Goal: Transaction & Acquisition: Book appointment/travel/reservation

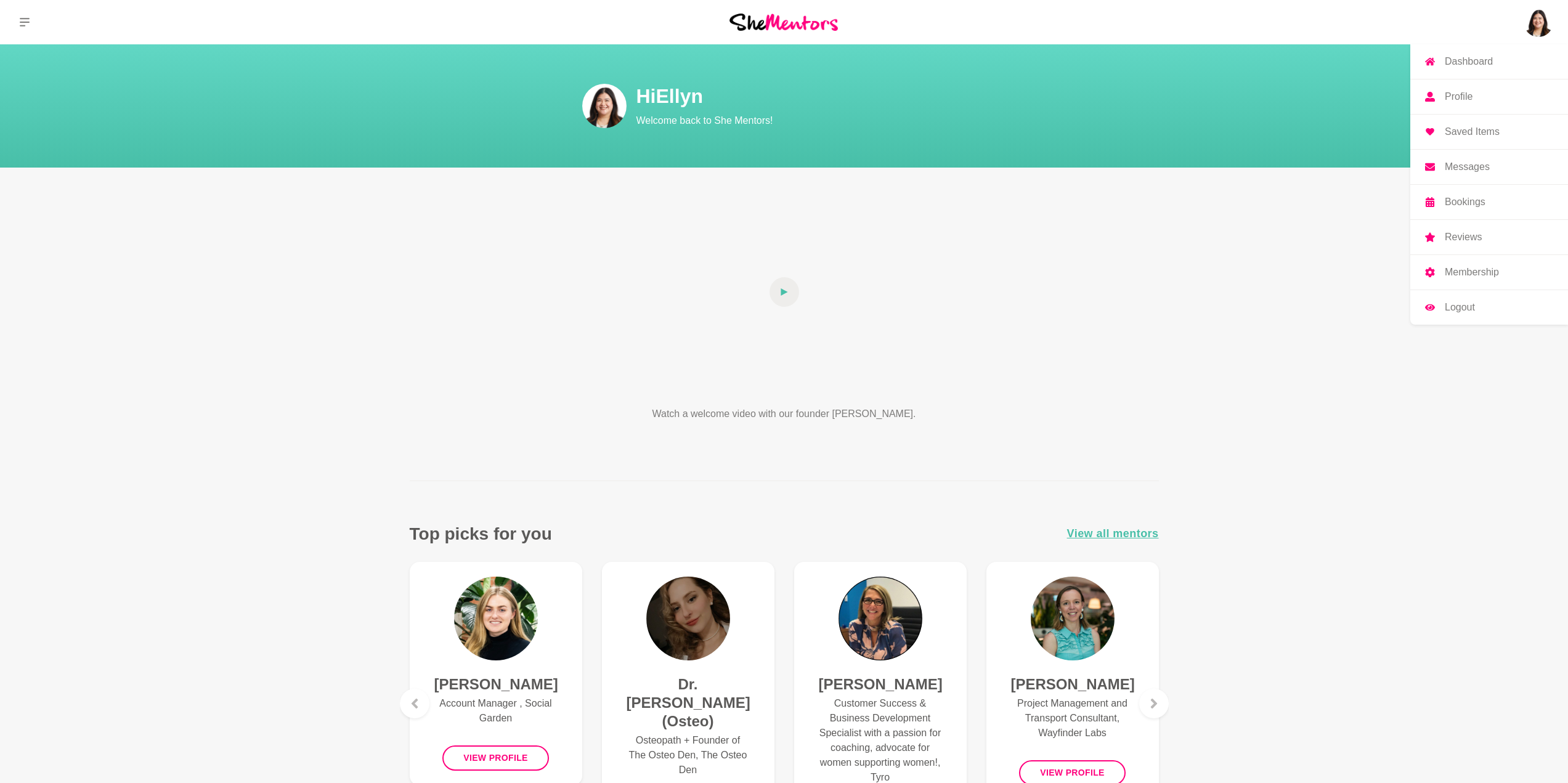
click at [1466, 95] on p "Profile" at bounding box center [1458, 97] width 28 height 10
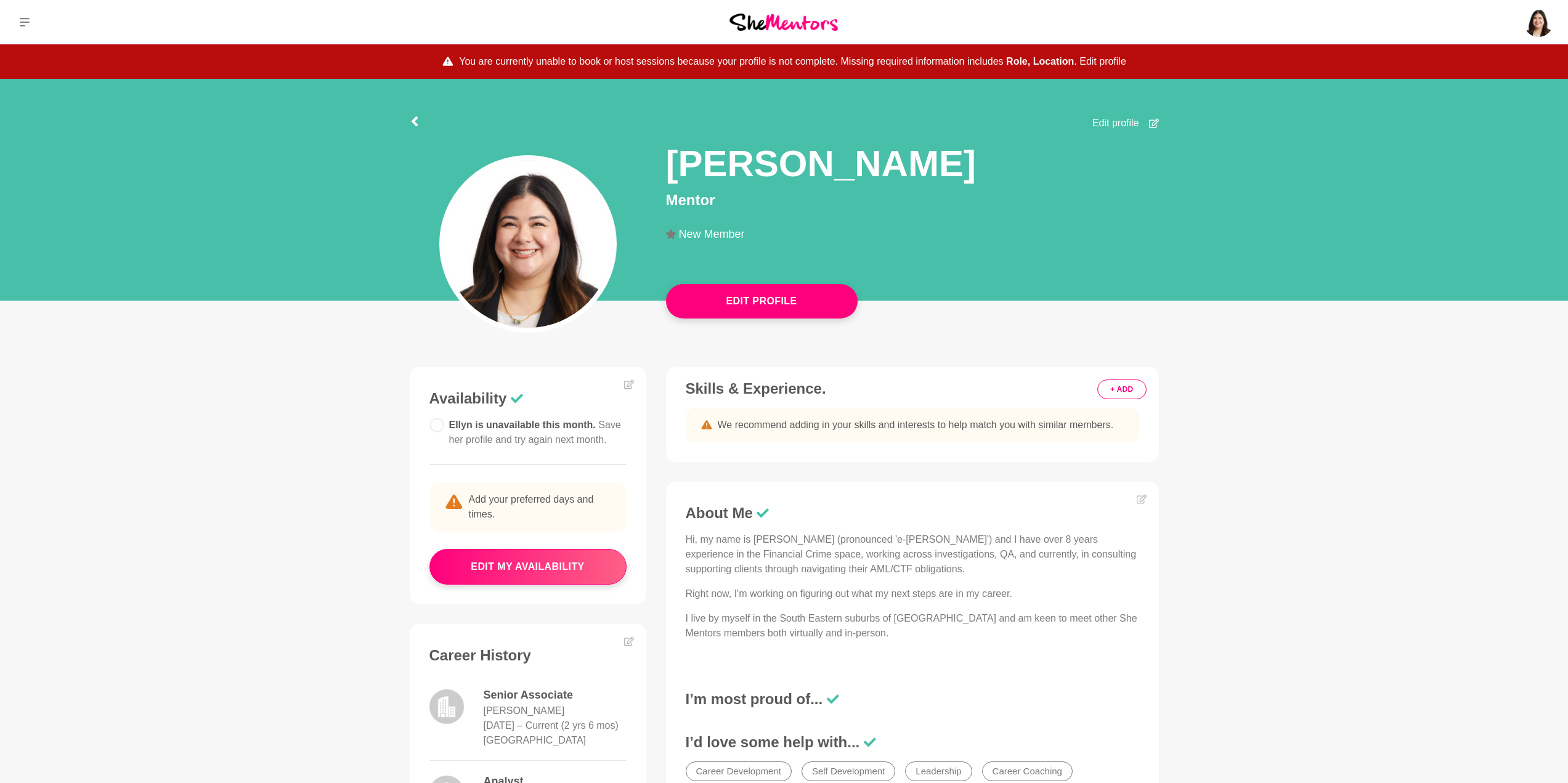
click at [1098, 56] on button "Edit profile" at bounding box center [1102, 62] width 47 height 15
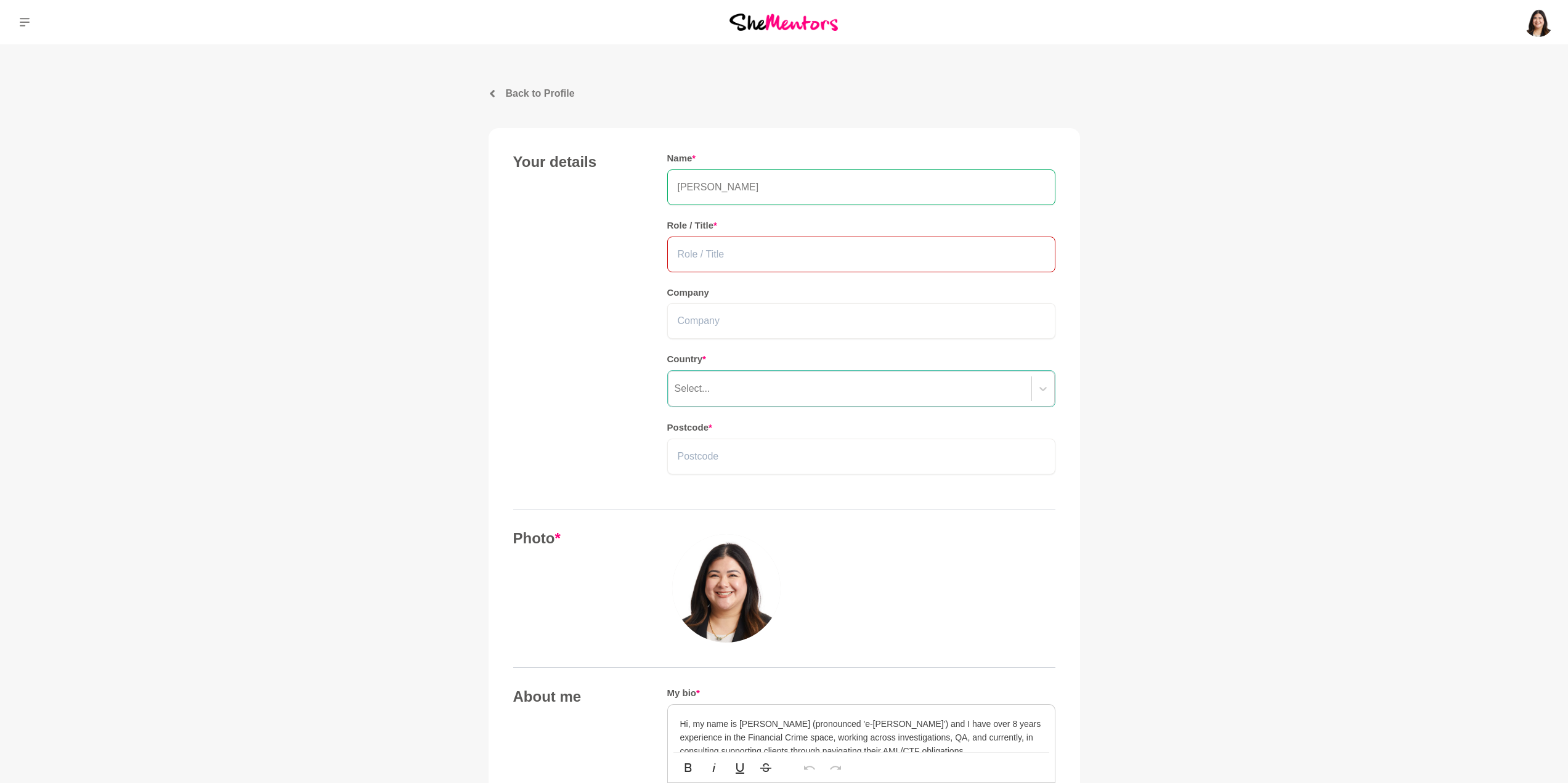
click at [749, 254] on input "text" at bounding box center [861, 254] width 388 height 35
type input "Senior Associate"
type input "[PERSON_NAME]"
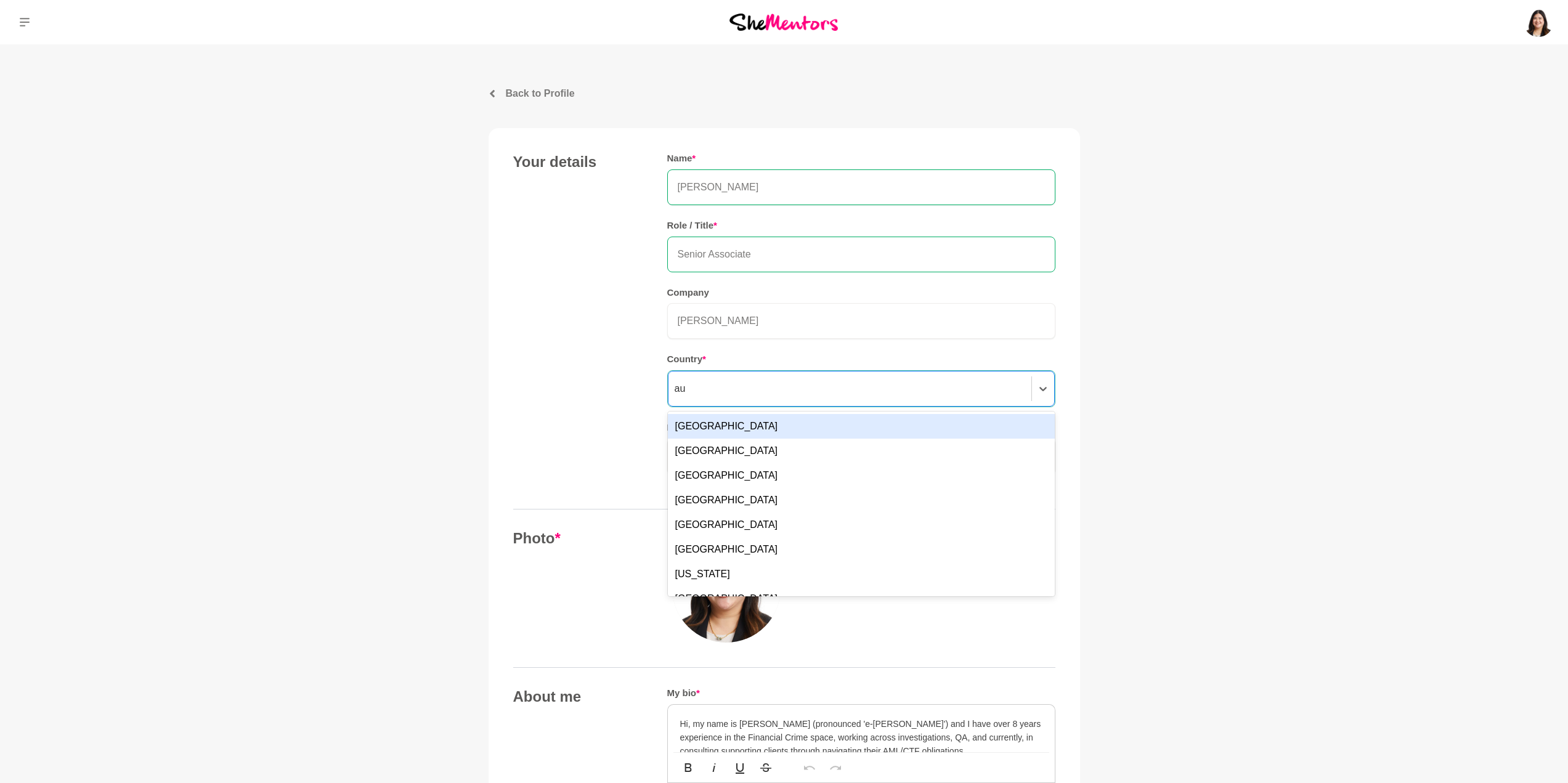
type input "aus"
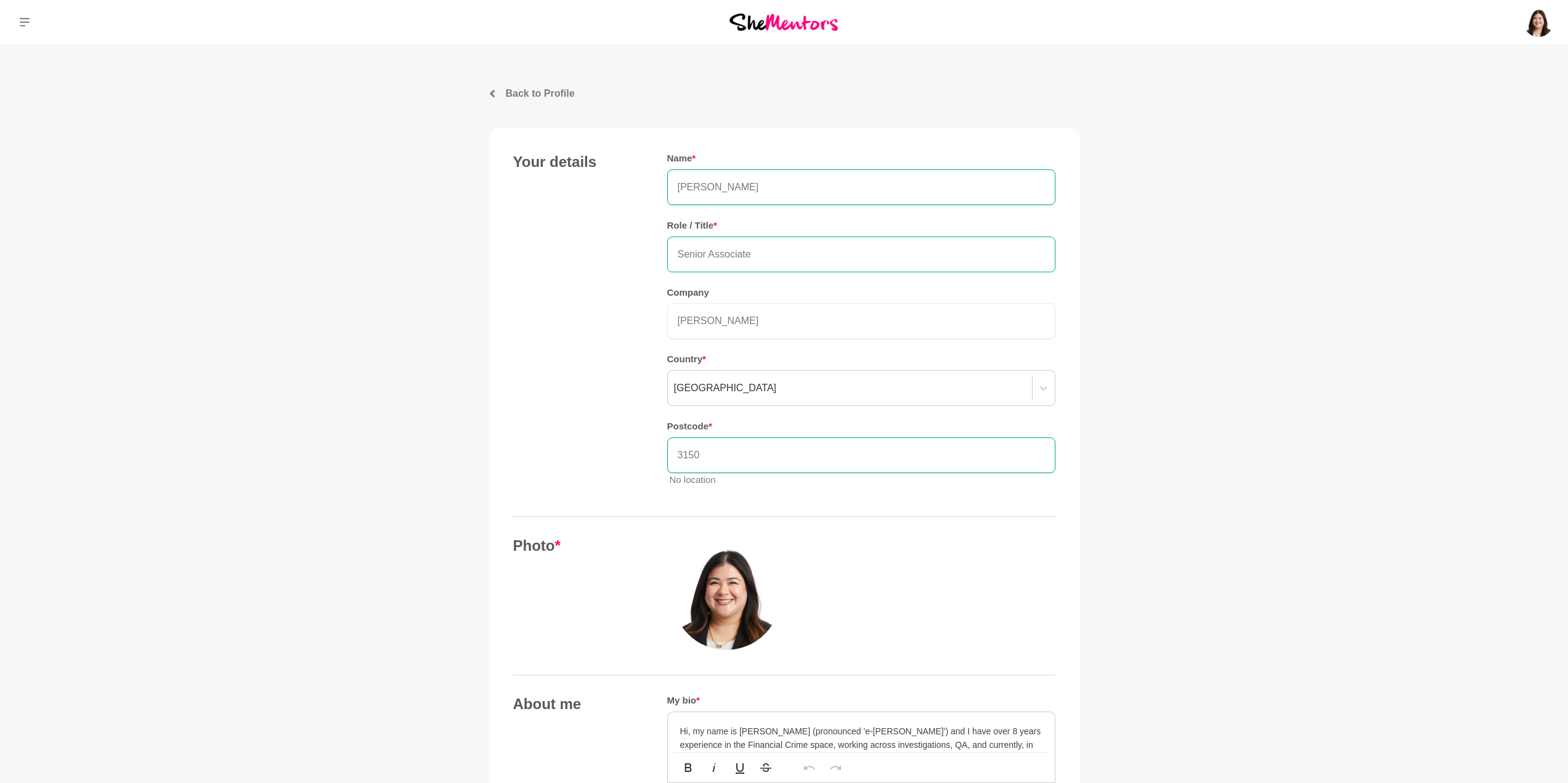
type input "3150"
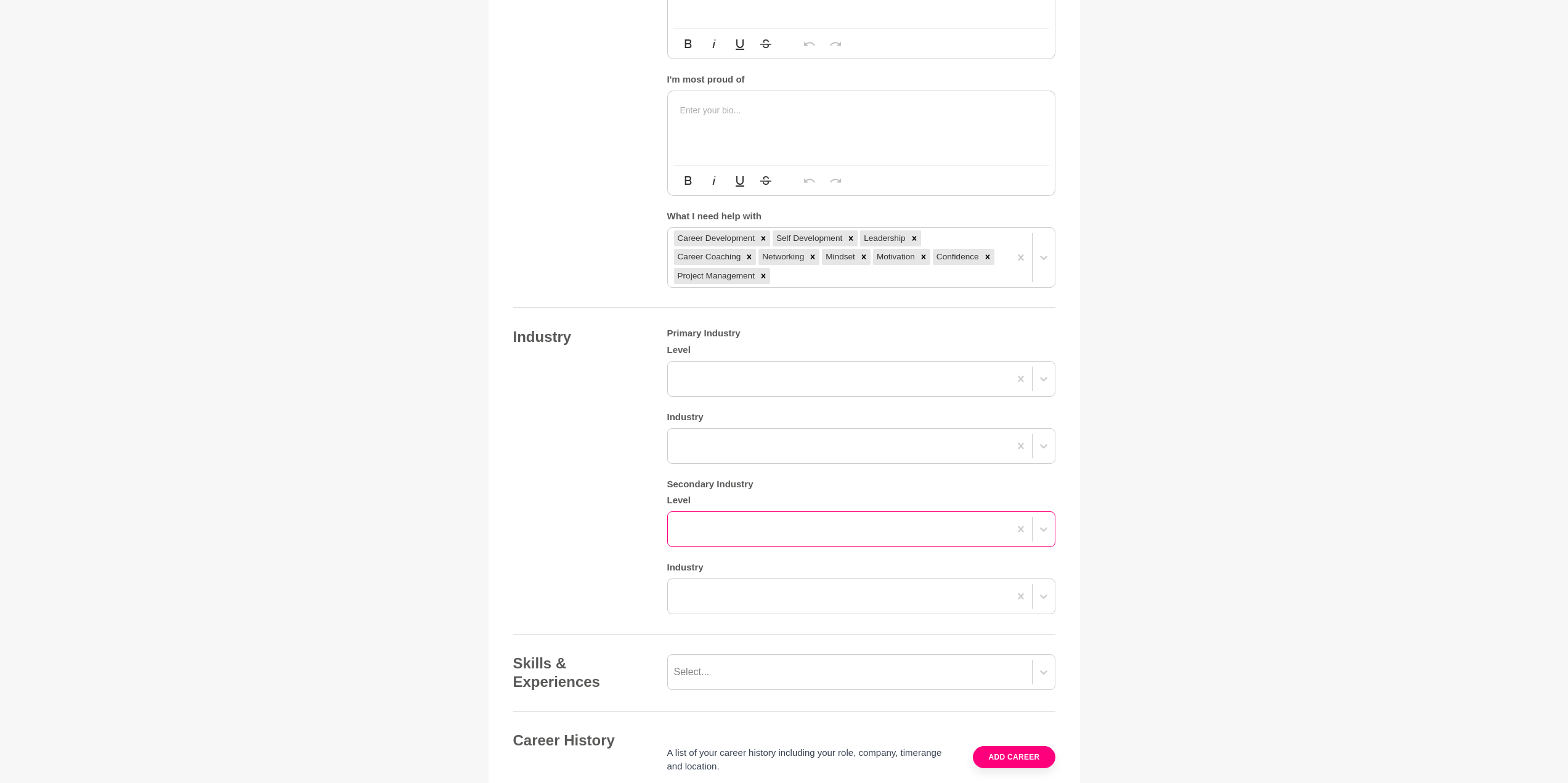
scroll to position [924, 0]
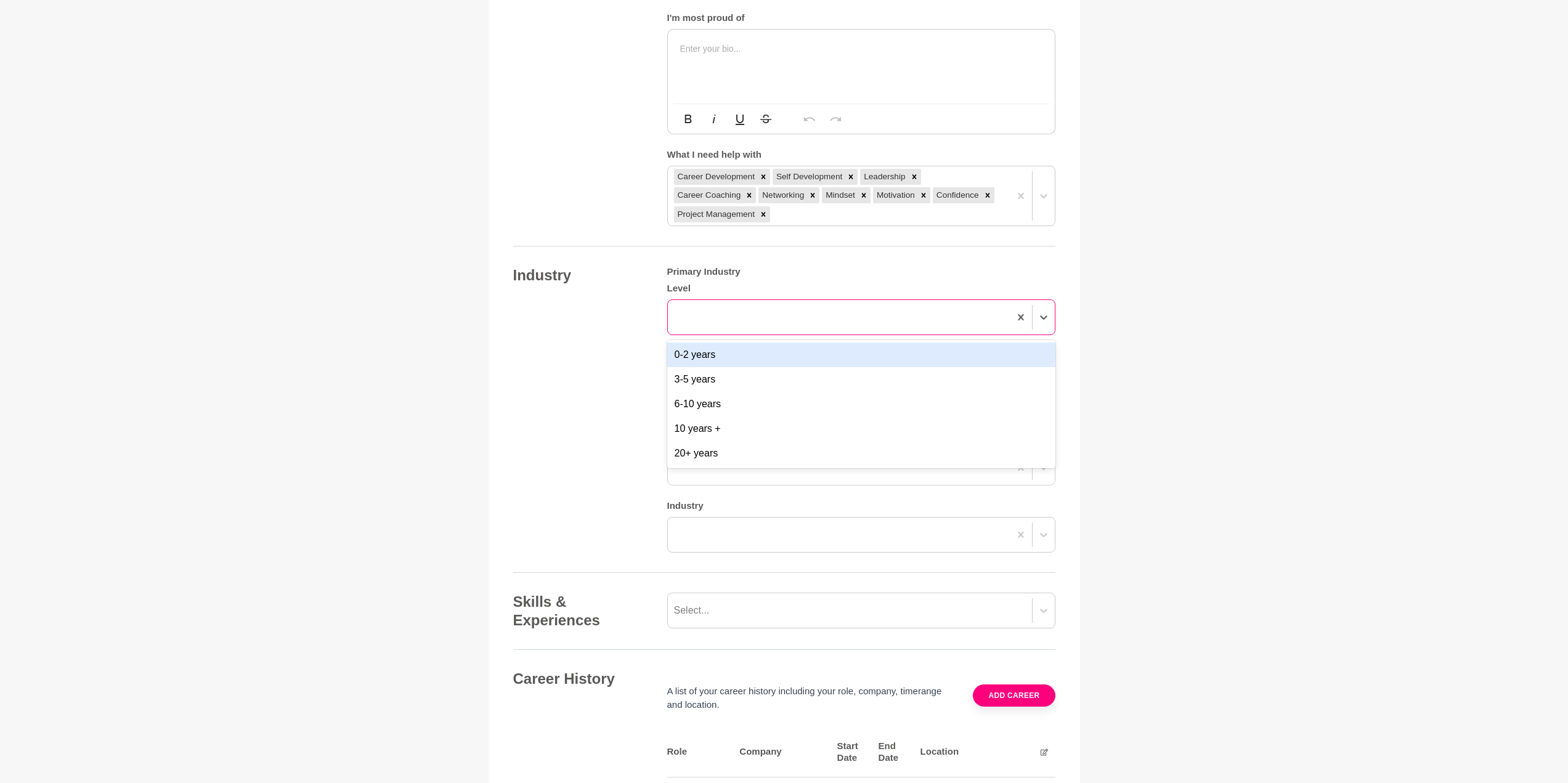
click at [753, 317] on div at bounding box center [838, 317] width 342 height 22
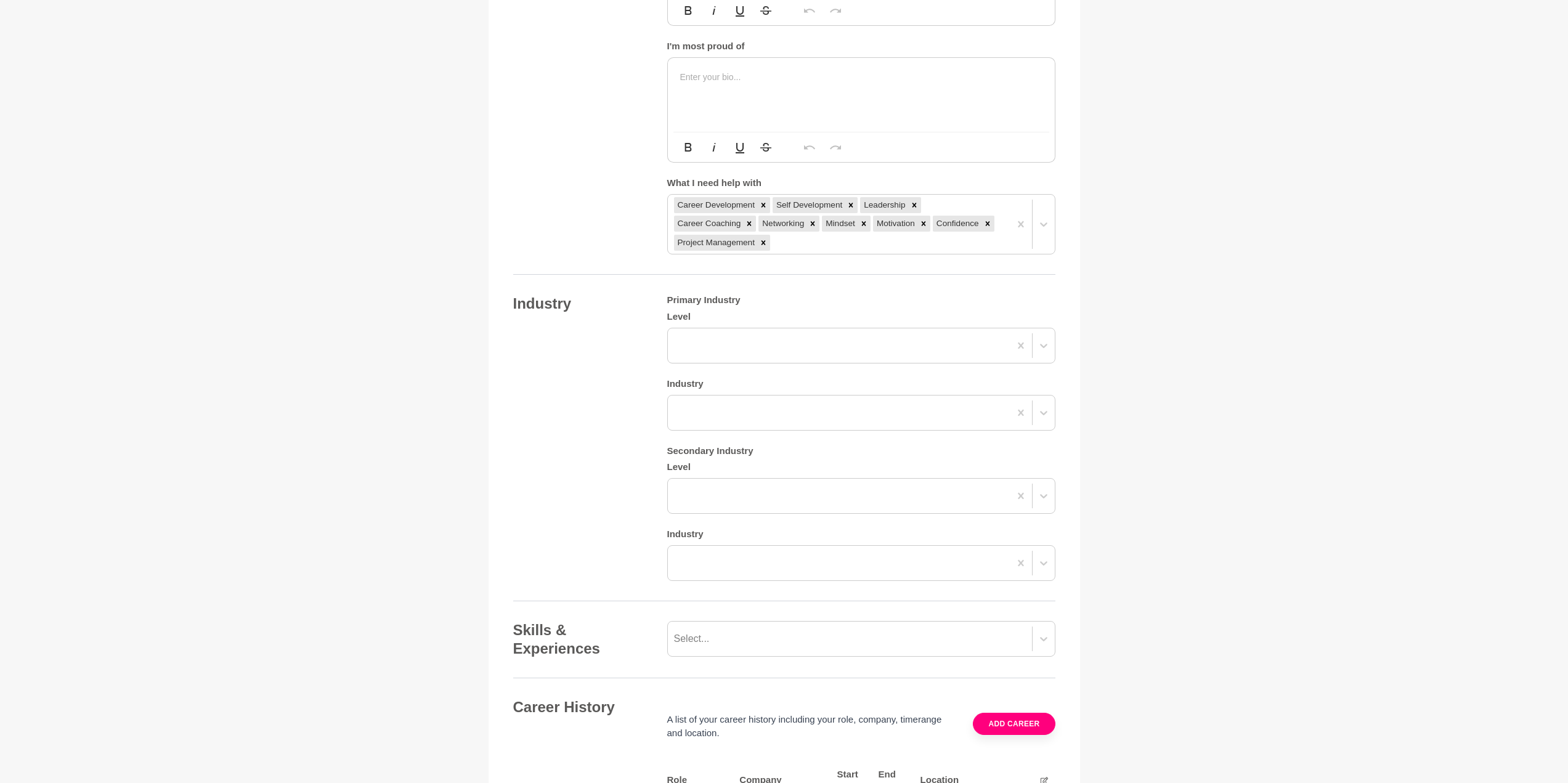
scroll to position [862, 0]
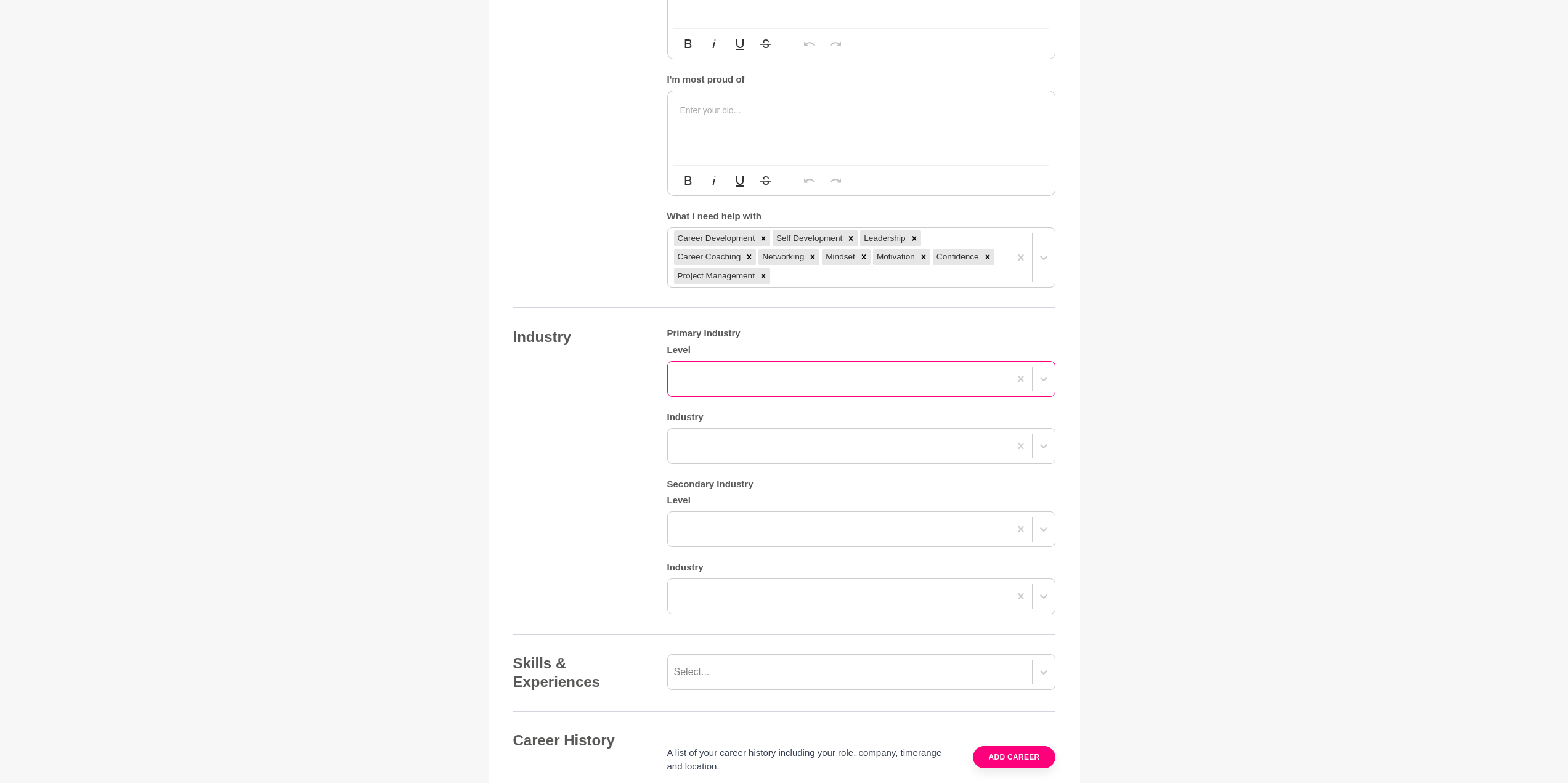
click at [776, 378] on div at bounding box center [838, 379] width 342 height 22
click at [792, 449] on div "3-5 years" at bounding box center [861, 441] width 388 height 25
click at [784, 441] on div at bounding box center [838, 446] width 342 height 22
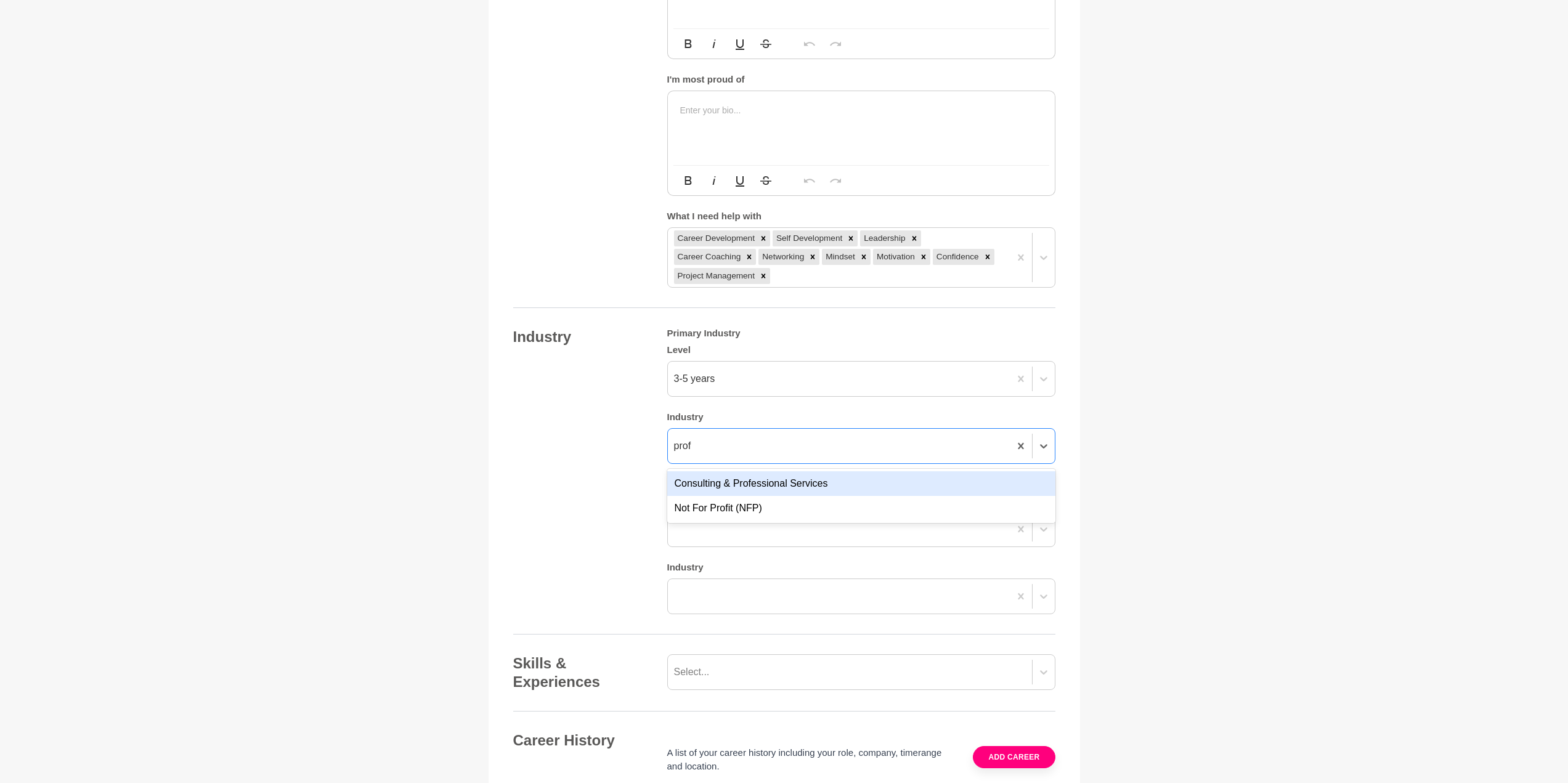
type input "profe"
click at [781, 489] on div "Consulting & Professional Services" at bounding box center [861, 483] width 388 height 25
click at [788, 527] on div at bounding box center [838, 529] width 342 height 22
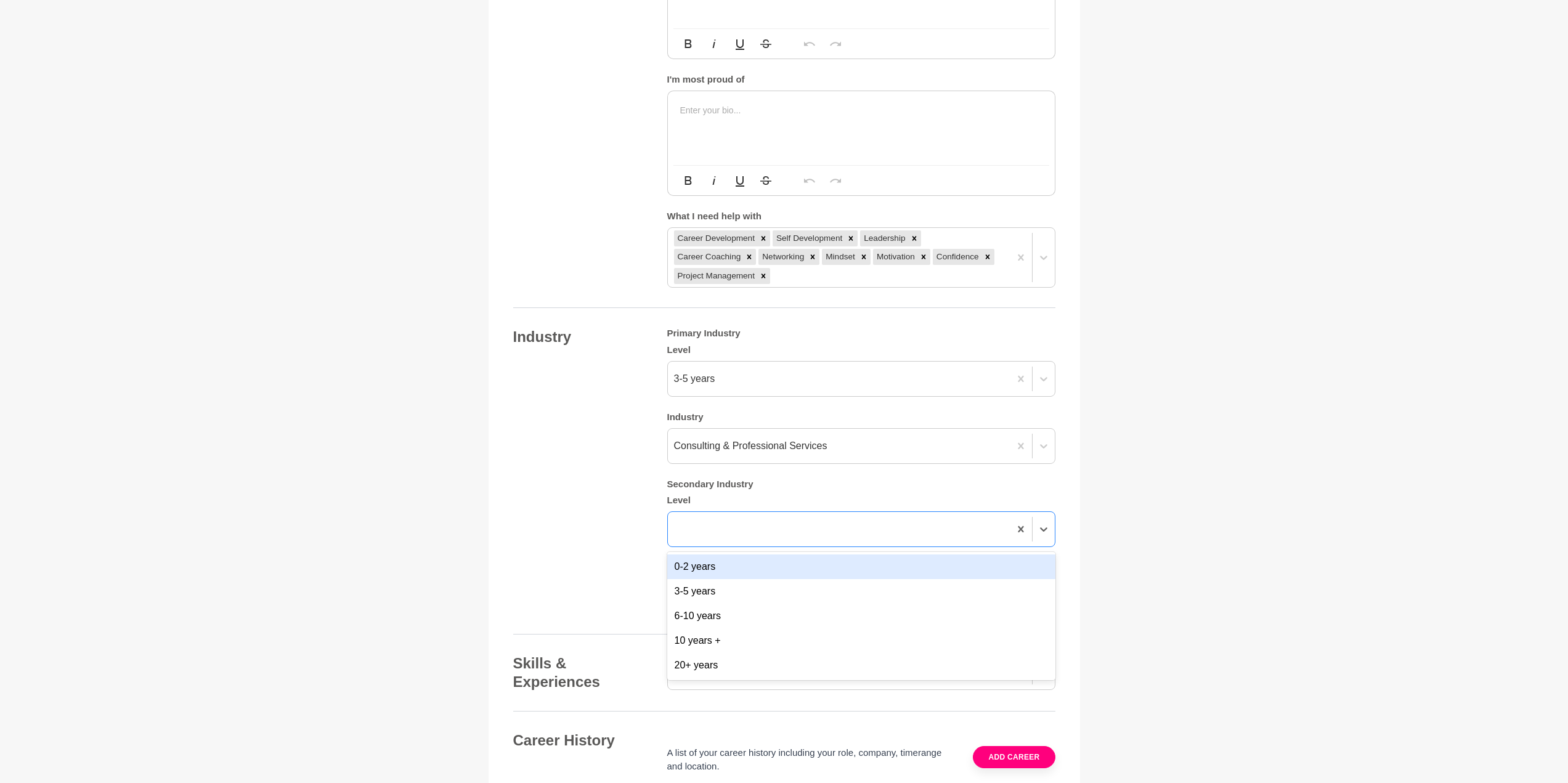
click at [788, 579] on div "0-2 years" at bounding box center [861, 567] width 388 height 25
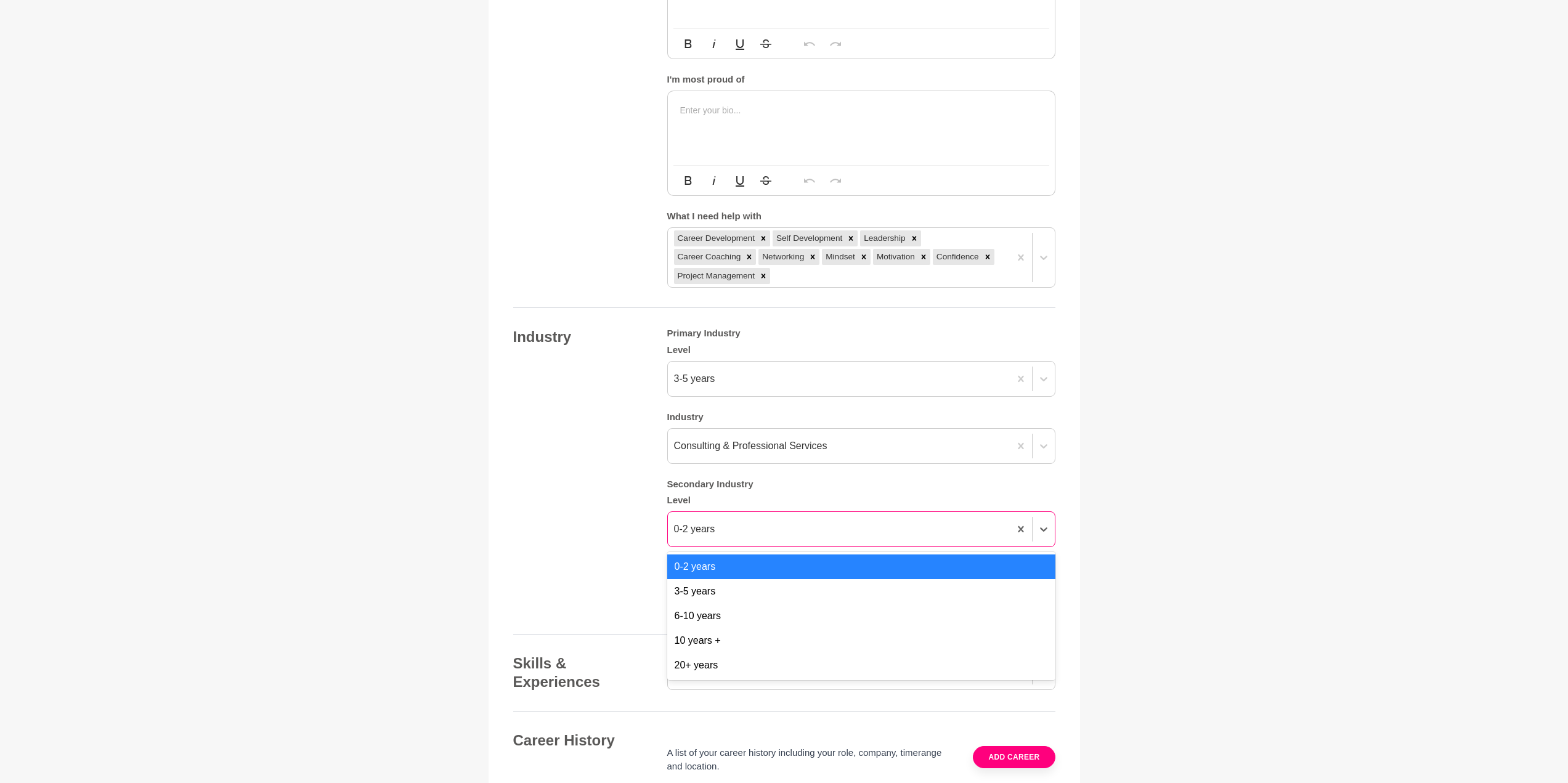
click at [790, 534] on div "0-2 years" at bounding box center [838, 529] width 342 height 22
click at [767, 595] on div "3-5 years" at bounding box center [861, 591] width 388 height 25
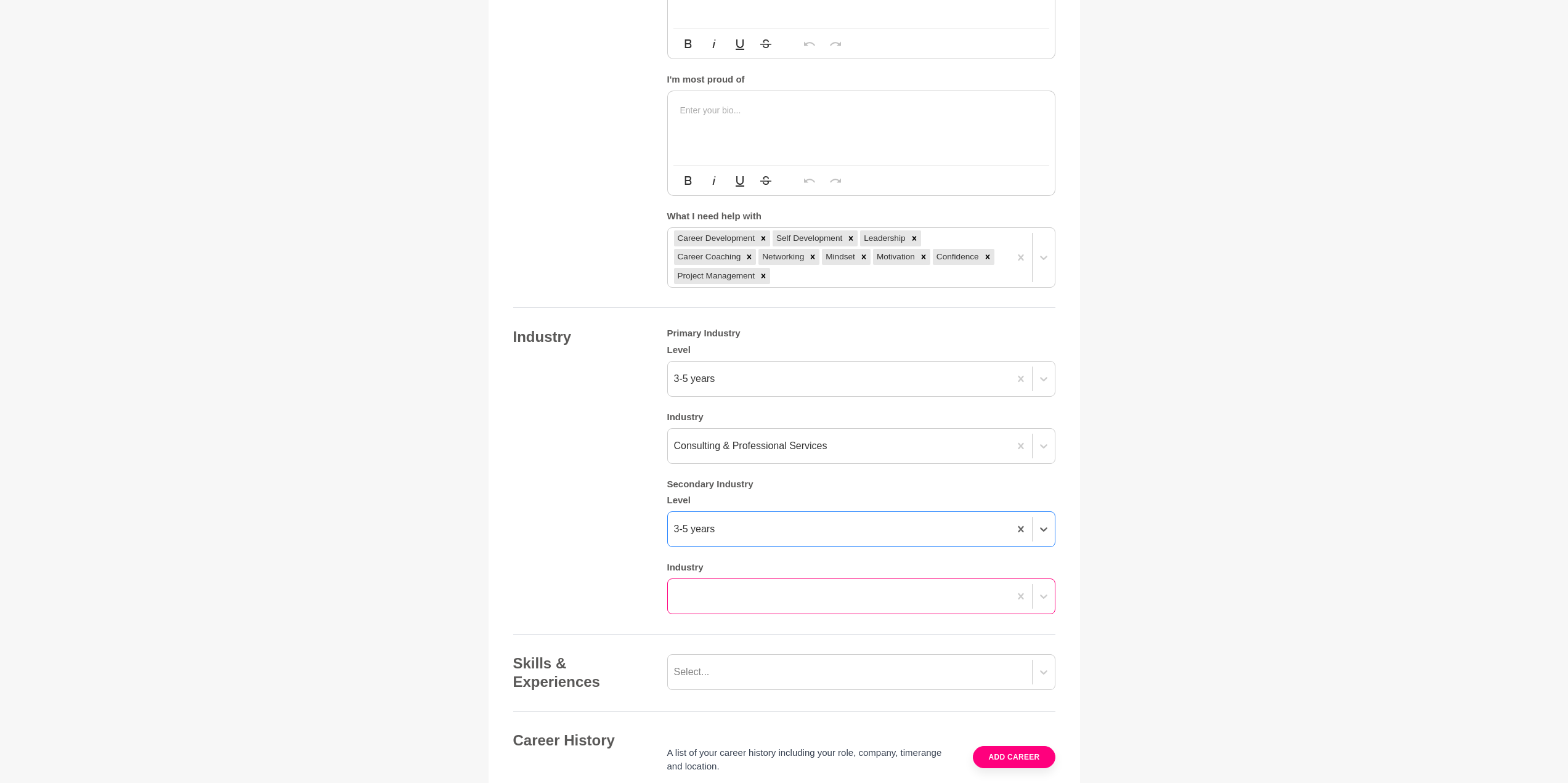
click at [765, 606] on div at bounding box center [861, 596] width 388 height 35
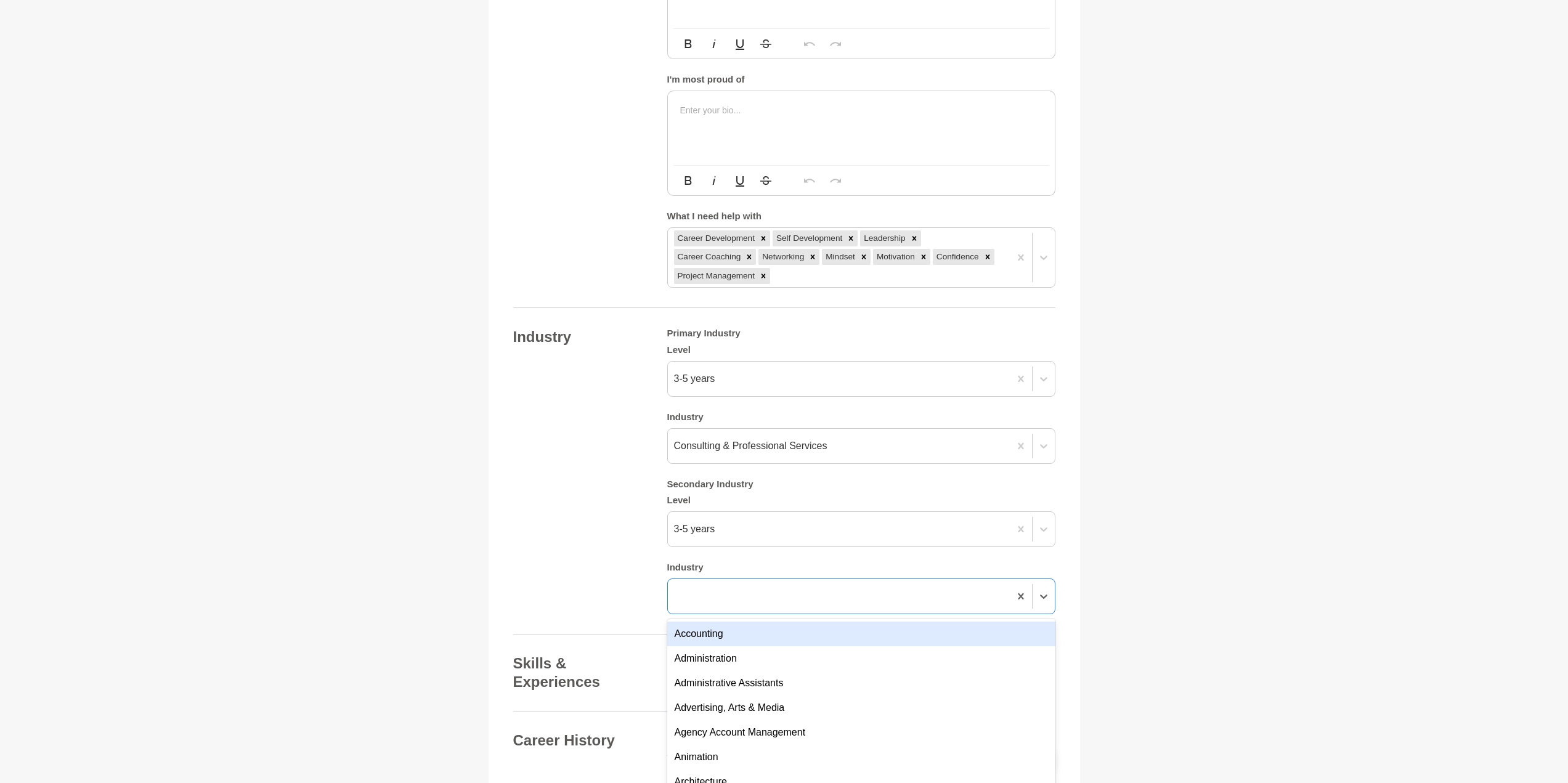
scroll to position [888, 0]
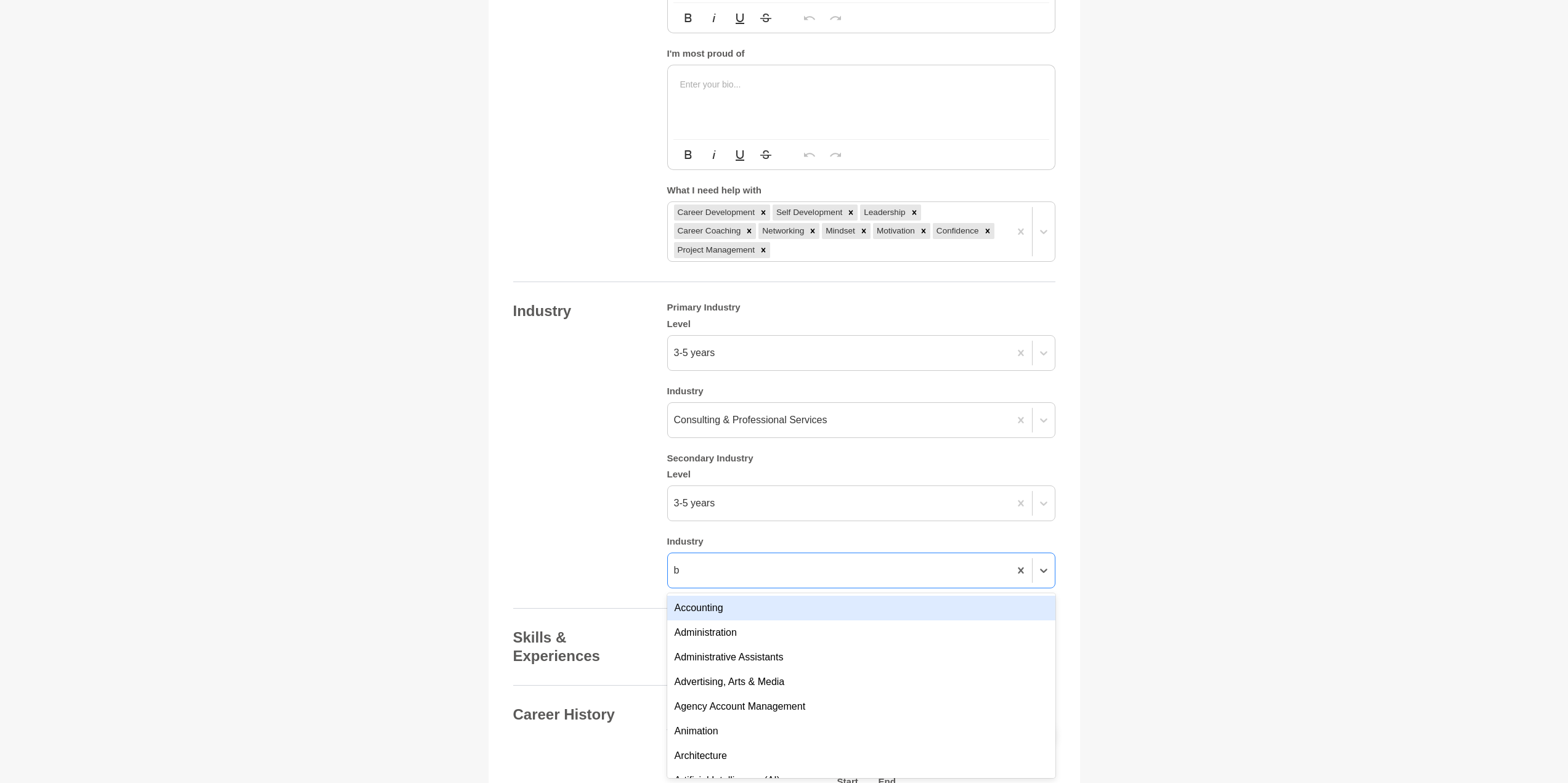
type input "ba"
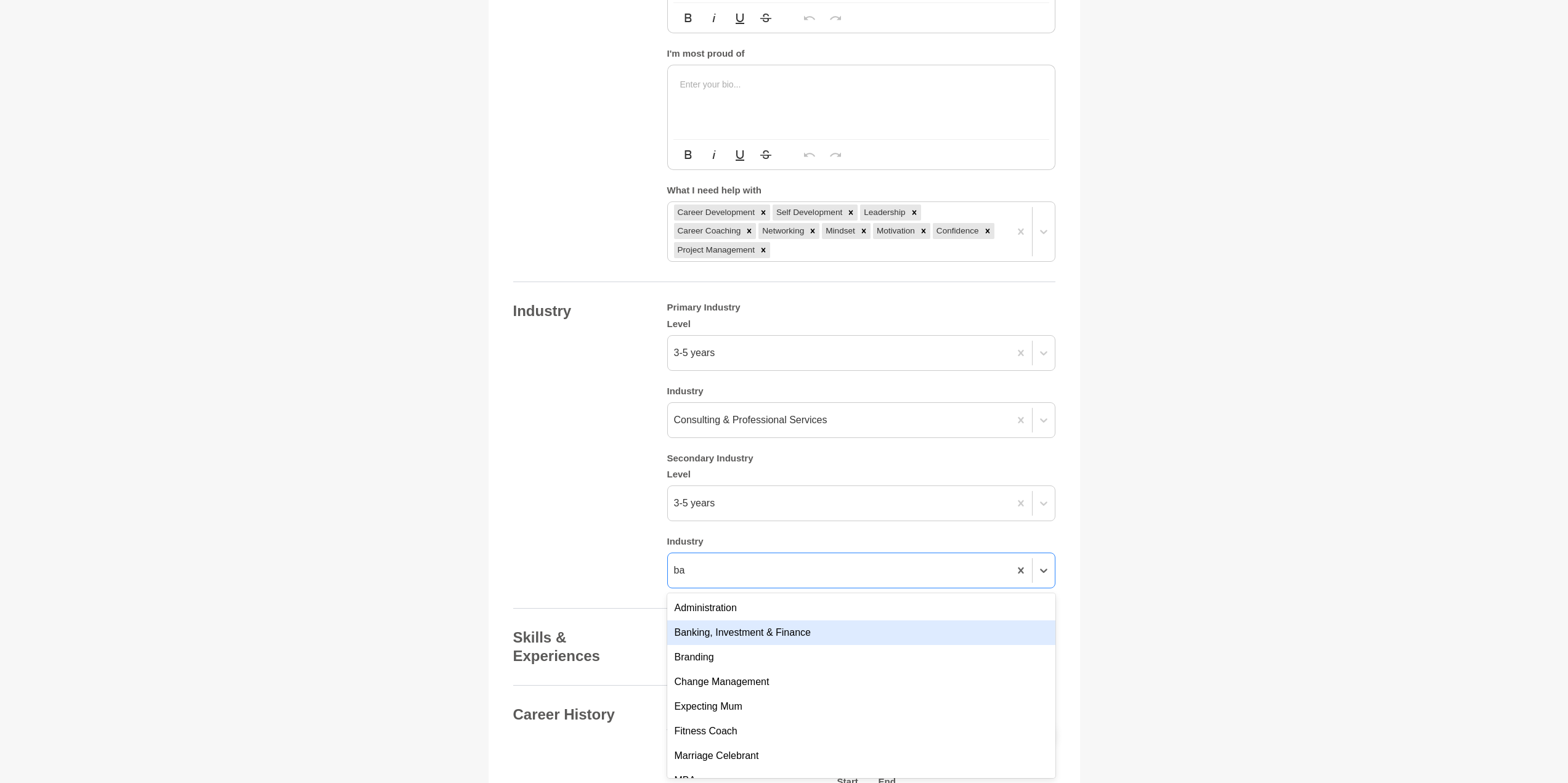
click at [732, 640] on div "Banking, Investment & Finance" at bounding box center [861, 633] width 388 height 25
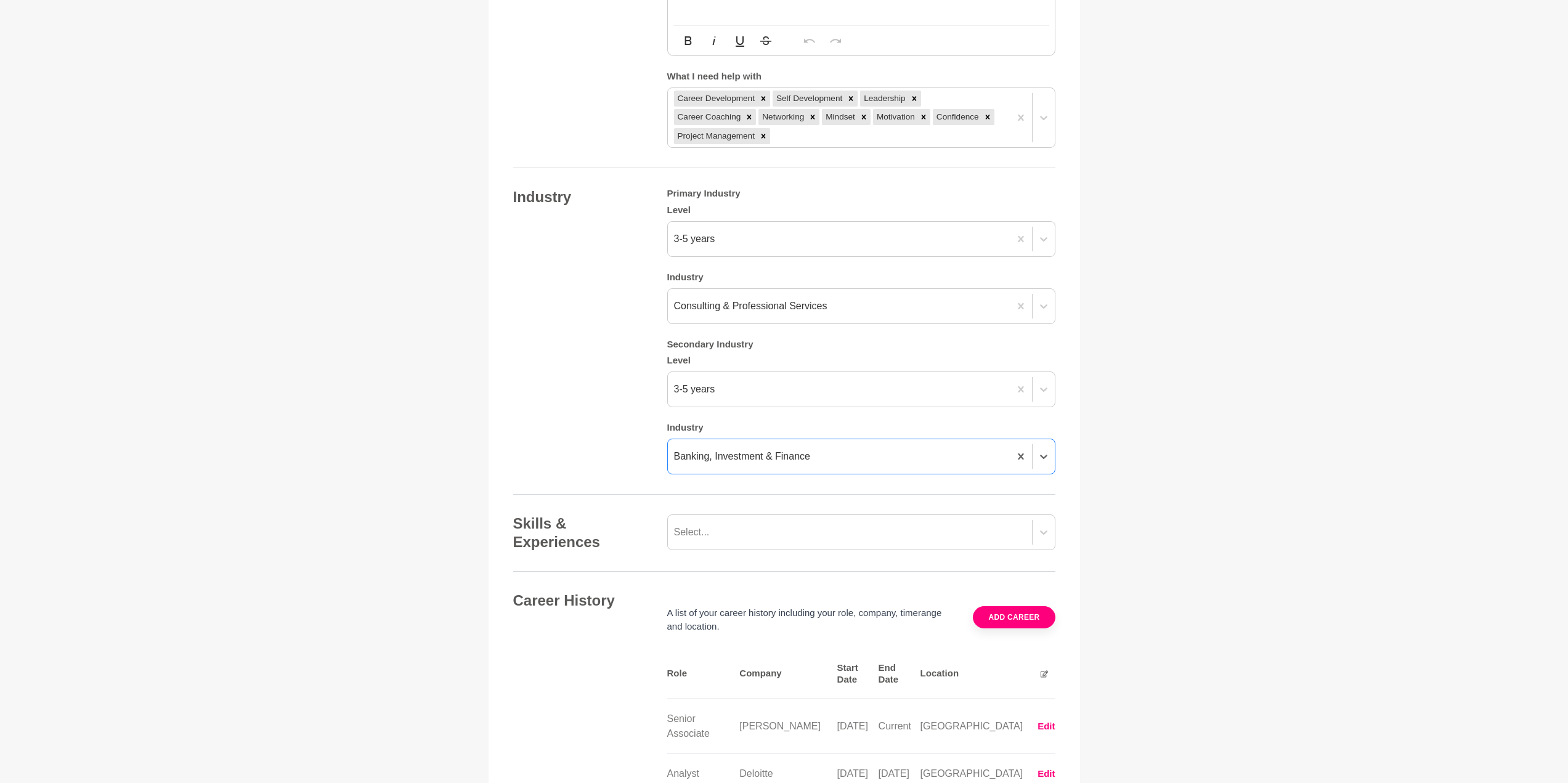
scroll to position [1012, 0]
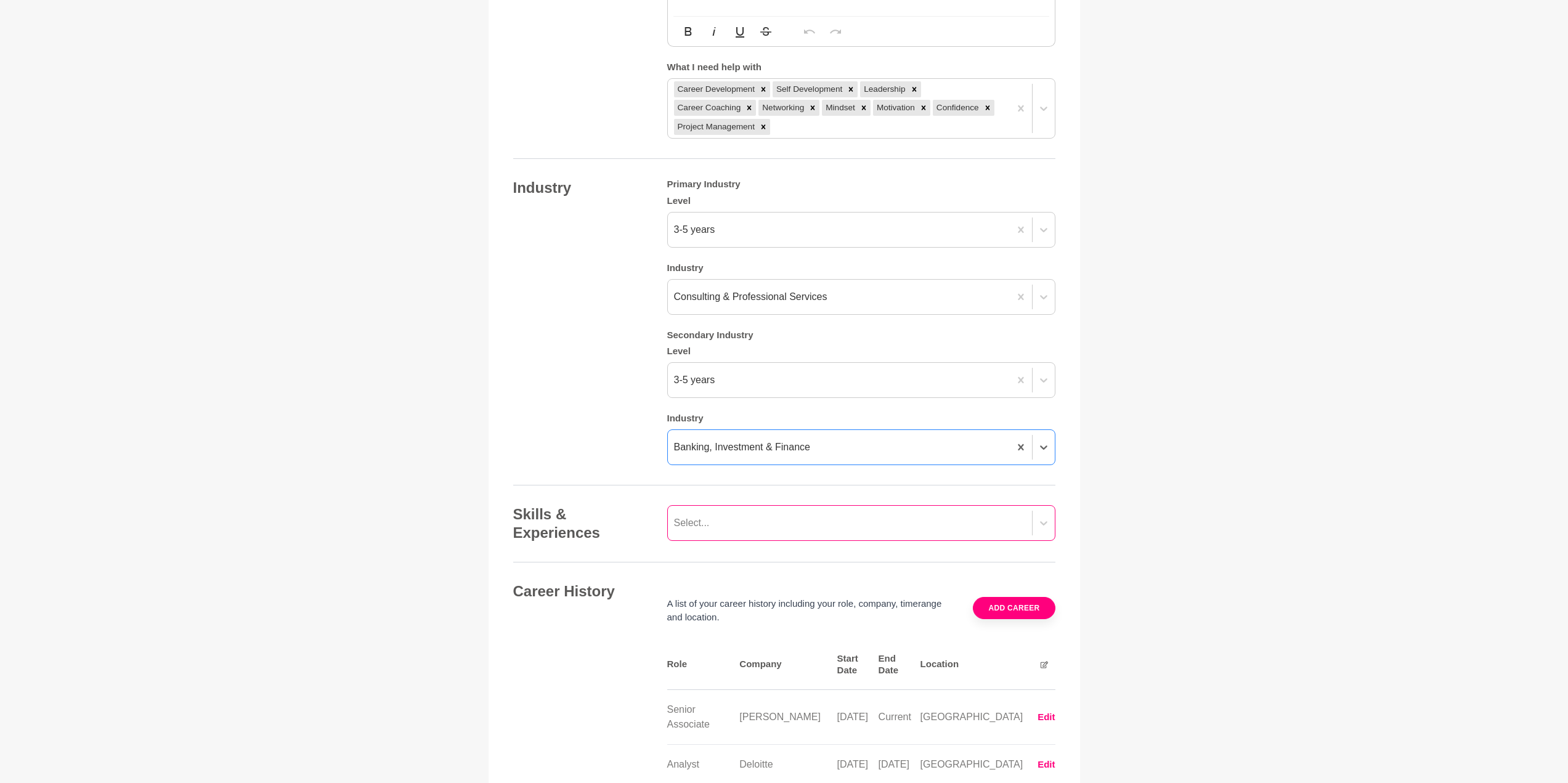
click at [732, 532] on div "Select..." at bounding box center [849, 523] width 364 height 22
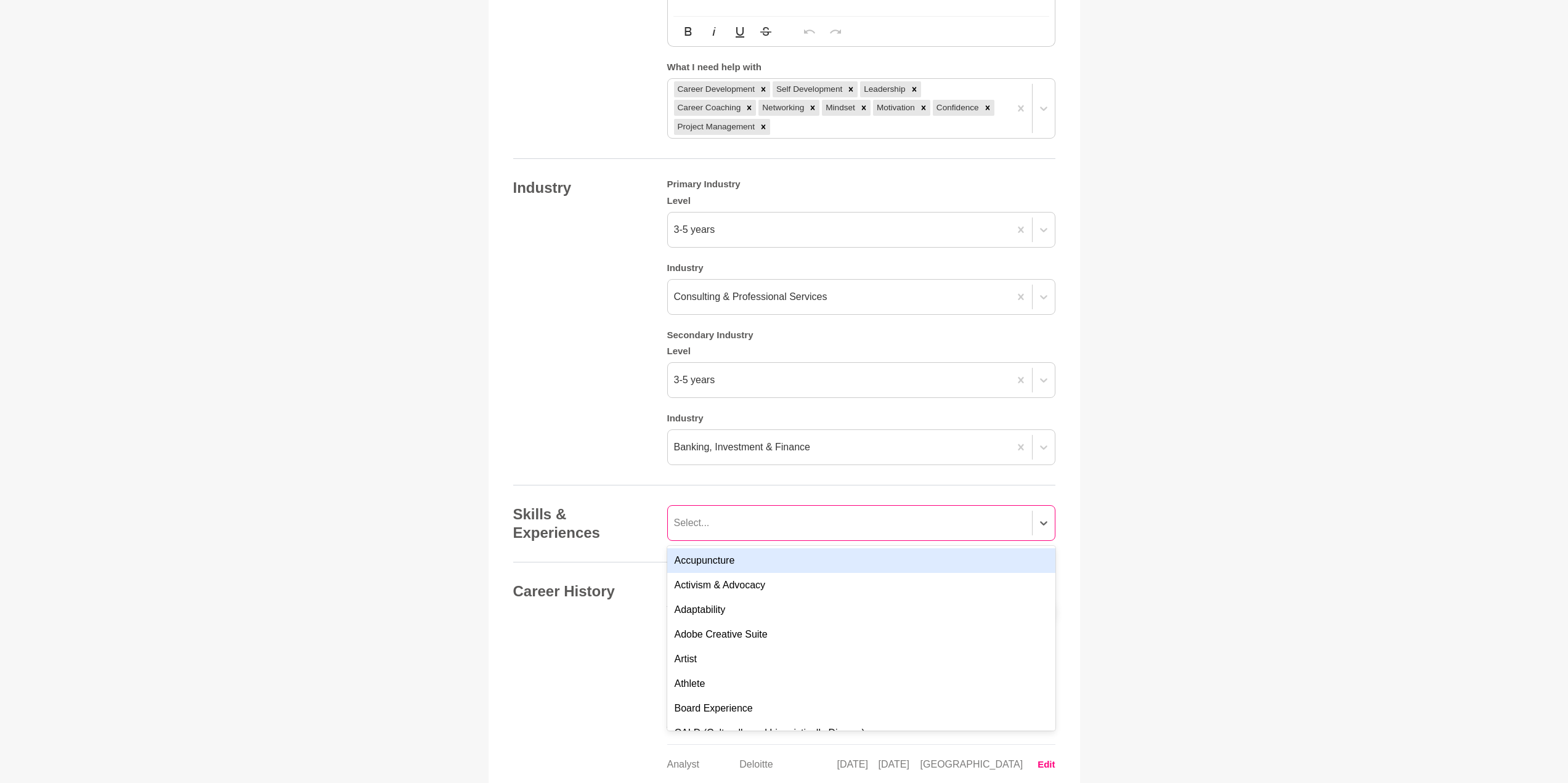
click at [725, 525] on div "Select..." at bounding box center [849, 523] width 364 height 22
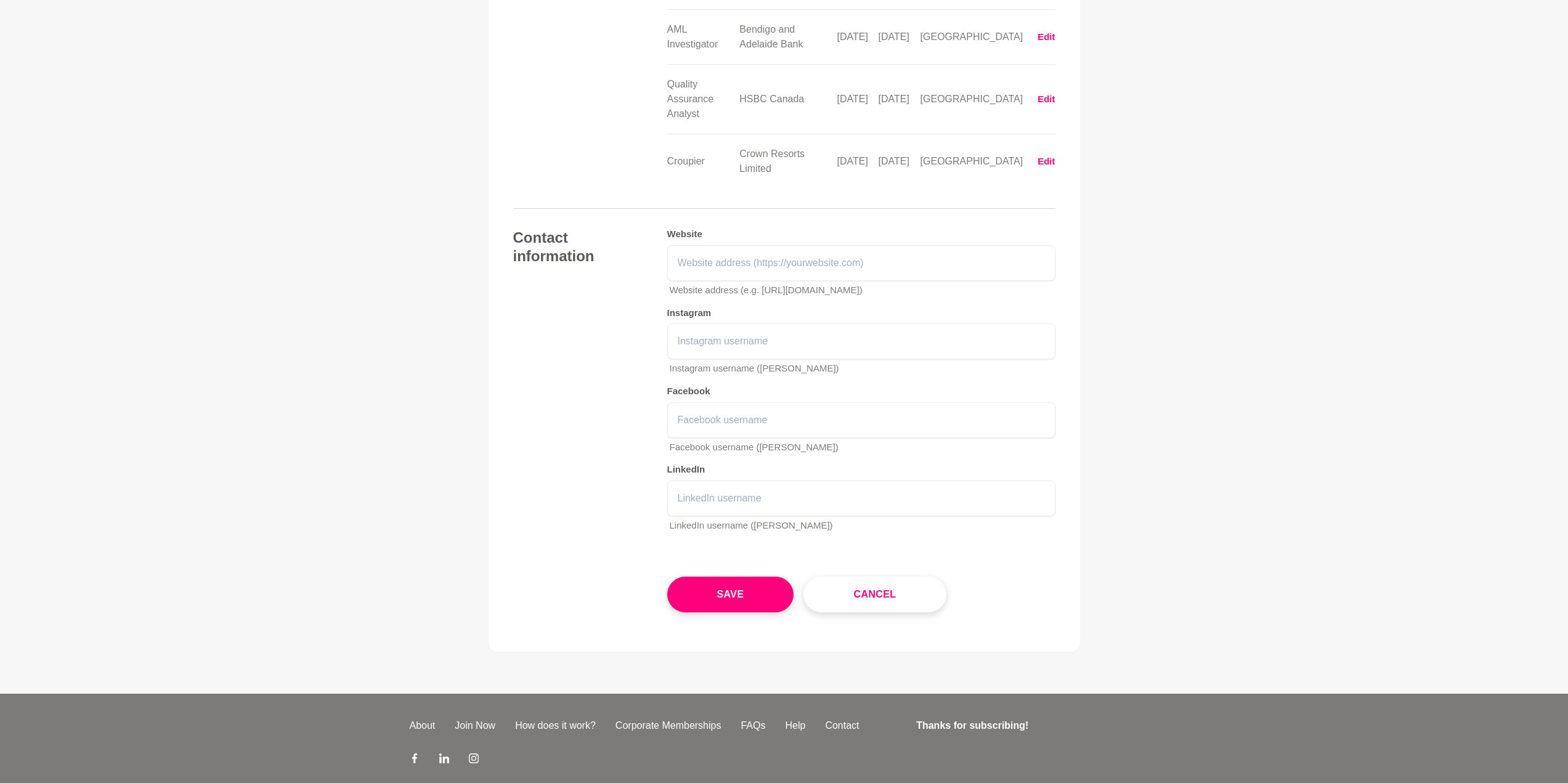
scroll to position [1845, 0]
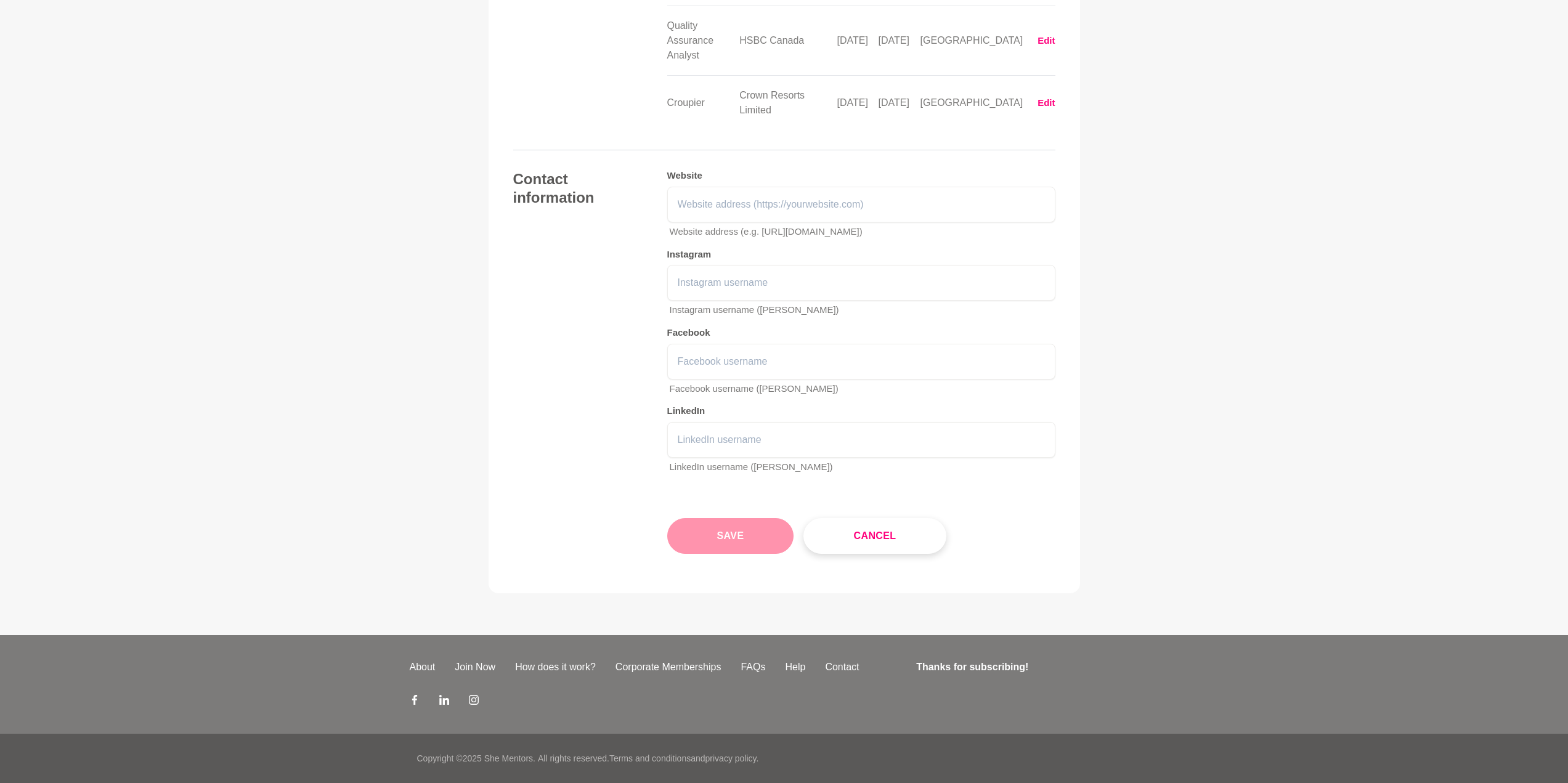
click at [752, 535] on button "Save" at bounding box center [730, 536] width 127 height 35
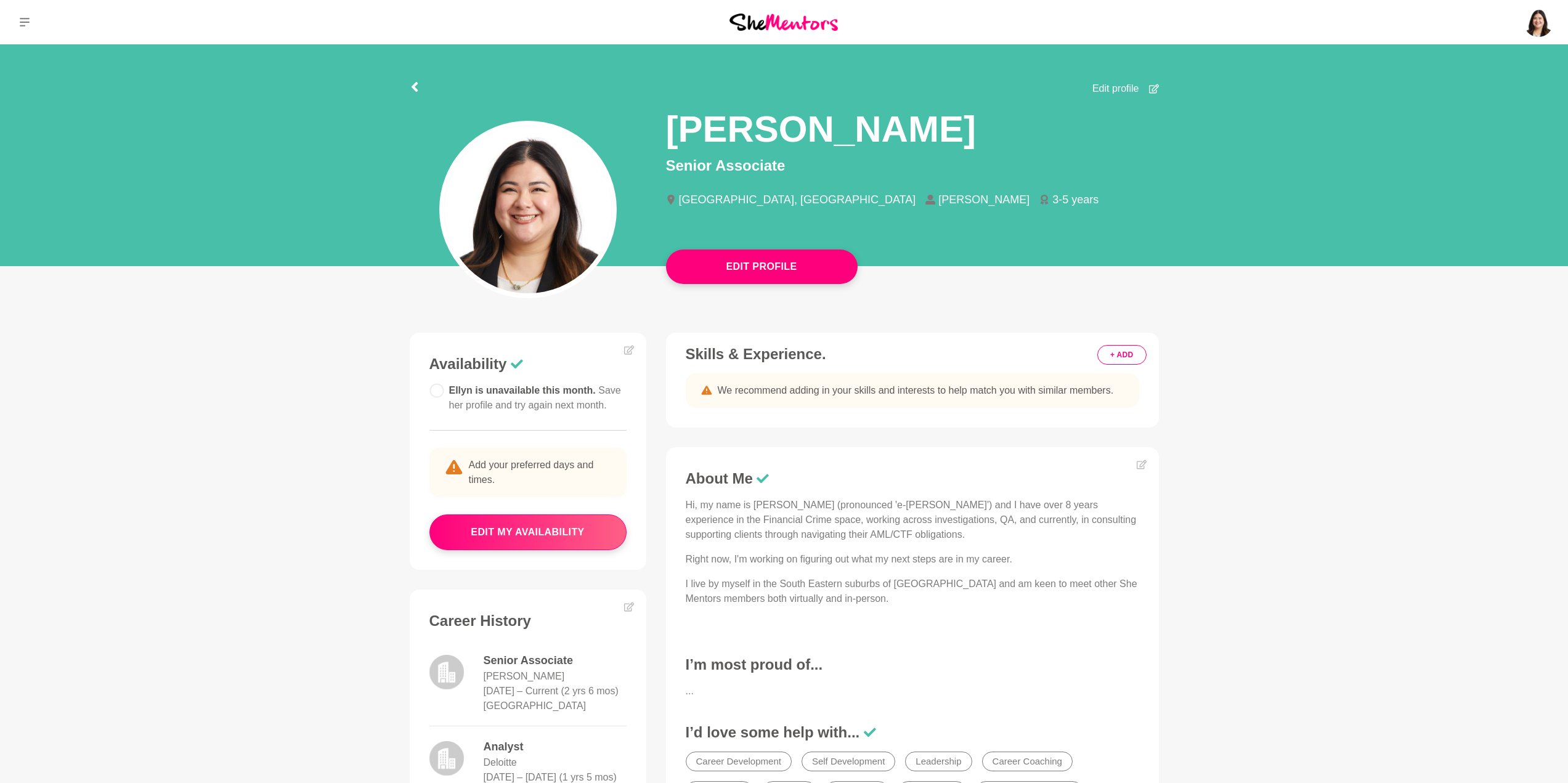
click at [885, 399] on p "We recommend adding in your skills and interests to help match you with similar…" at bounding box center [912, 390] width 453 height 35
click at [899, 384] on span "We recommend adding in your skills and interests to help match you with similar…" at bounding box center [915, 390] width 396 height 15
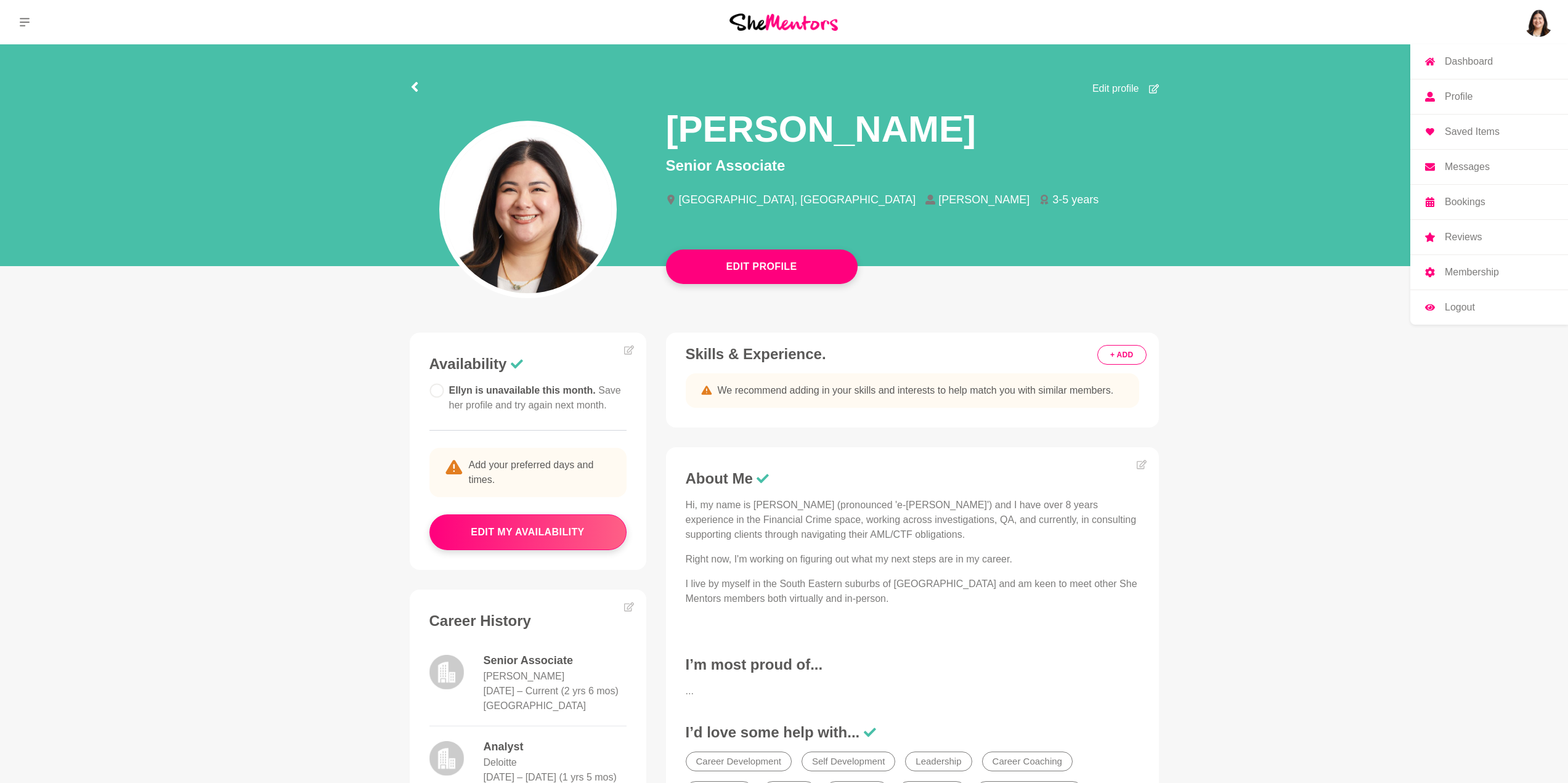
click at [1540, 20] on img at bounding box center [1538, 22] width 30 height 30
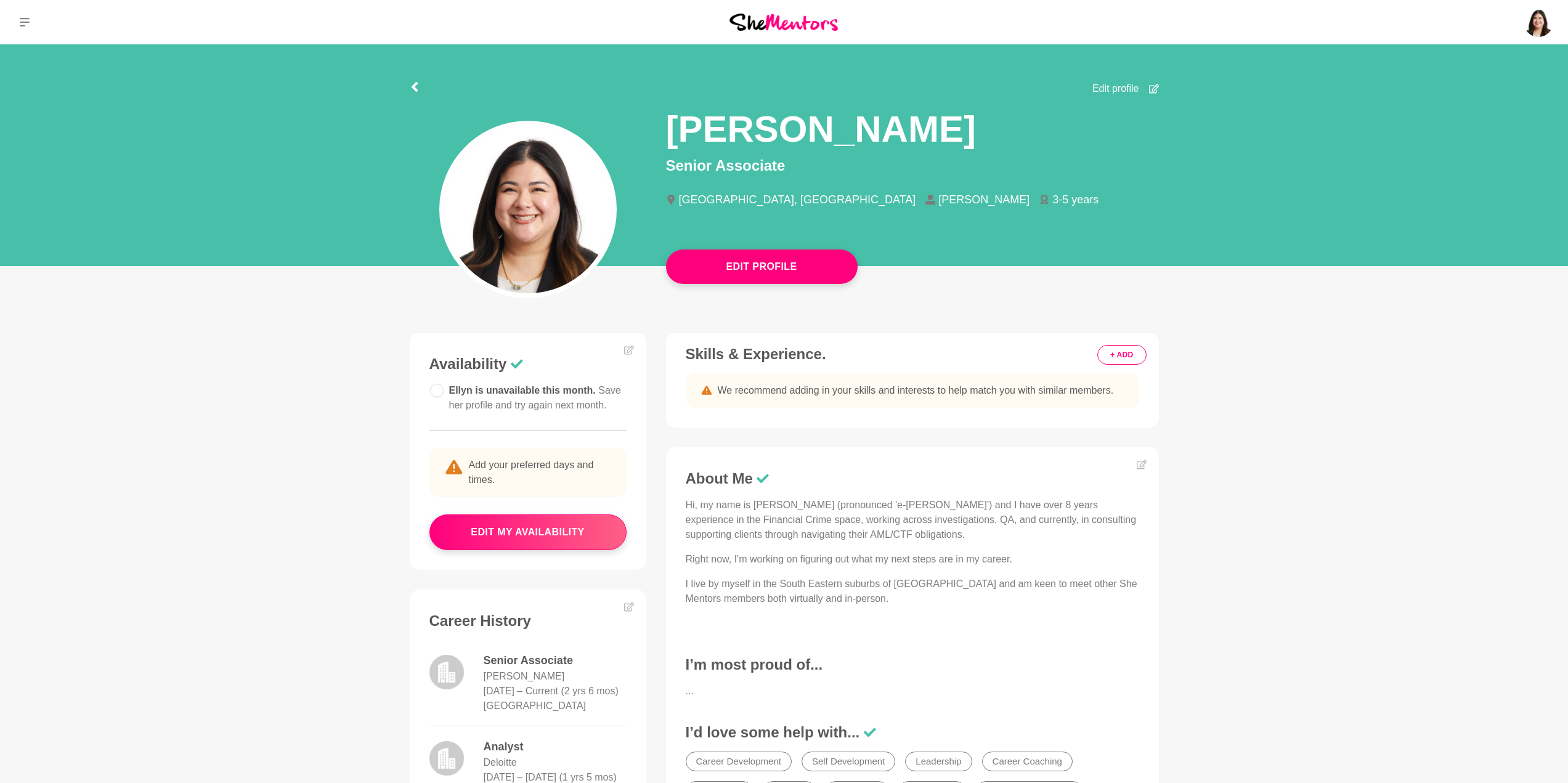
click at [804, 25] on img at bounding box center [783, 22] width 108 height 16
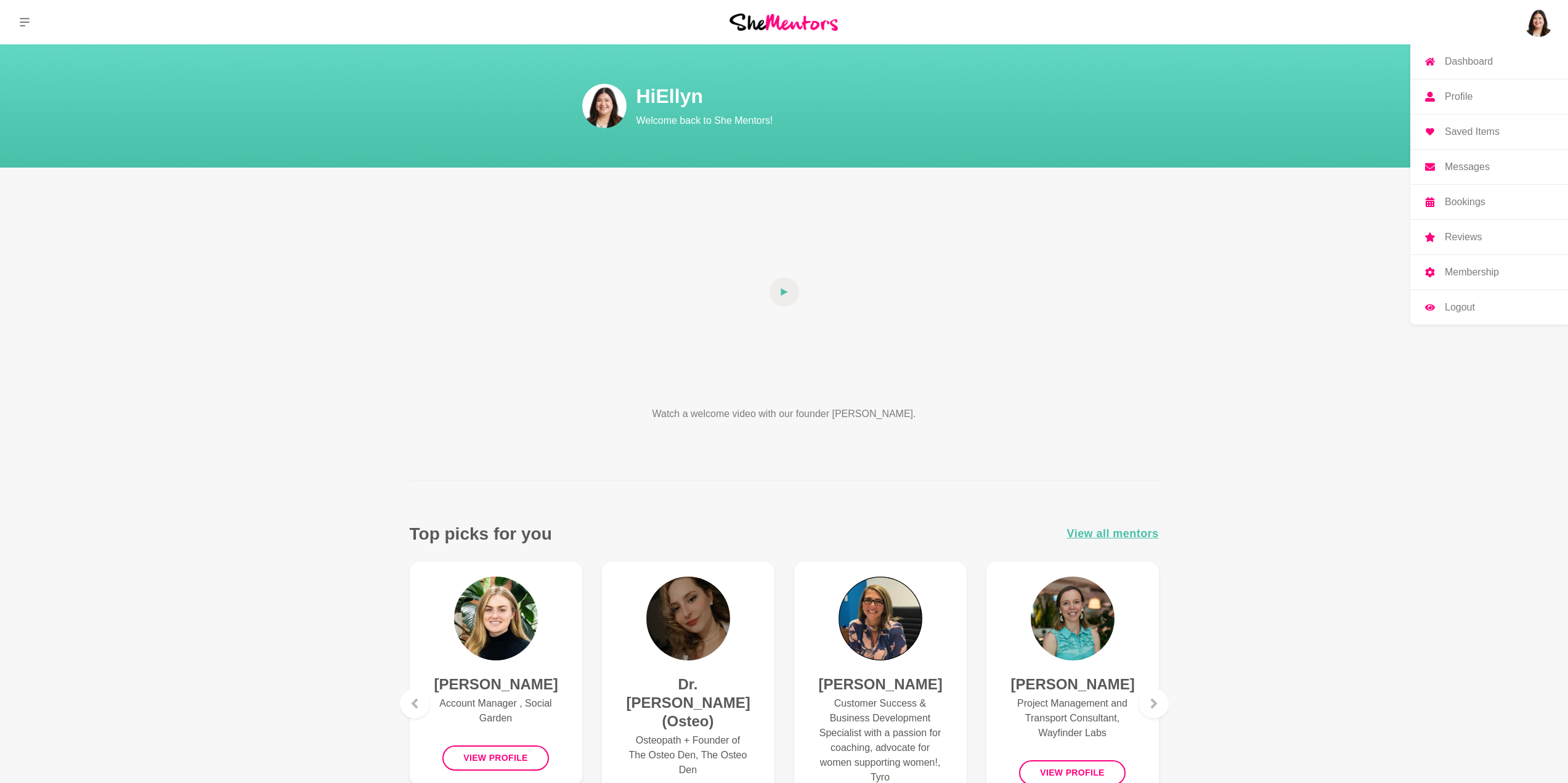
click at [1538, 28] on img at bounding box center [1538, 22] width 30 height 30
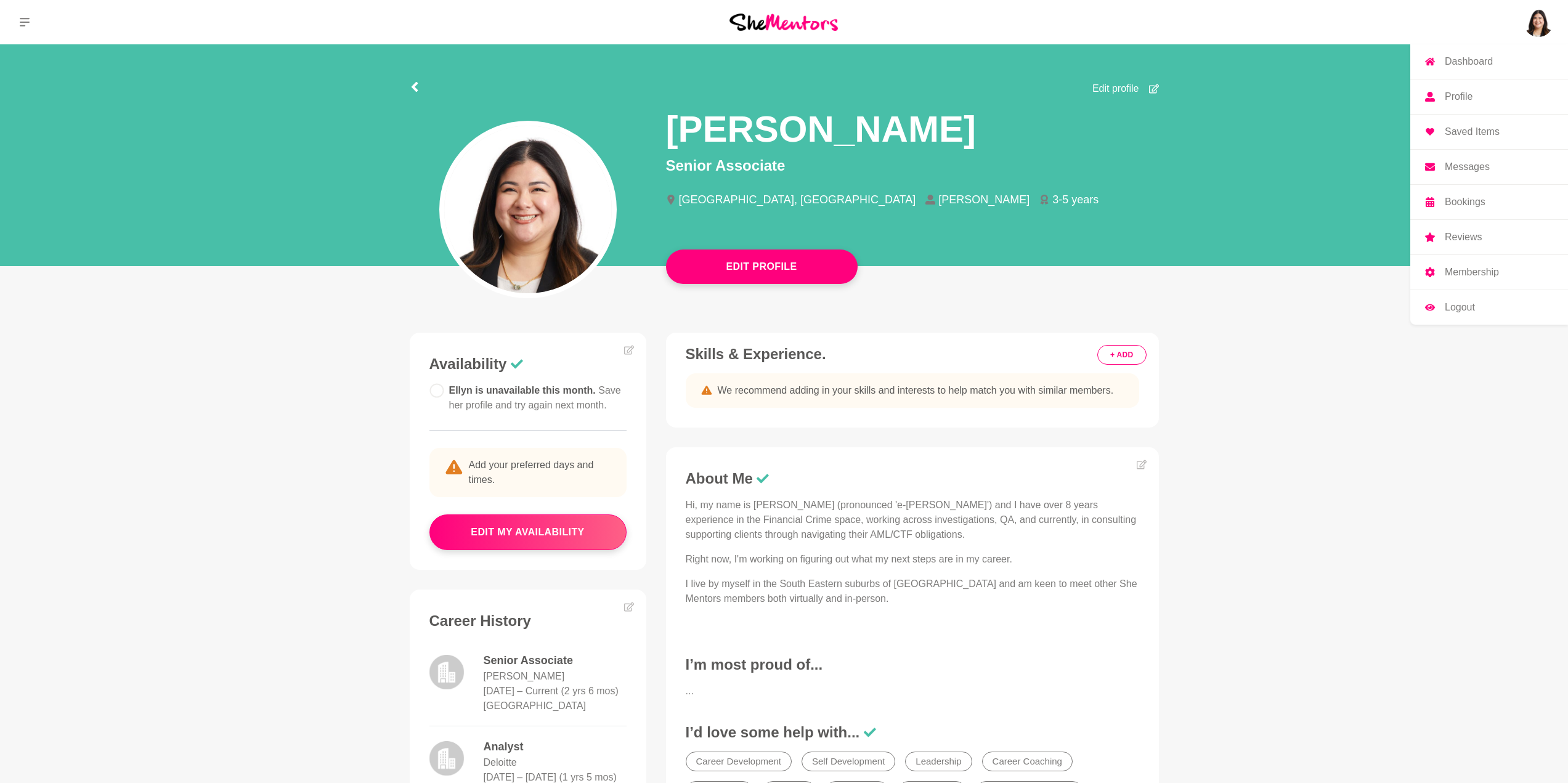
click at [1538, 28] on img at bounding box center [1538, 22] width 30 height 30
click at [1467, 200] on p "Bookings" at bounding box center [1465, 202] width 41 height 10
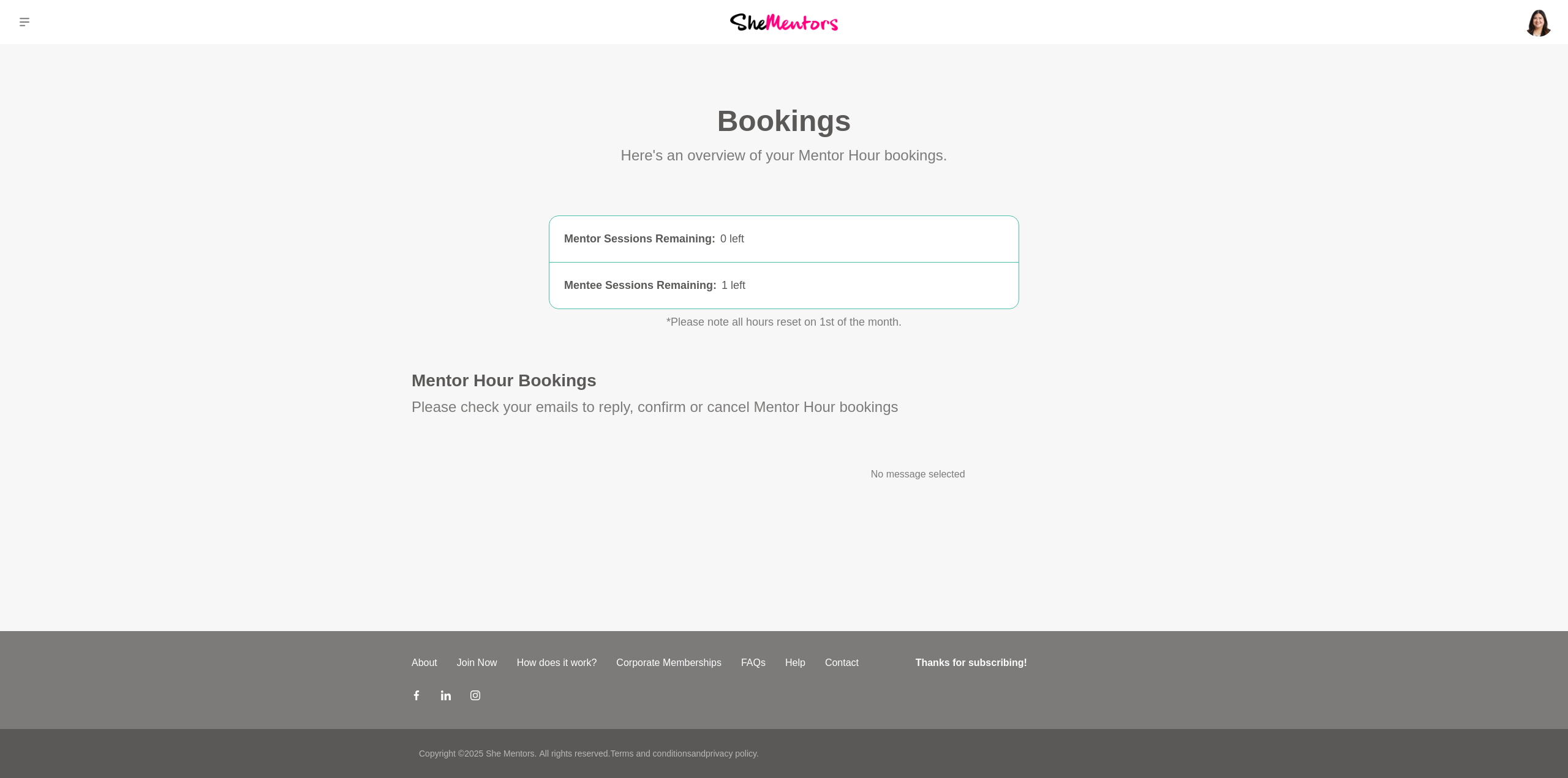
click at [752, 286] on div "1 left" at bounding box center [863, 285] width 282 height 16
click at [740, 323] on p "*Please note all hours reset on 1st of the month." at bounding box center [784, 322] width 588 height 16
click at [777, 18] on img at bounding box center [784, 22] width 108 height 16
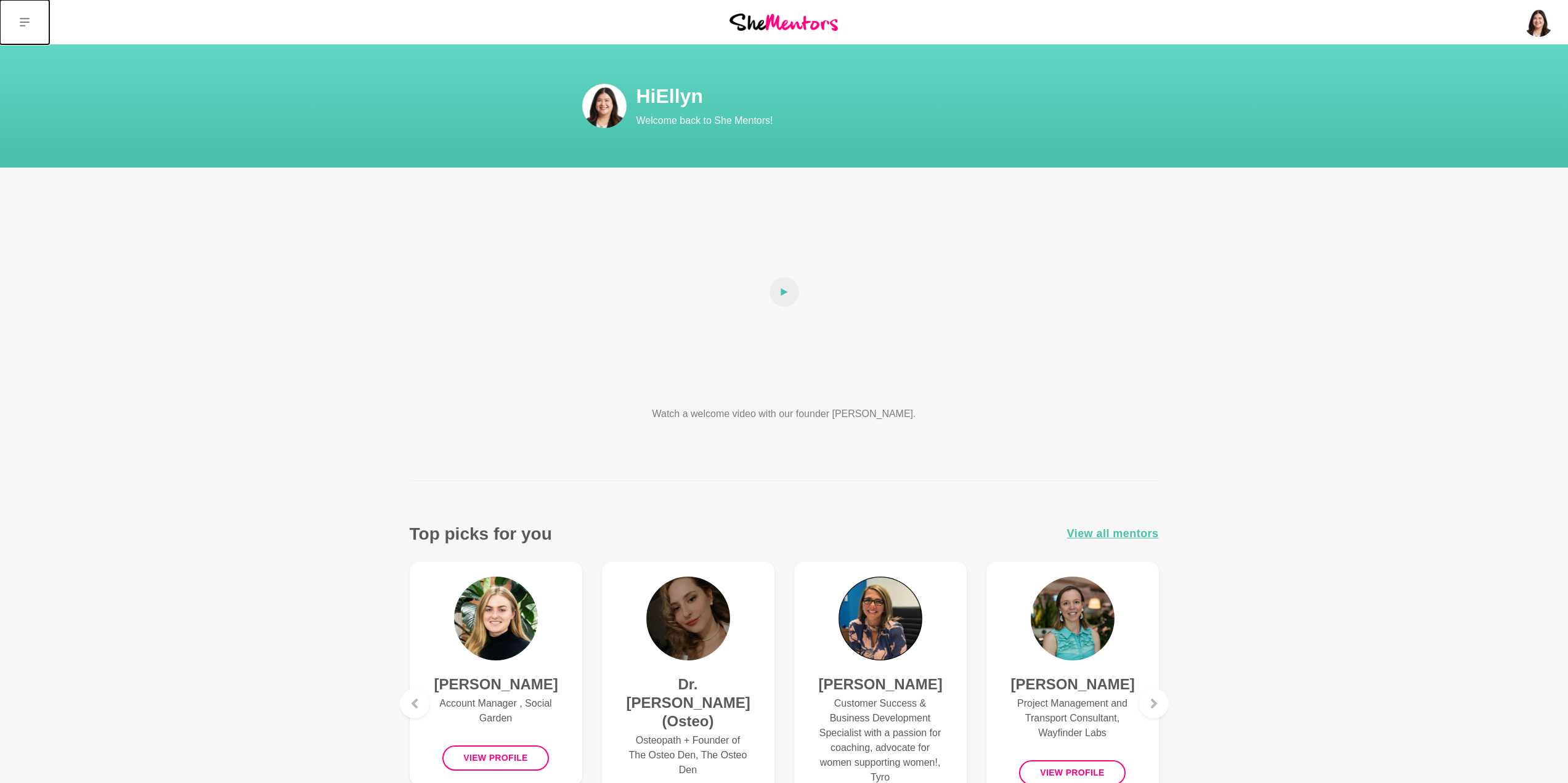
click at [28, 24] on icon at bounding box center [24, 22] width 10 height 10
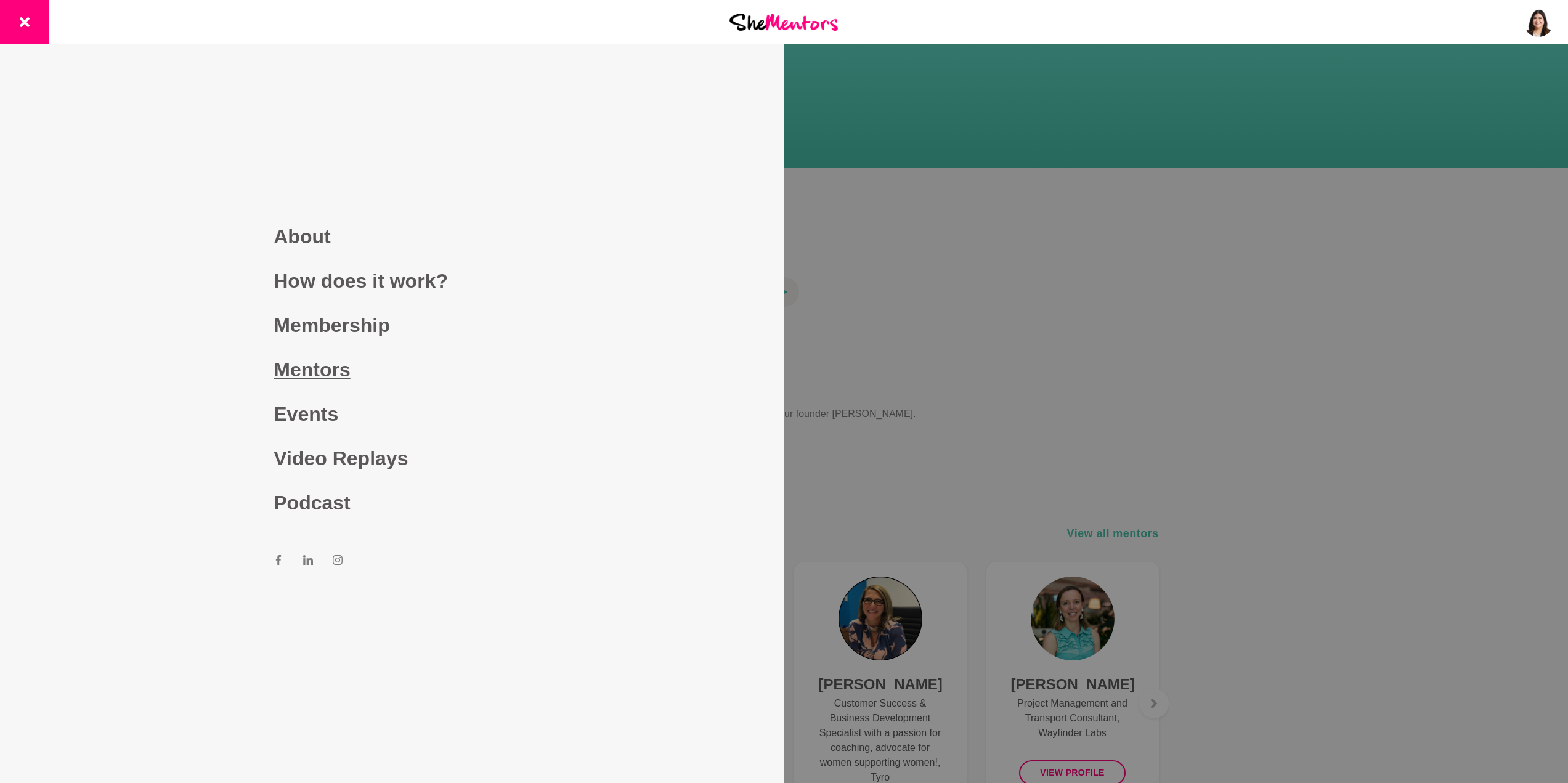
click at [306, 370] on link "Mentors" at bounding box center [392, 370] width 236 height 45
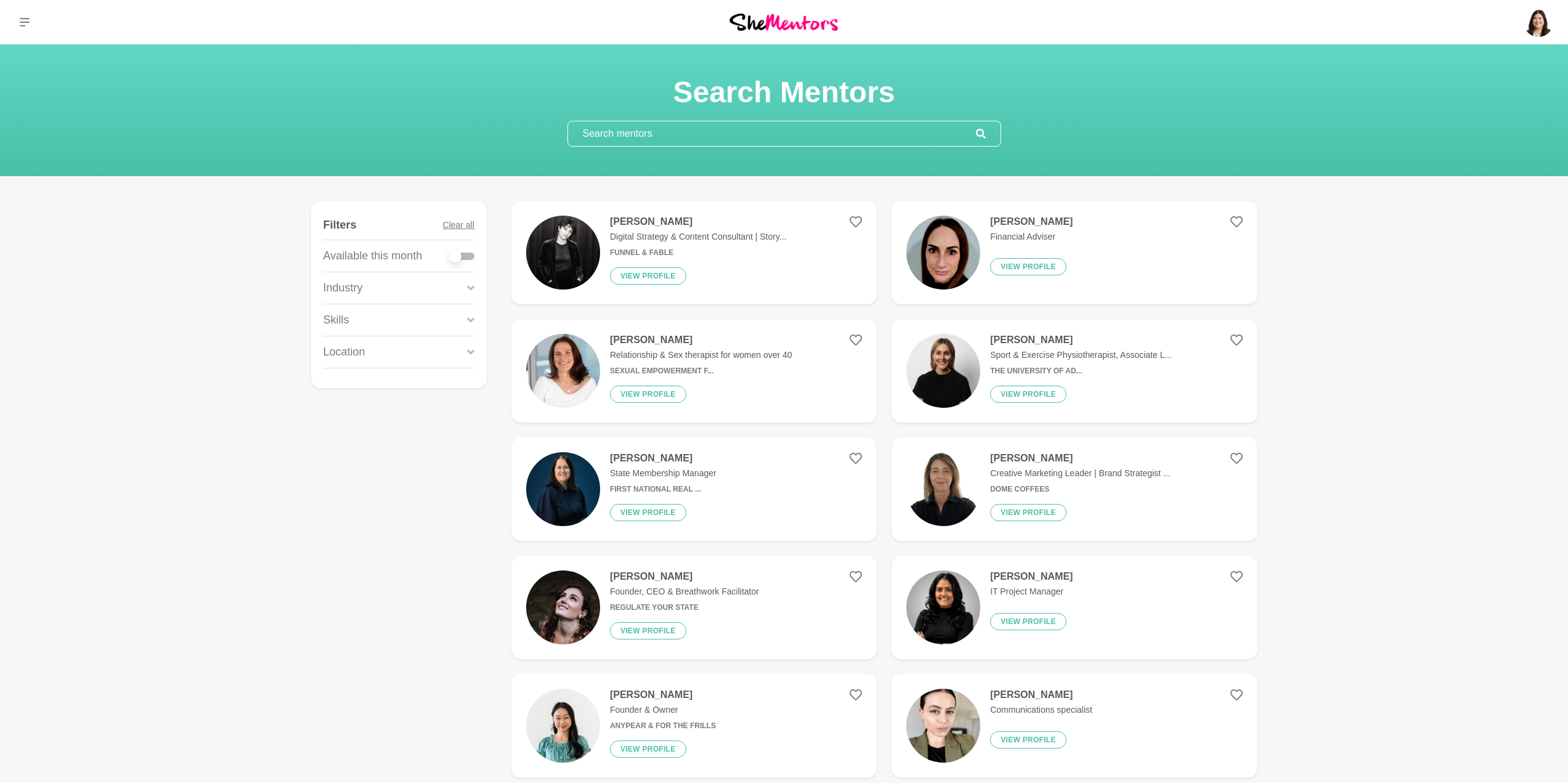
click at [472, 260] on div at bounding box center [462, 256] width 25 height 16
click at [472, 256] on div at bounding box center [462, 256] width 25 height 7
checkbox input "true"
click at [468, 256] on div at bounding box center [462, 256] width 25 height 7
checkbox input "true"
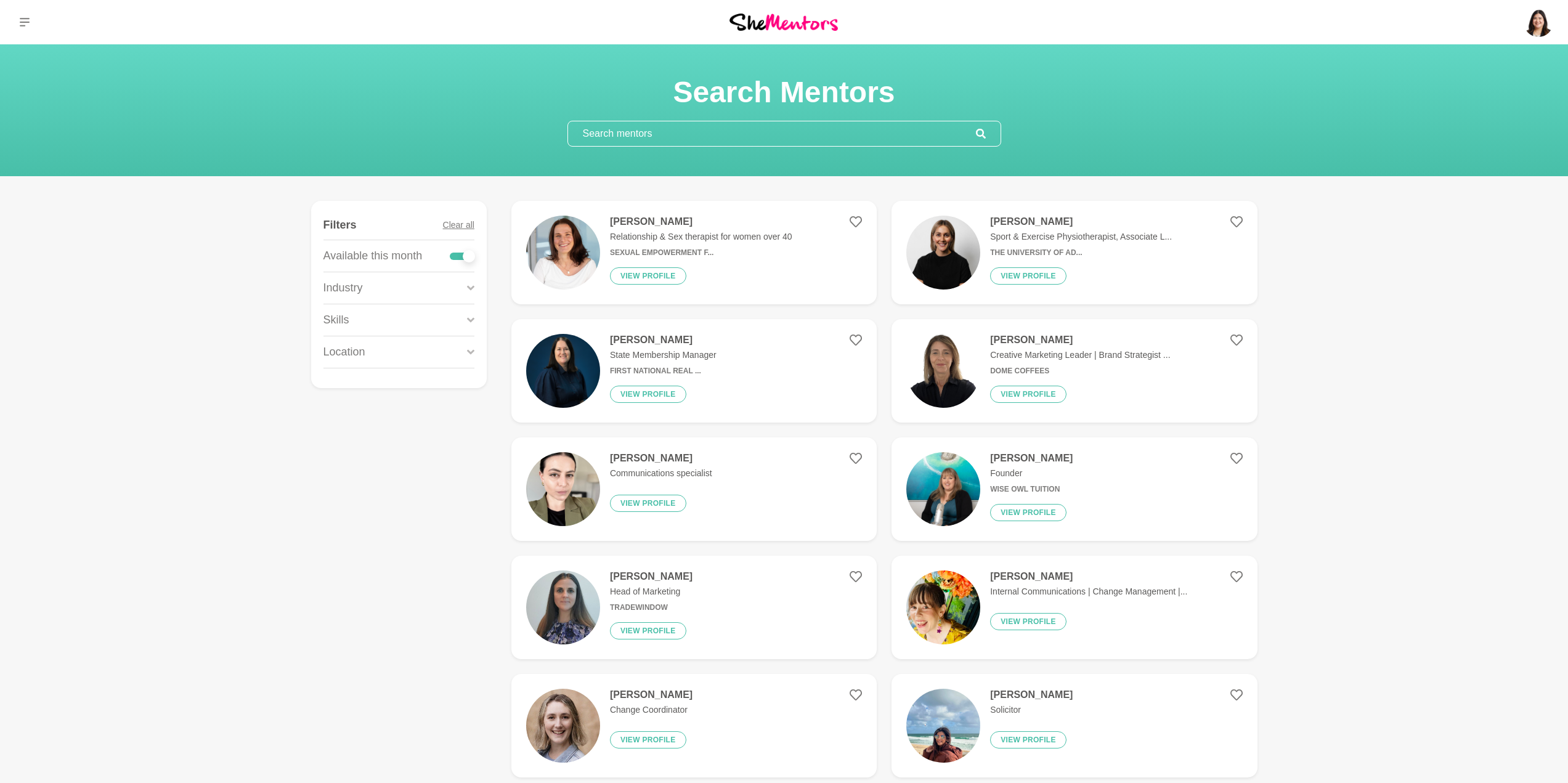
click at [468, 286] on icon at bounding box center [470, 288] width 7 height 5
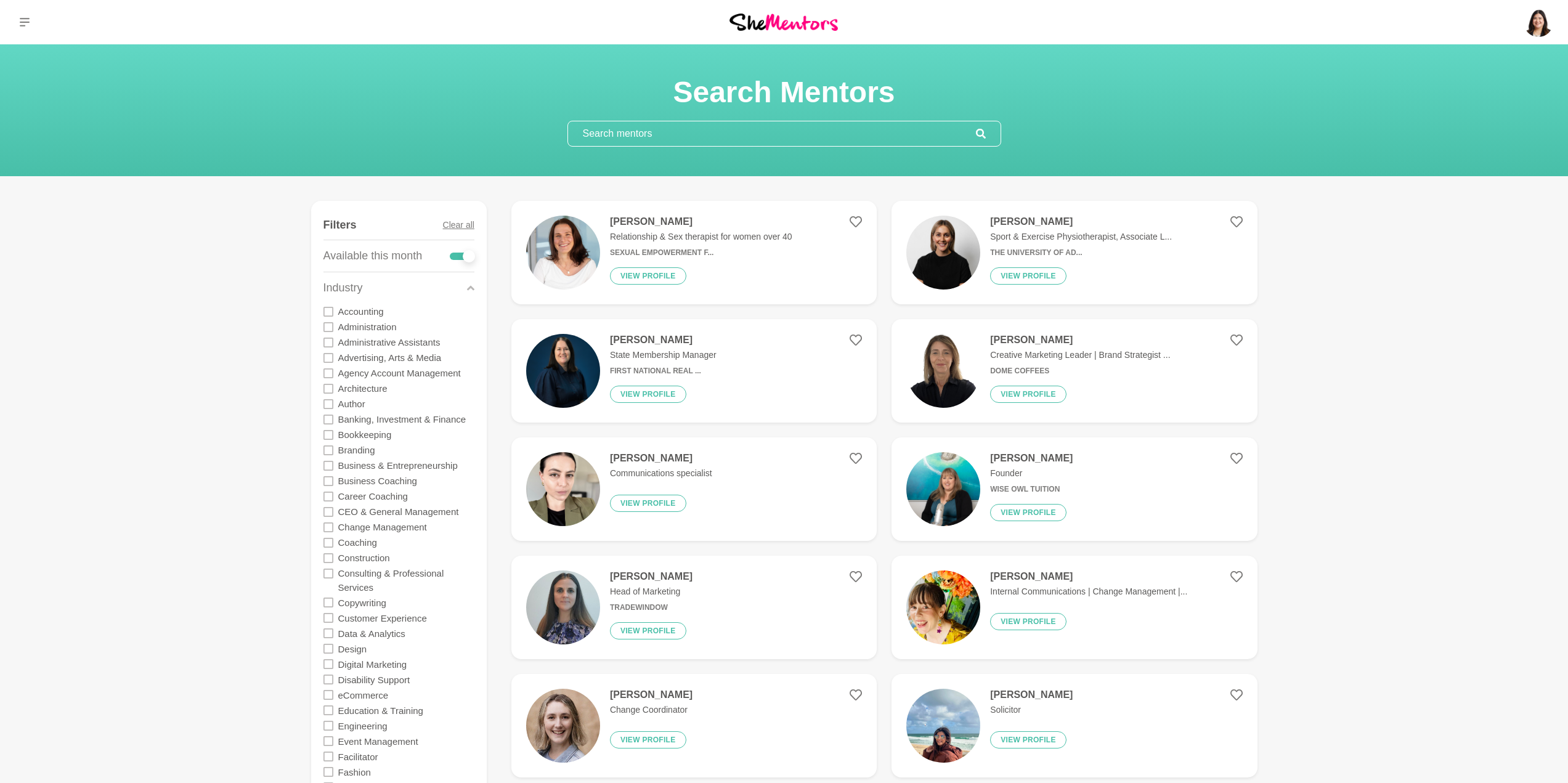
click at [329, 497] on icon at bounding box center [328, 496] width 10 height 10
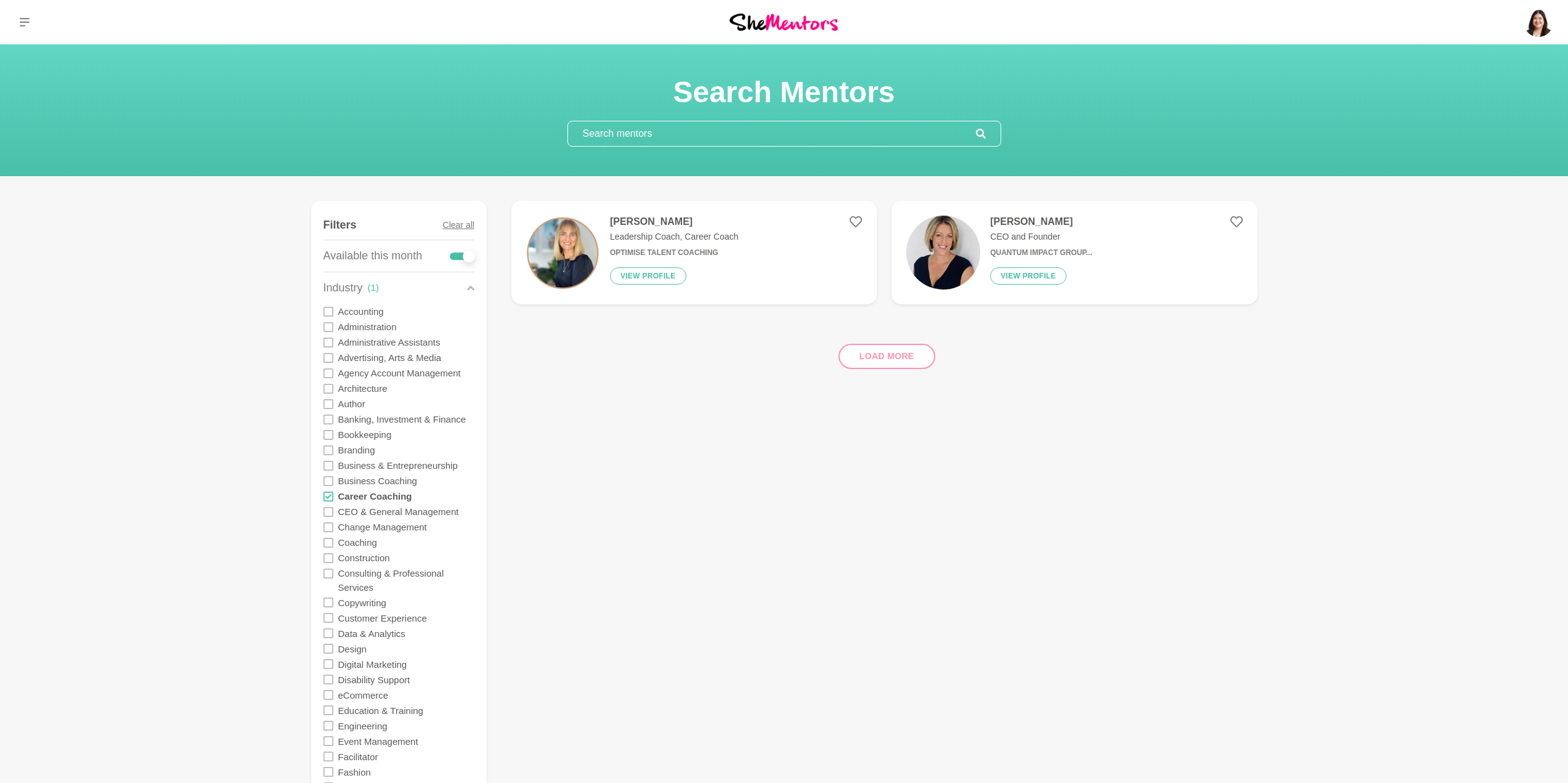
click at [330, 576] on icon at bounding box center [328, 573] width 10 height 10
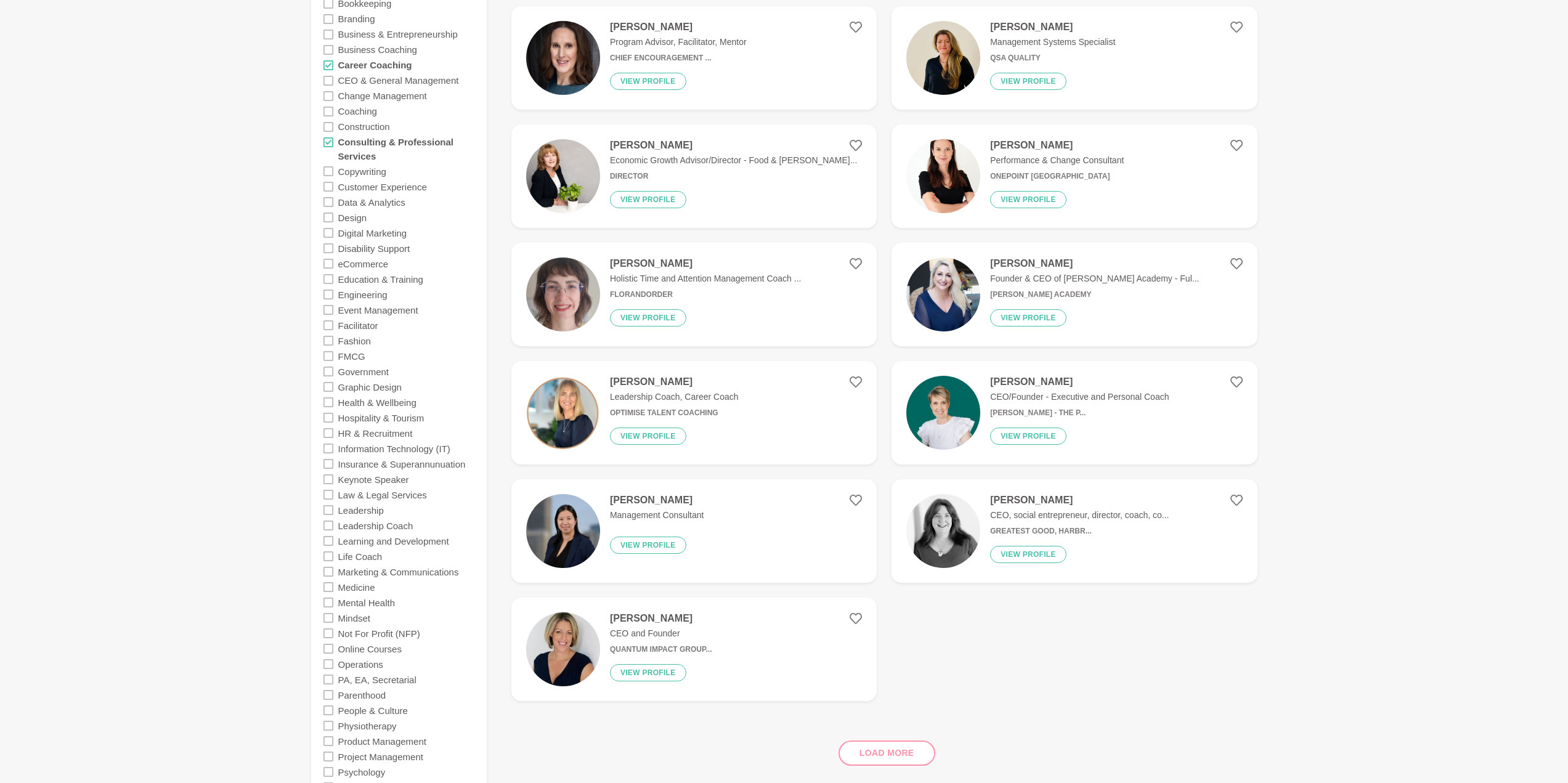
scroll to position [493, 0]
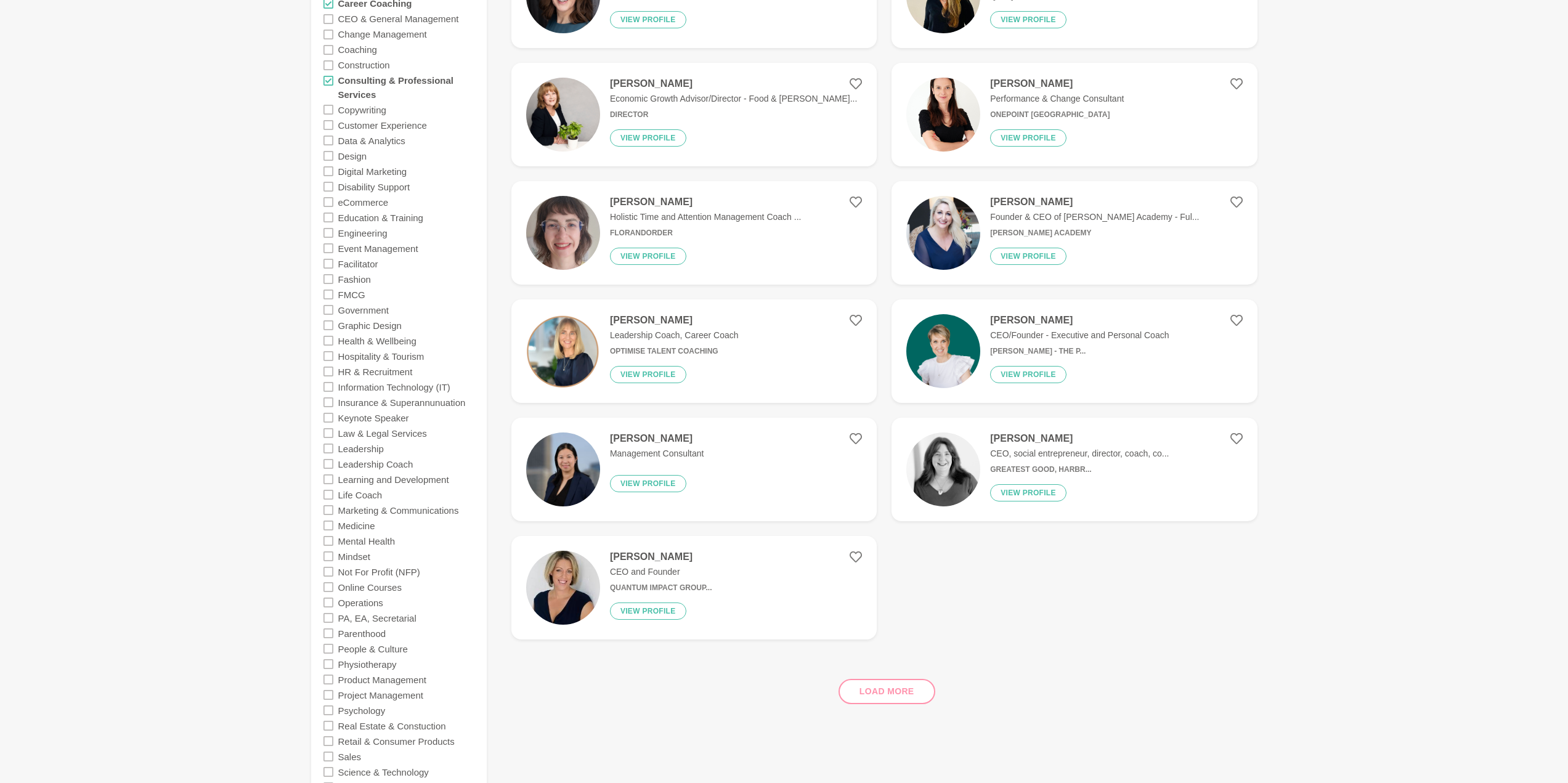
click at [904, 690] on div "Load more" at bounding box center [884, 686] width 746 height 74
click at [919, 696] on div "Load more" at bounding box center [884, 686] width 746 height 74
click at [1032, 491] on button "View profile" at bounding box center [1028, 493] width 76 height 17
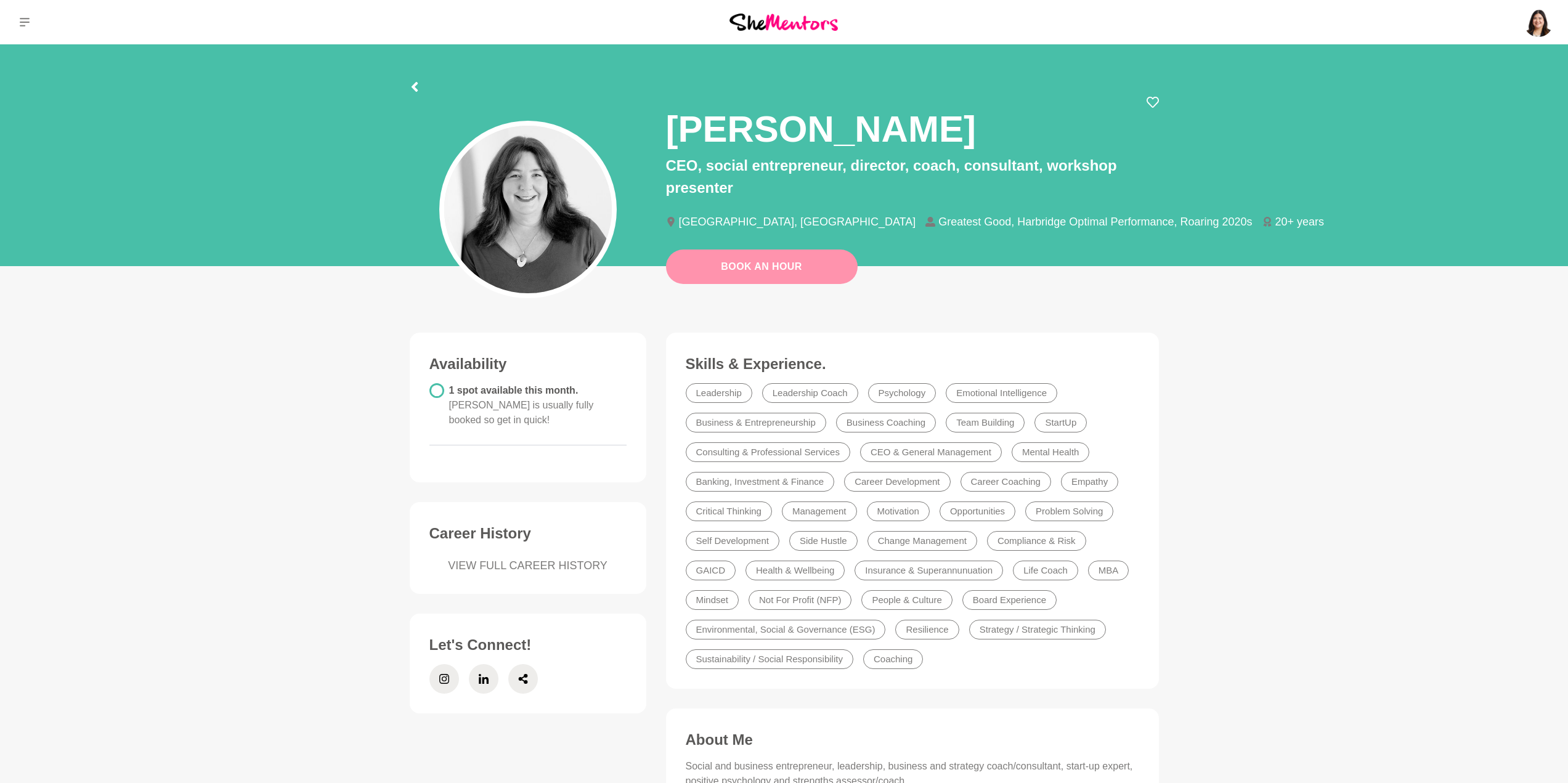
click at [763, 269] on link "Book An Hour" at bounding box center [762, 267] width 192 height 35
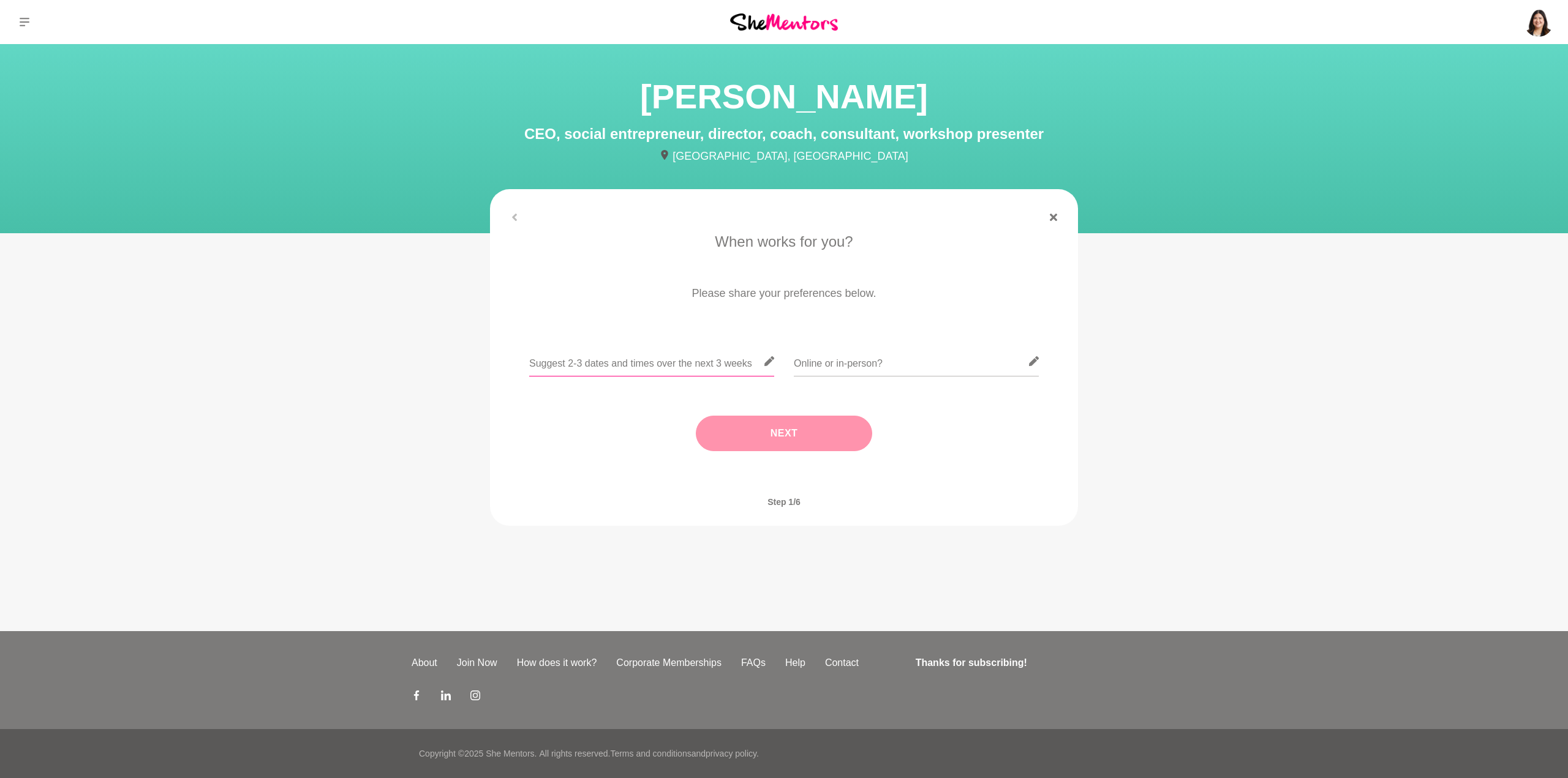
click at [747, 368] on input "text" at bounding box center [651, 362] width 245 height 30
click at [767, 361] on icon at bounding box center [769, 361] width 10 height 10
click at [686, 373] on input "text" at bounding box center [651, 362] width 245 height 30
click at [692, 361] on input "text" at bounding box center [651, 362] width 245 height 30
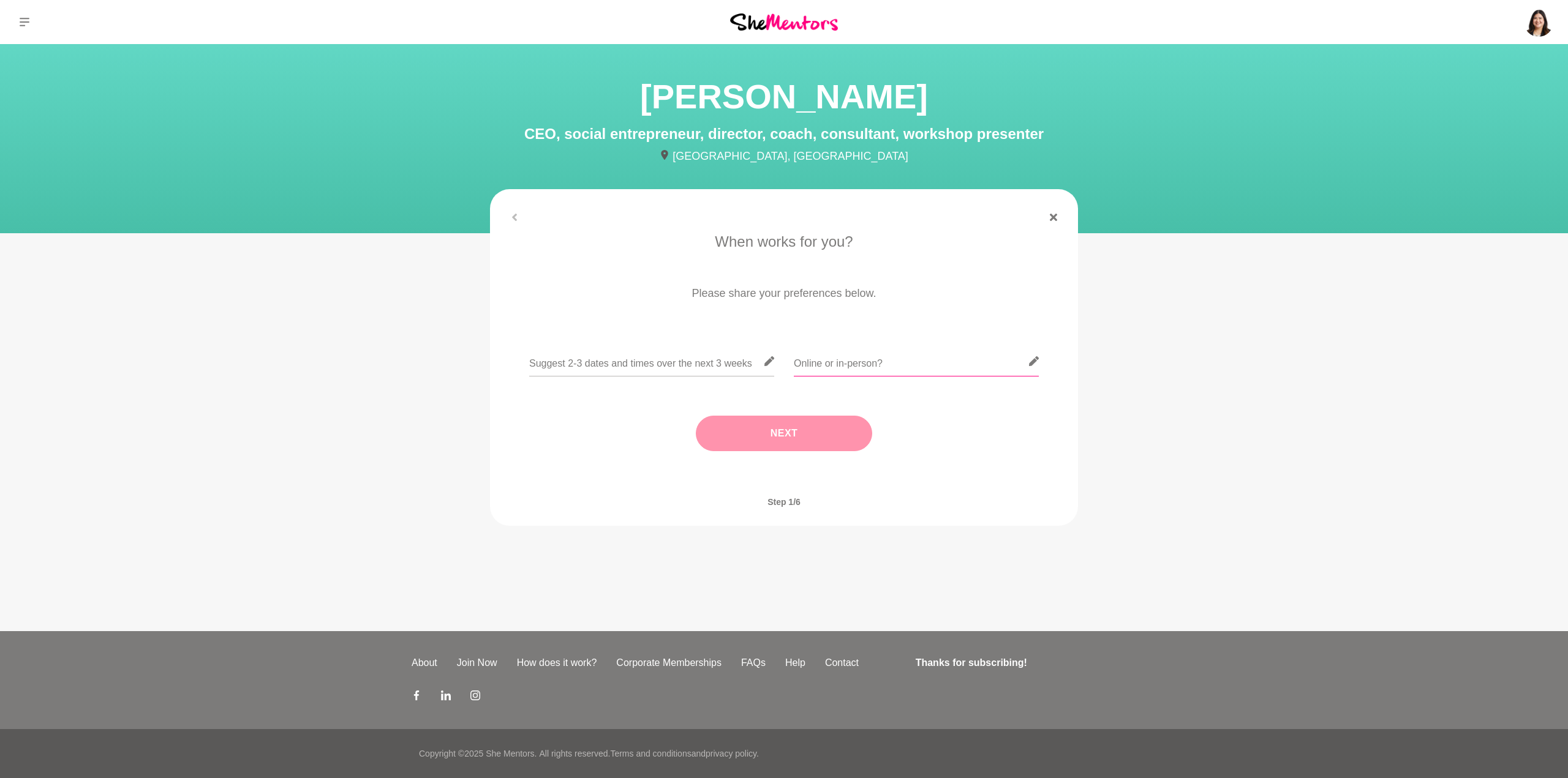
click at [805, 362] on input "text" at bounding box center [916, 362] width 245 height 30
click at [1047, 369] on div at bounding box center [784, 369] width 554 height 44
click at [1036, 360] on icon at bounding box center [1033, 361] width 10 height 10
click at [908, 368] on input "text" at bounding box center [916, 362] width 245 height 30
type input "Either in person or online."
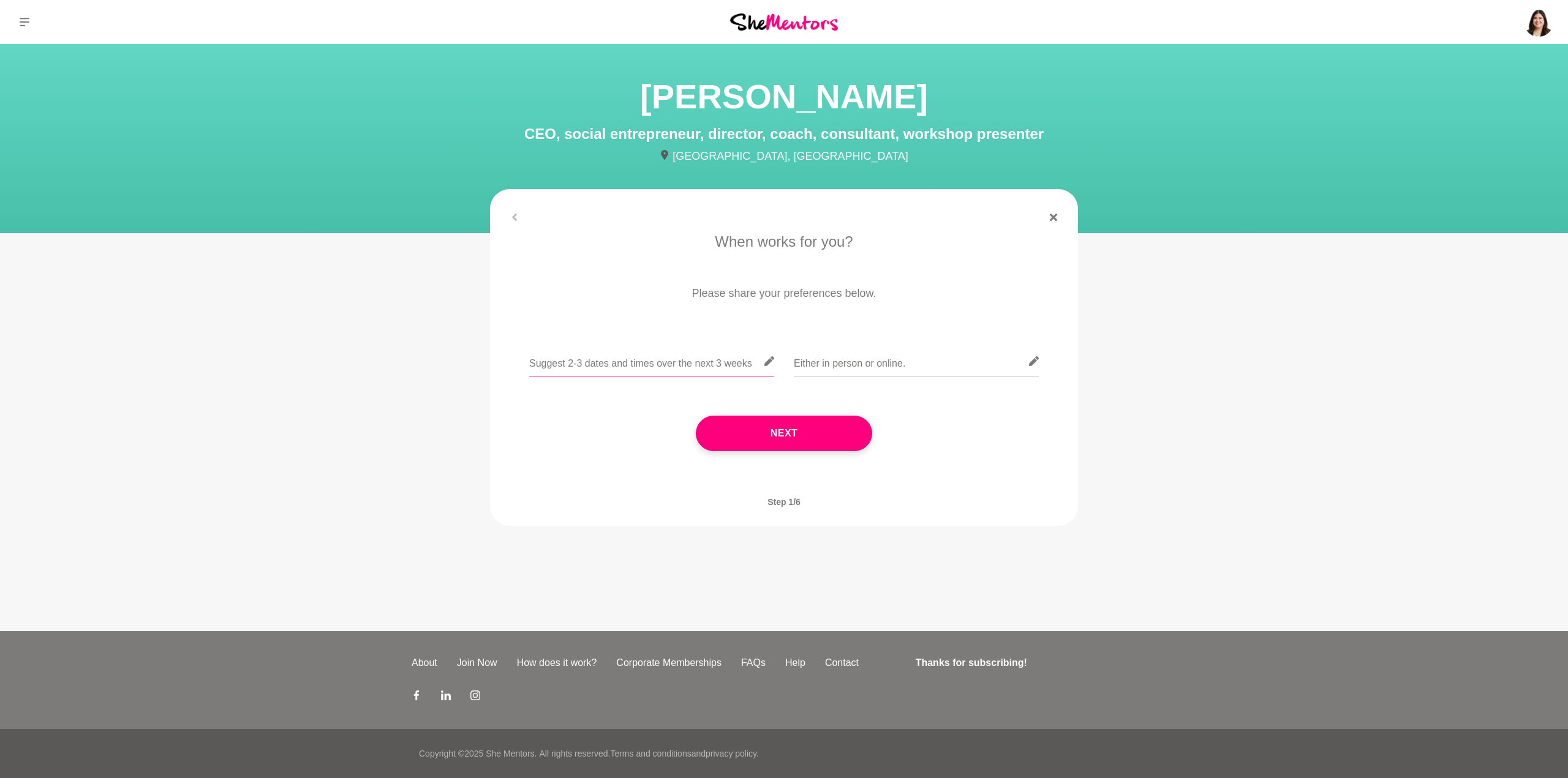
click at [660, 355] on input "text" at bounding box center [651, 362] width 245 height 30
click at [609, 369] on input "text" at bounding box center [651, 362] width 245 height 30
type input "I"
click at [721, 360] on input "text" at bounding box center [651, 362] width 245 height 30
drag, startPoint x: 721, startPoint y: 360, endPoint x: 722, endPoint y: 354, distance: 6.1
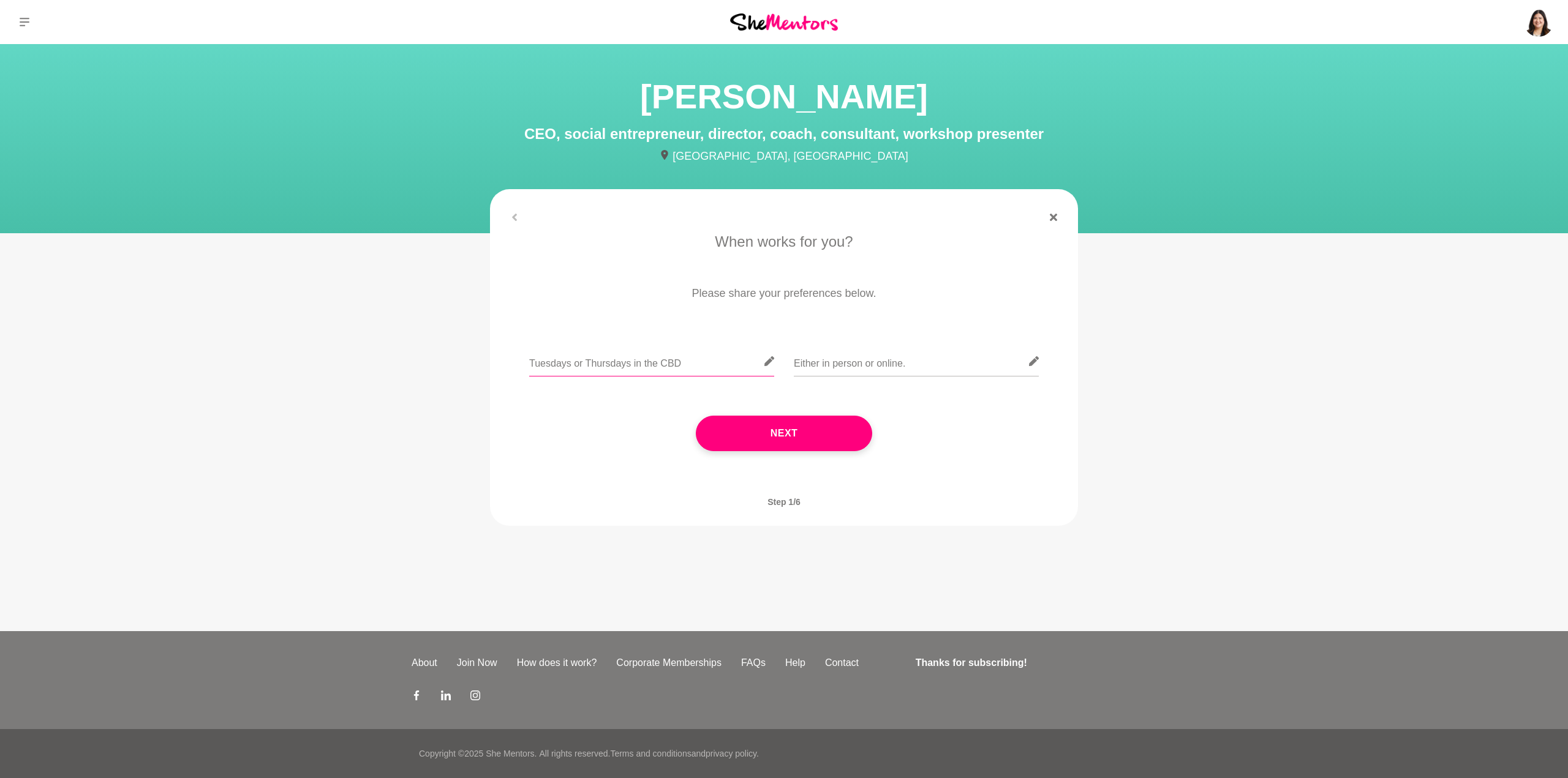
click at [722, 354] on input "Tuesdays or Thursdays in the CBD" at bounding box center [651, 362] width 245 height 30
type input "Tuesdays or Thursdays in the CBD / Flexible on weekends / Flexible online"
click at [840, 433] on button "Next" at bounding box center [784, 433] width 176 height 35
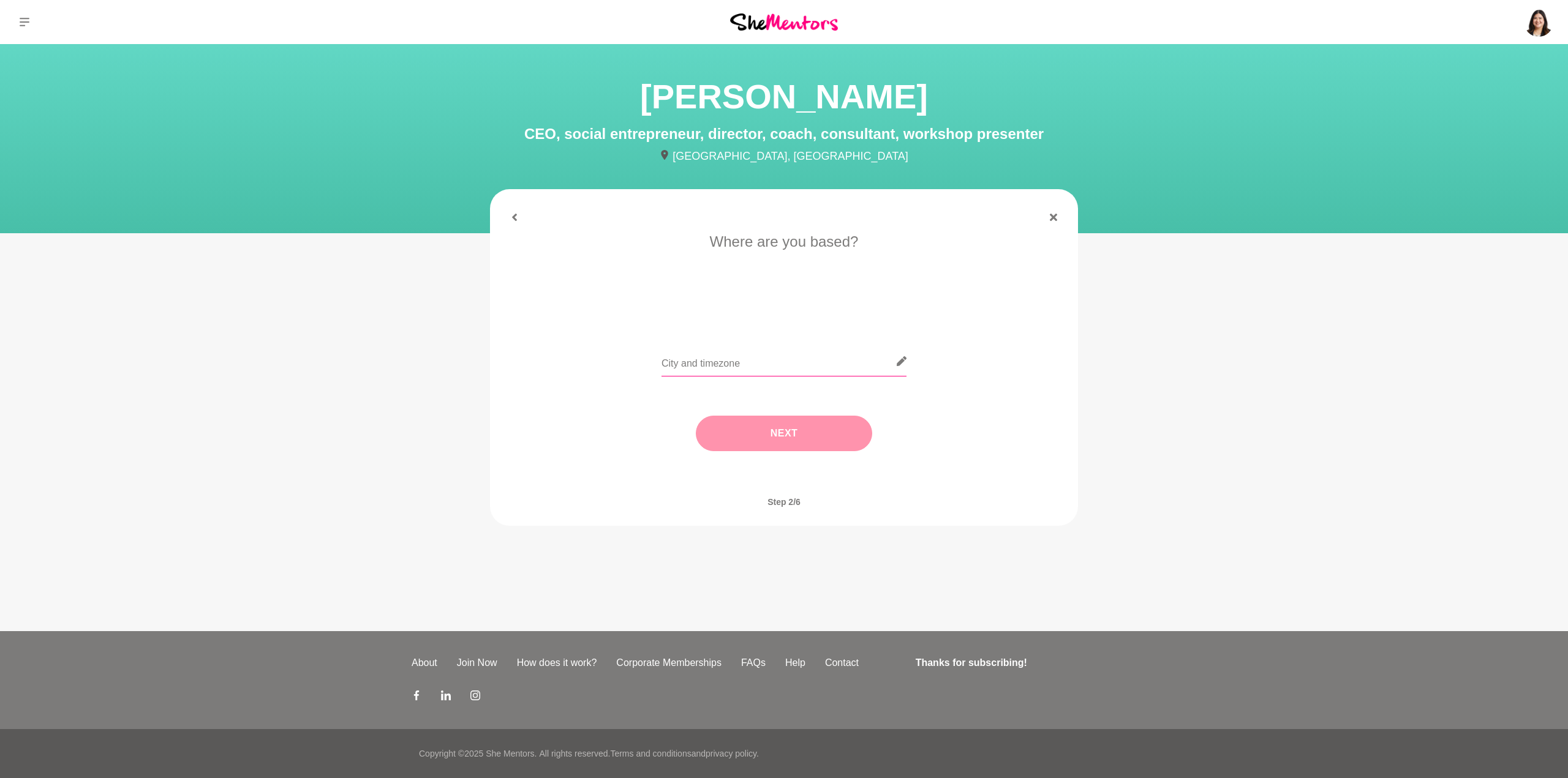
click at [798, 366] on input "text" at bounding box center [784, 362] width 245 height 30
type input "[GEOGRAPHIC_DATA]"
click at [831, 449] on button "Next" at bounding box center [784, 433] width 176 height 35
click at [681, 309] on li "Let's do coffee" at bounding box center [654, 309] width 80 height 20
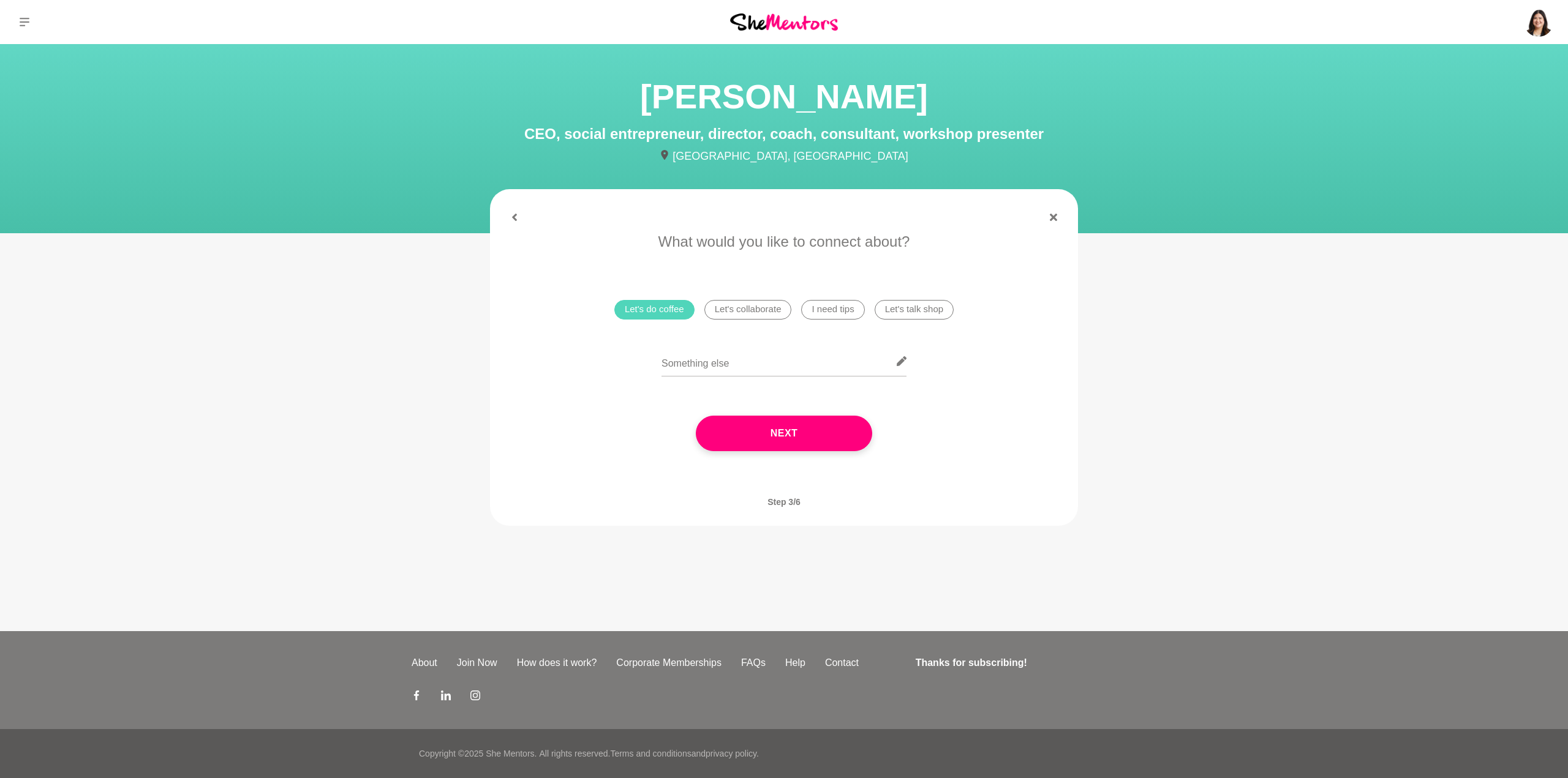
click at [844, 305] on li "I need tips" at bounding box center [833, 309] width 63 height 20
click at [839, 447] on button "Next" at bounding box center [784, 433] width 176 height 35
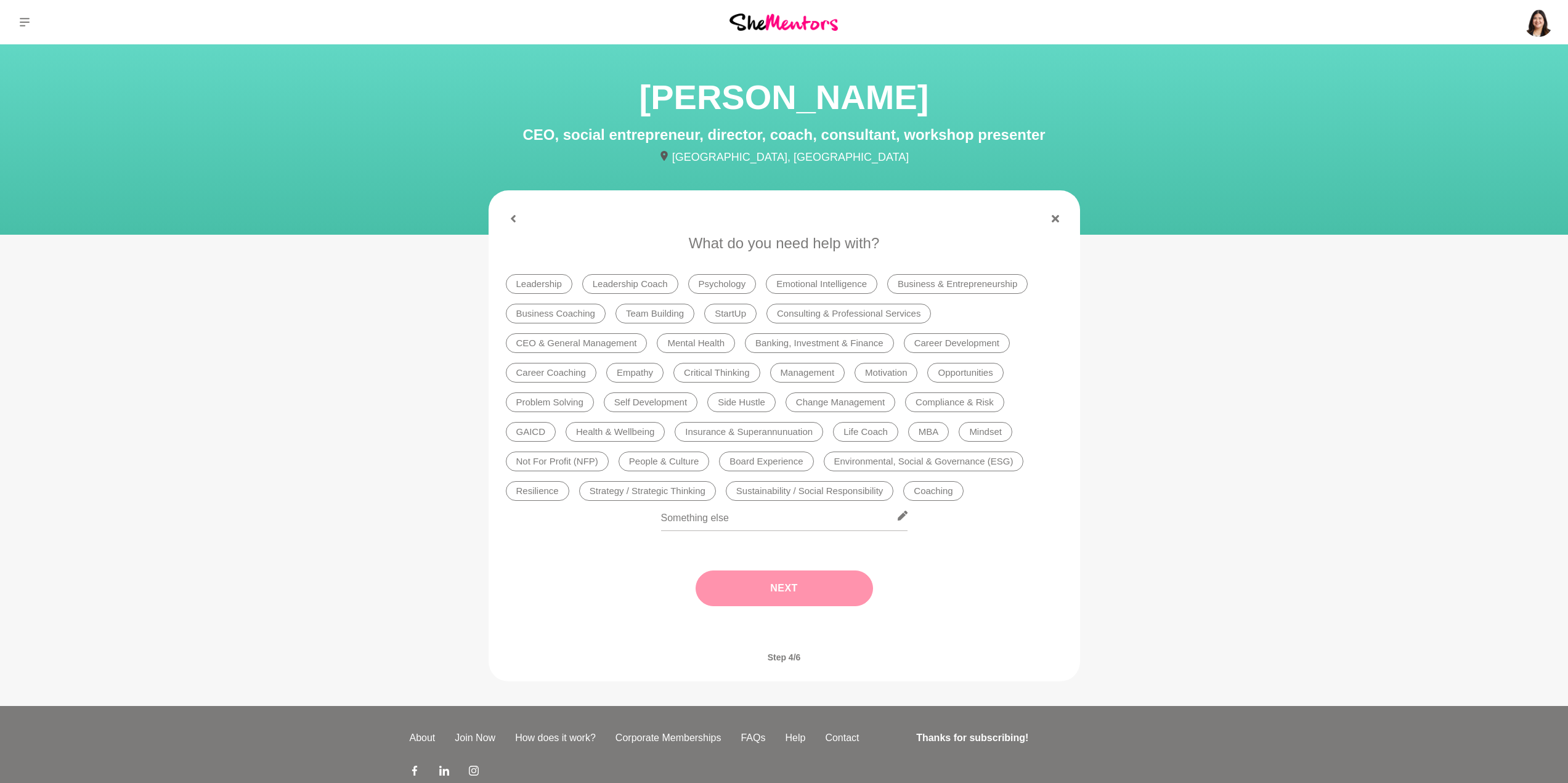
click at [859, 312] on li "Consulting & Professional Services" at bounding box center [849, 313] width 164 height 20
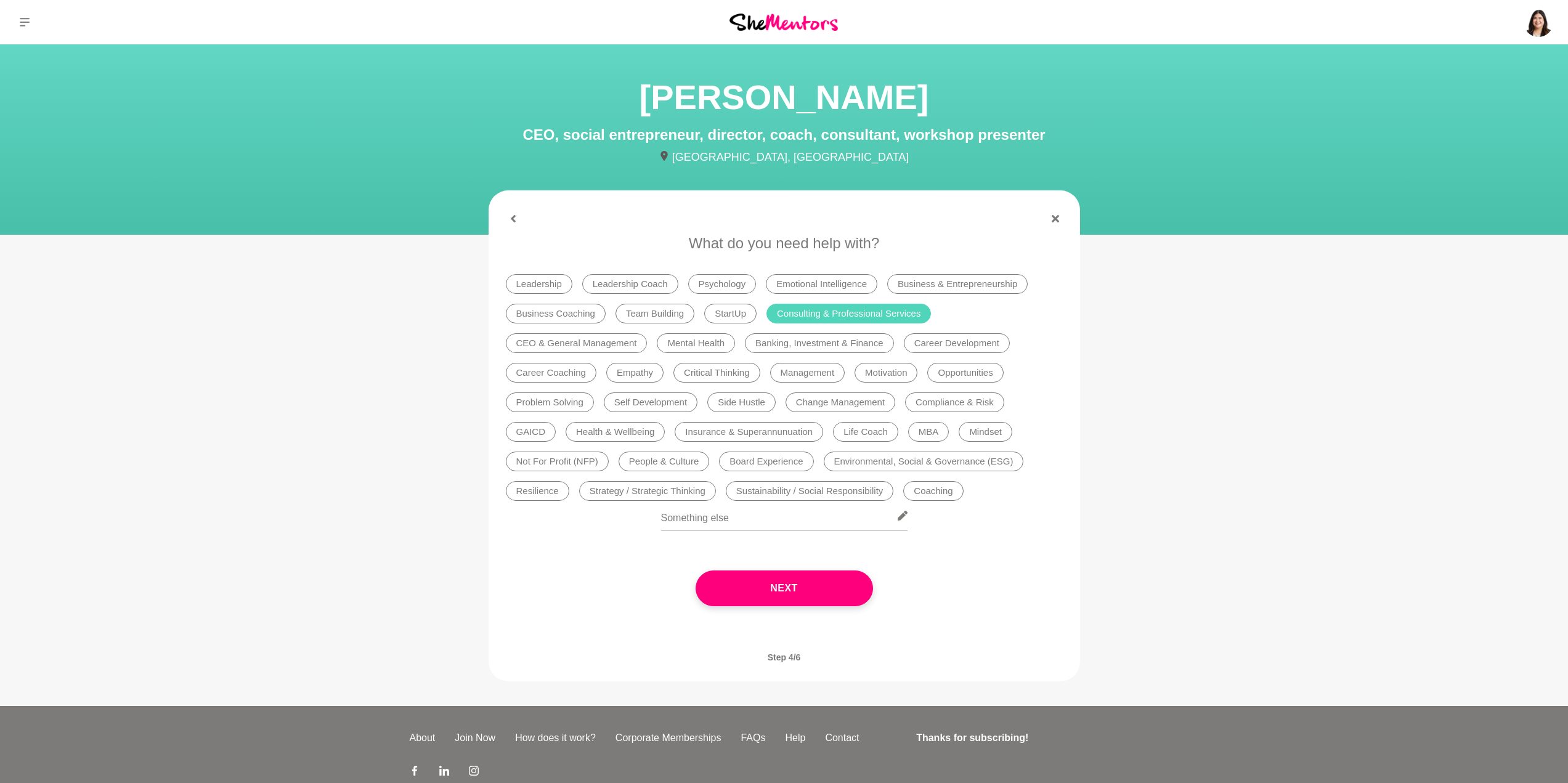
click at [954, 340] on li "Career Development" at bounding box center [956, 343] width 106 height 20
click at [551, 363] on li "Career Coaching" at bounding box center [551, 372] width 91 height 20
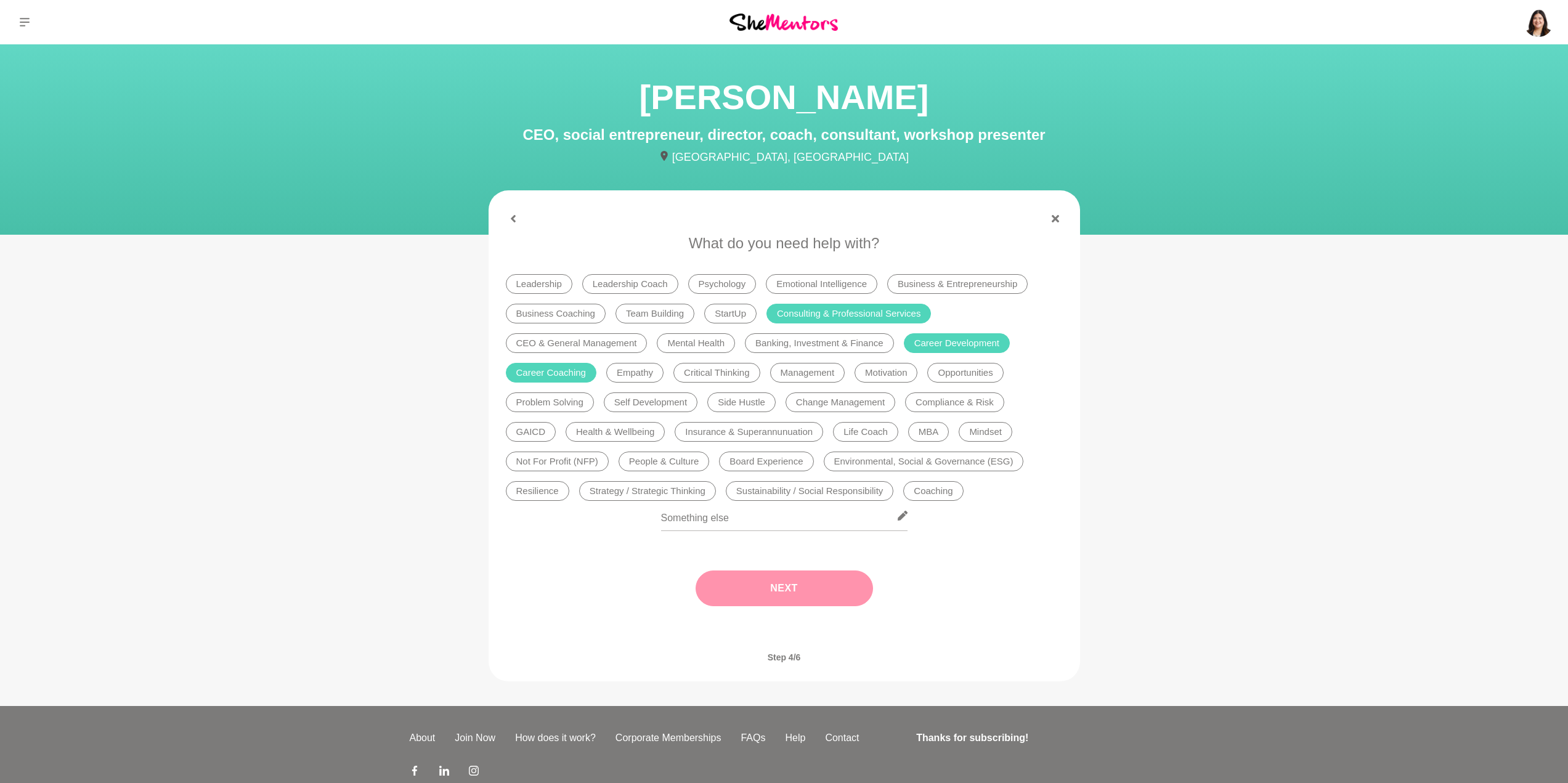
click at [807, 587] on button "Next" at bounding box center [784, 588] width 177 height 35
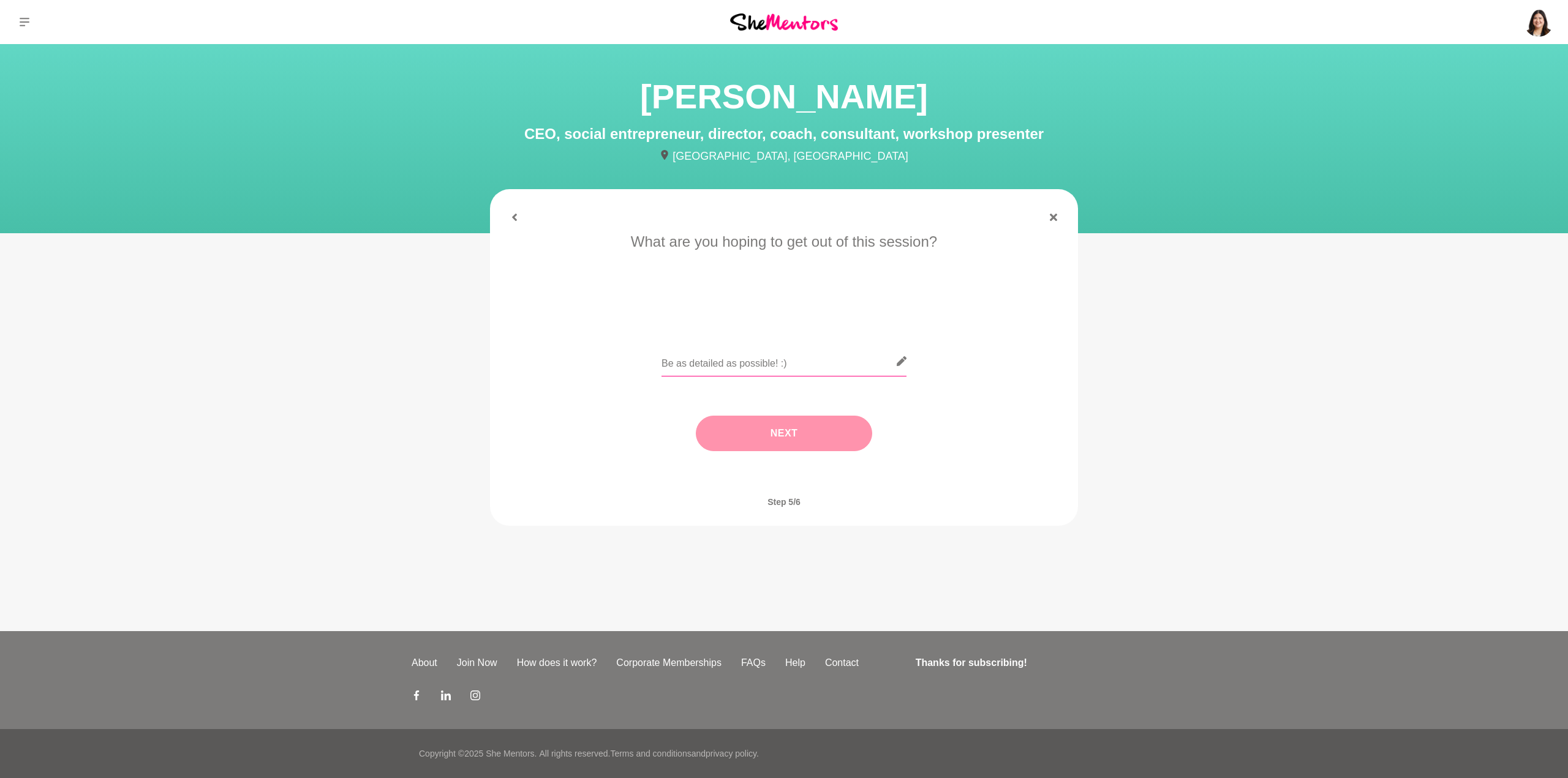
click at [754, 366] on input "text" at bounding box center [784, 362] width 245 height 30
click at [881, 364] on input "Hi, I'm at a crossroad at the moment in my career where I need to decide if I w…" at bounding box center [784, 362] width 245 height 30
type input "Hi, I'm at a crossroad at the moment in my career where I need to decide if I w…"
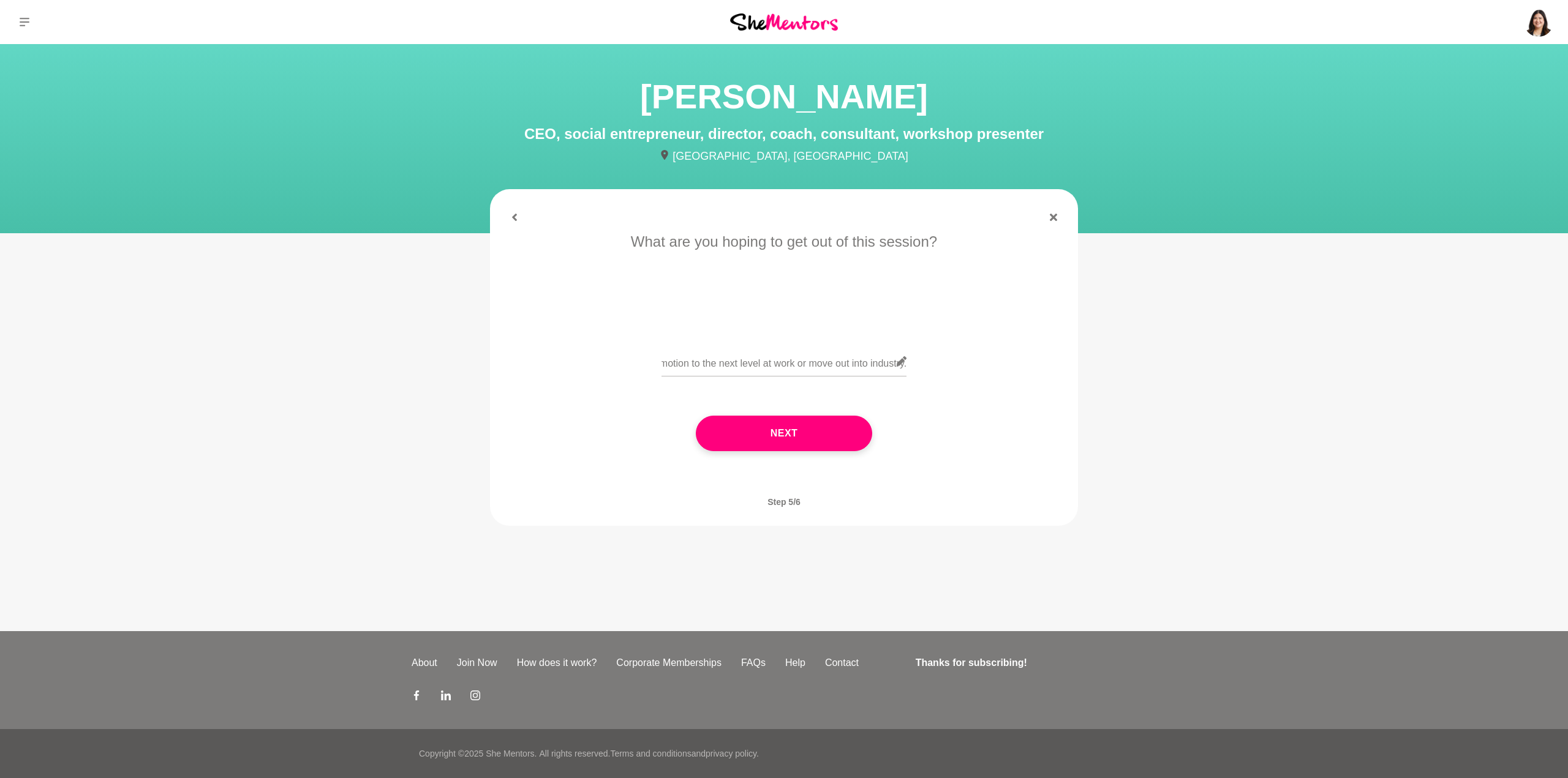
scroll to position [0, 0]
click at [909, 366] on div "Hi, I'm at a crossroad at the moment in my career where I need to decide if I w…" at bounding box center [784, 369] width 554 height 44
drag, startPoint x: 816, startPoint y: 359, endPoint x: 929, endPoint y: 350, distance: 113.4
click at [1009, 335] on div "What are you hoping to get out of this session? Hi, I'm at a crossroad at the m…" at bounding box center [784, 353] width 568 height 245
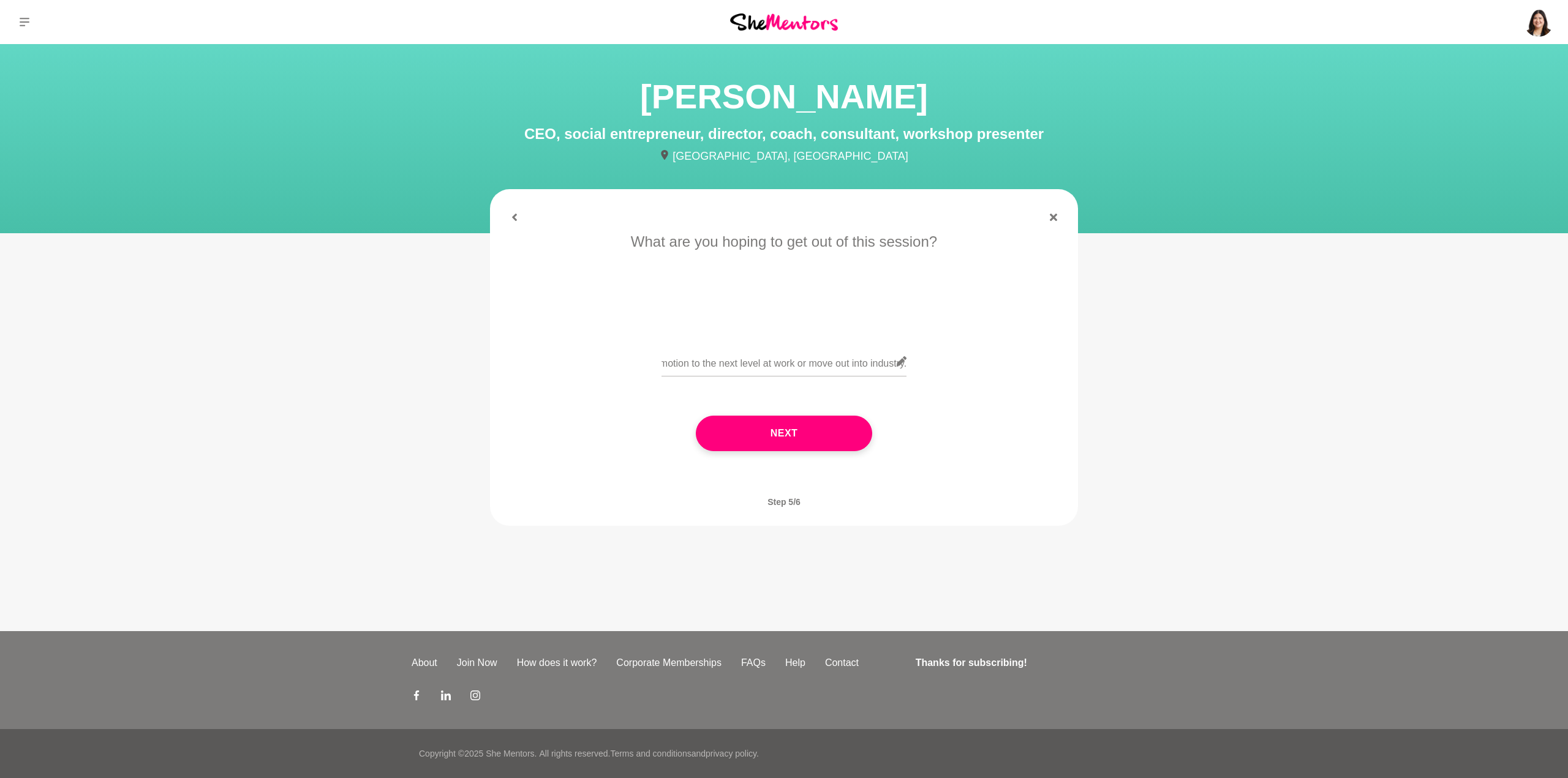
scroll to position [0, 0]
click at [906, 362] on icon at bounding box center [901, 361] width 10 height 10
click at [812, 435] on button "Next" at bounding box center [784, 433] width 176 height 35
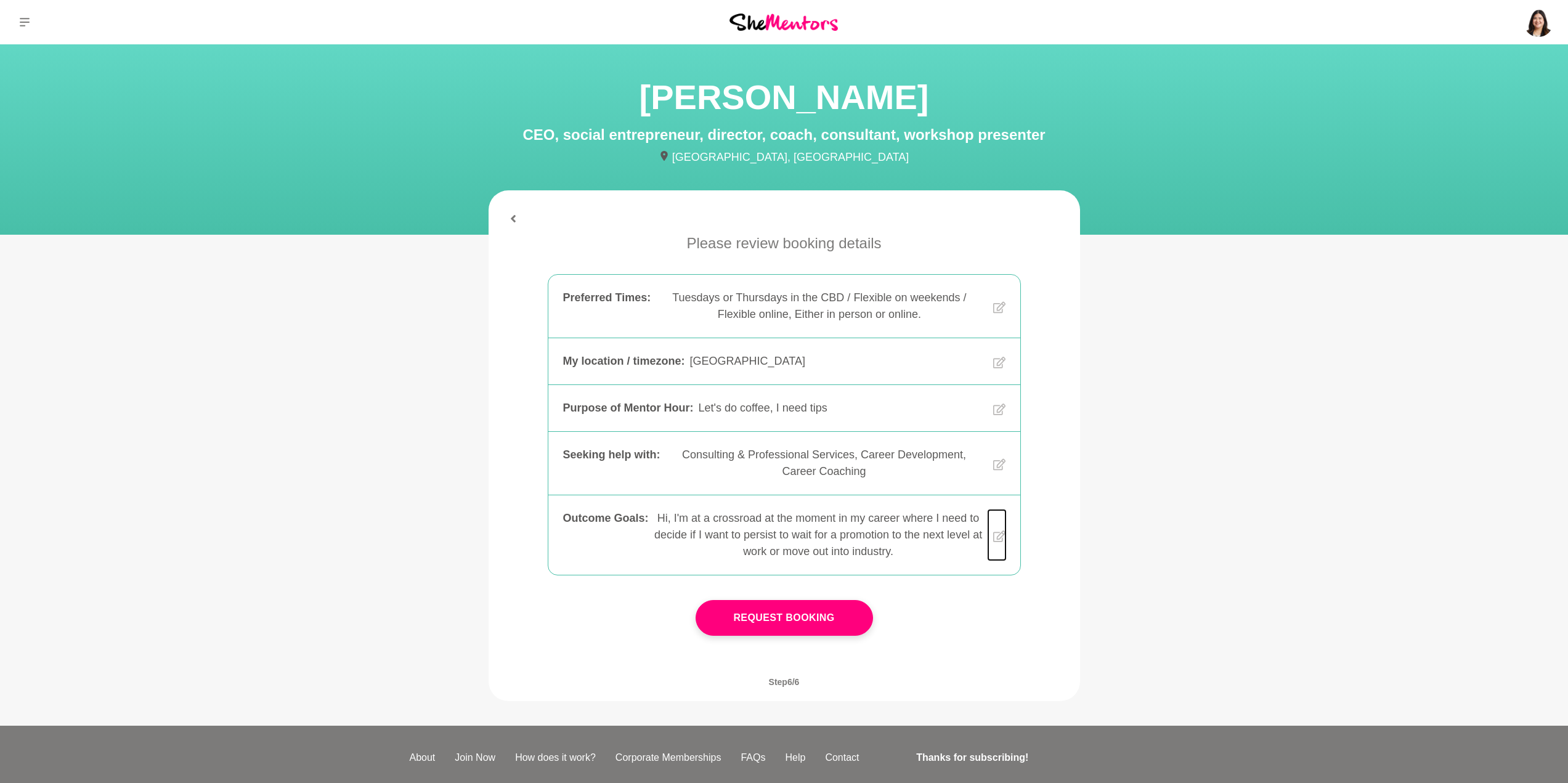
click at [1000, 537] on icon at bounding box center [999, 536] width 12 height 47
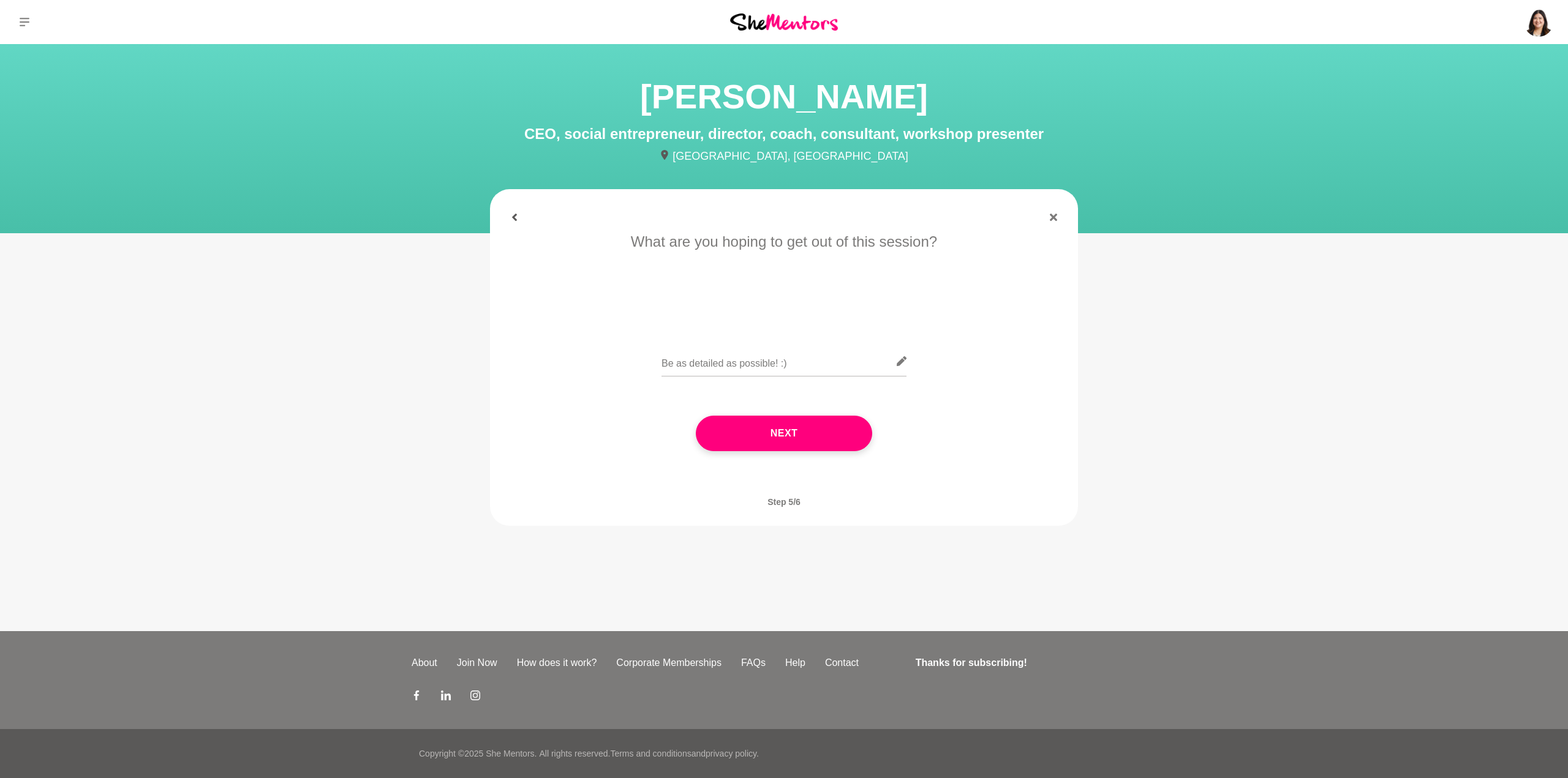
click at [518, 214] on button at bounding box center [514, 217] width 29 height 7
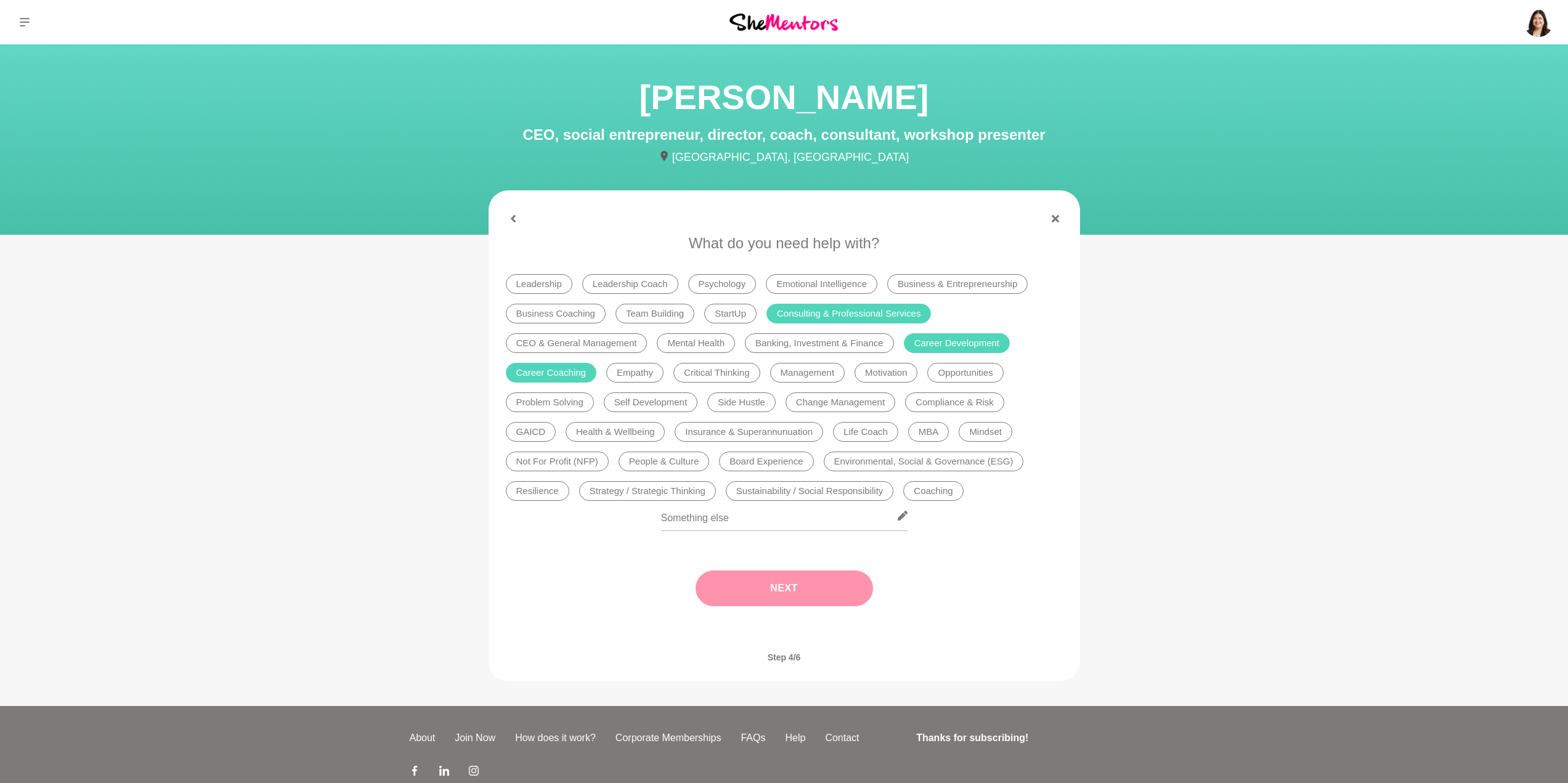
click at [841, 576] on button "Next" at bounding box center [784, 588] width 177 height 35
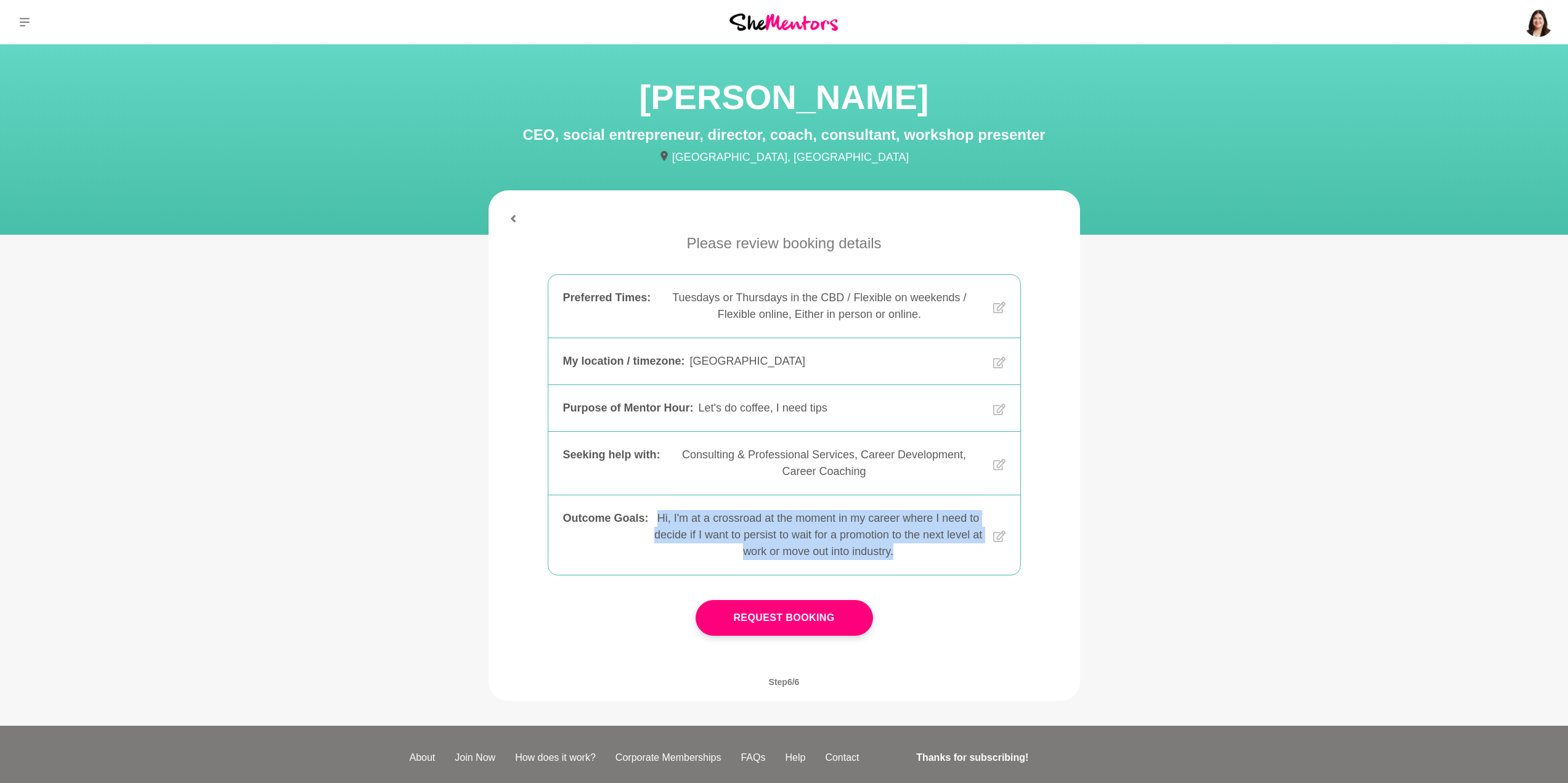
drag, startPoint x: 921, startPoint y: 551, endPoint x: 671, endPoint y: 522, distance: 251.7
click at [671, 522] on div "Hi, I'm at a crossroad at the moment in my career where I need to decide if I w…" at bounding box center [818, 535] width 330 height 50
copy div "Hi, I'm at a crossroad at the moment in my career where I need to decide if I w…"
click at [995, 532] on icon at bounding box center [998, 536] width 12 height 12
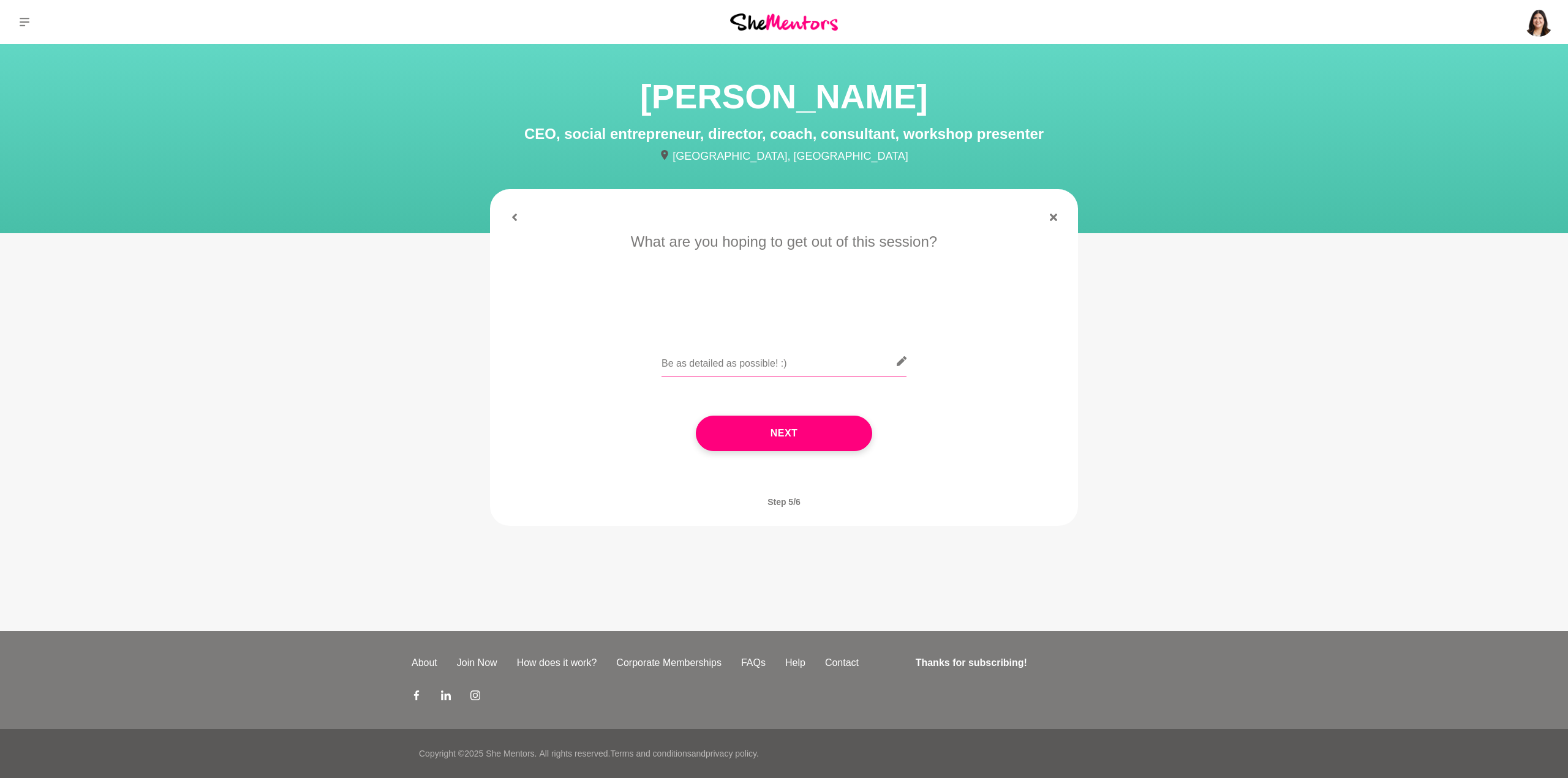
click at [821, 366] on input "text" at bounding box center [784, 362] width 245 height 30
paste input "Hi, I'm at a crossroad at the moment in my career where I need to decide if I w…"
type input "Hi, I'm at a crossroad at the moment in my career where I need to decide if I w…"
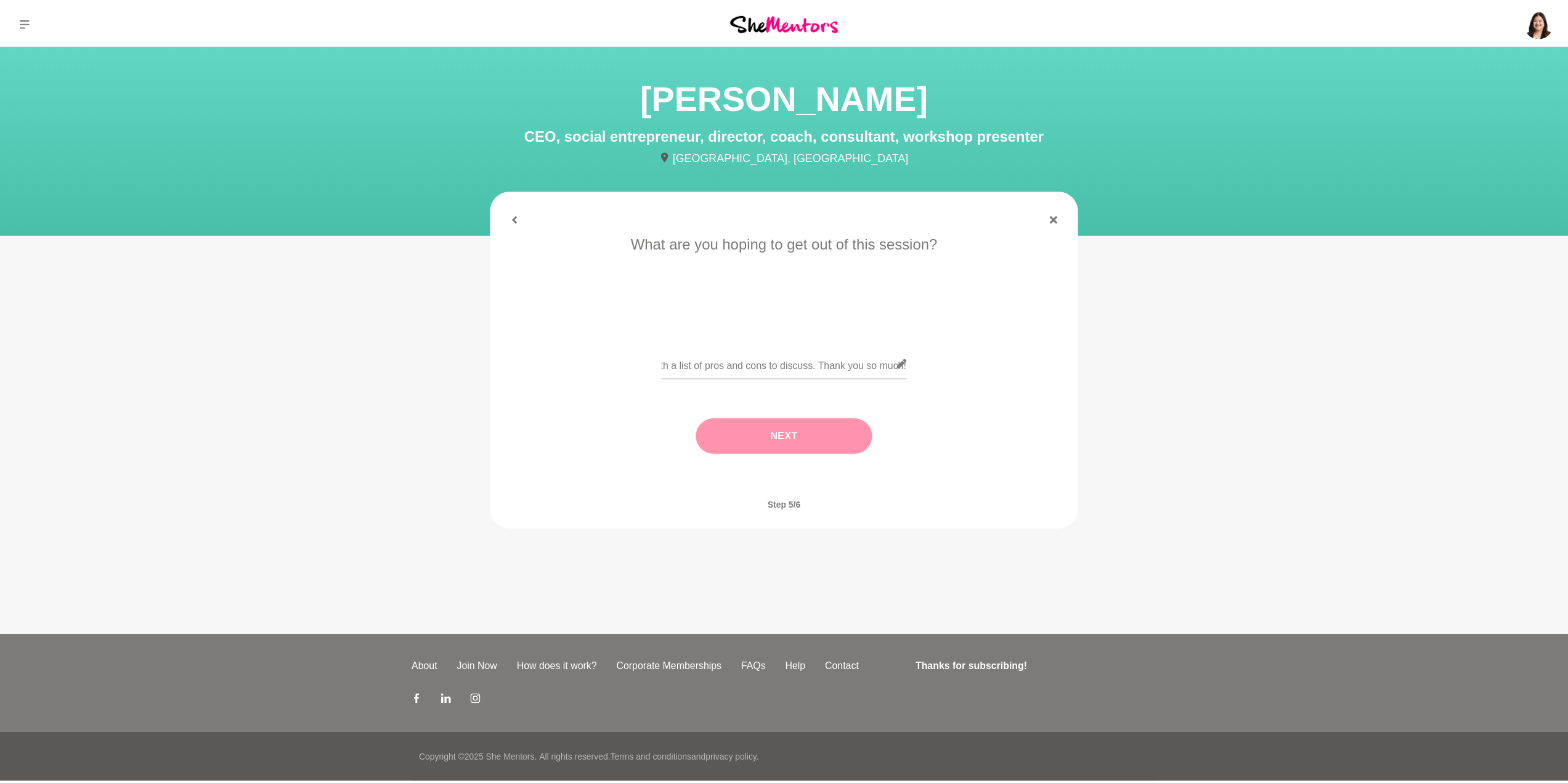
scroll to position [0, 0]
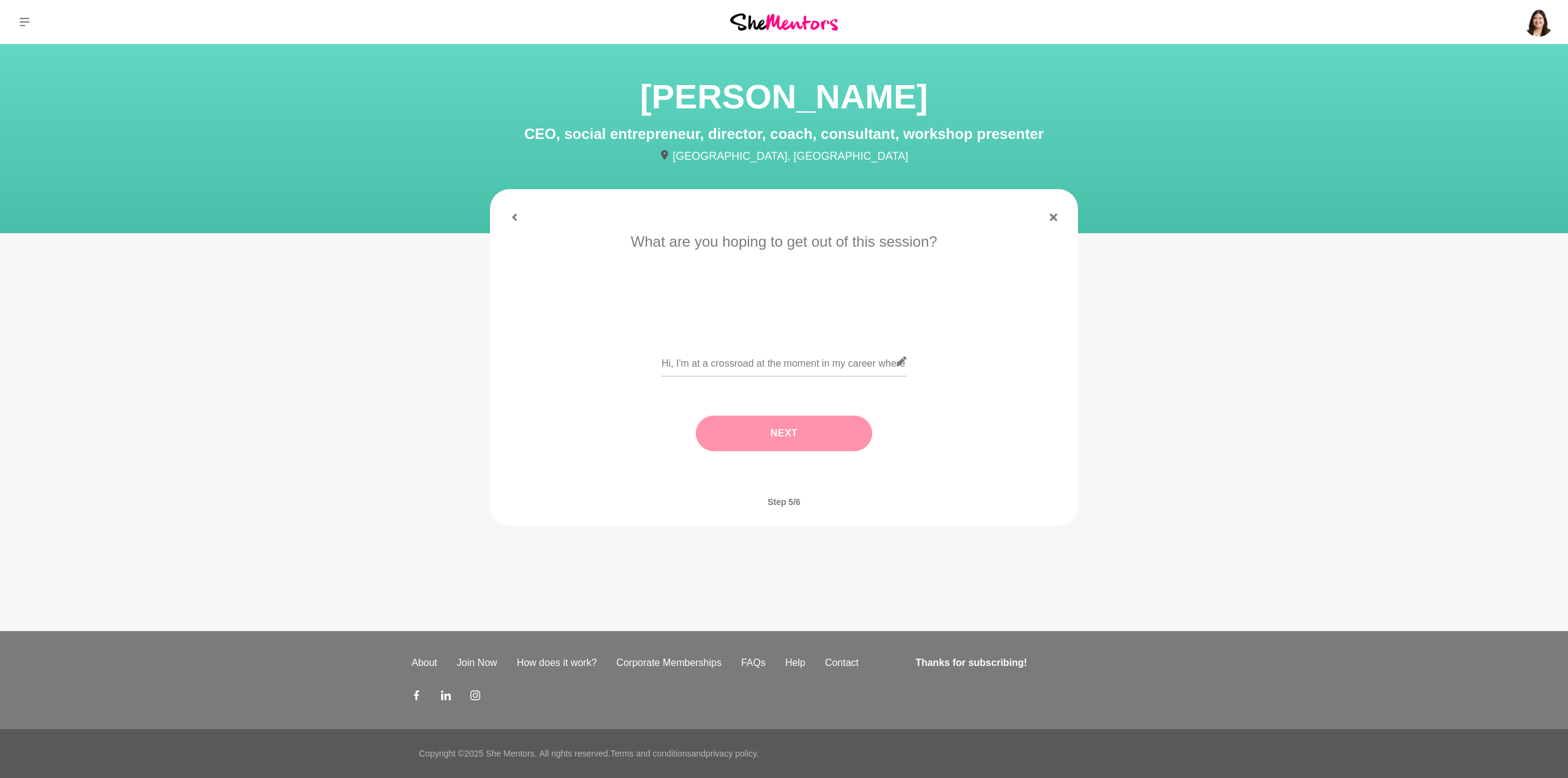
click at [816, 423] on button "Next" at bounding box center [784, 433] width 176 height 35
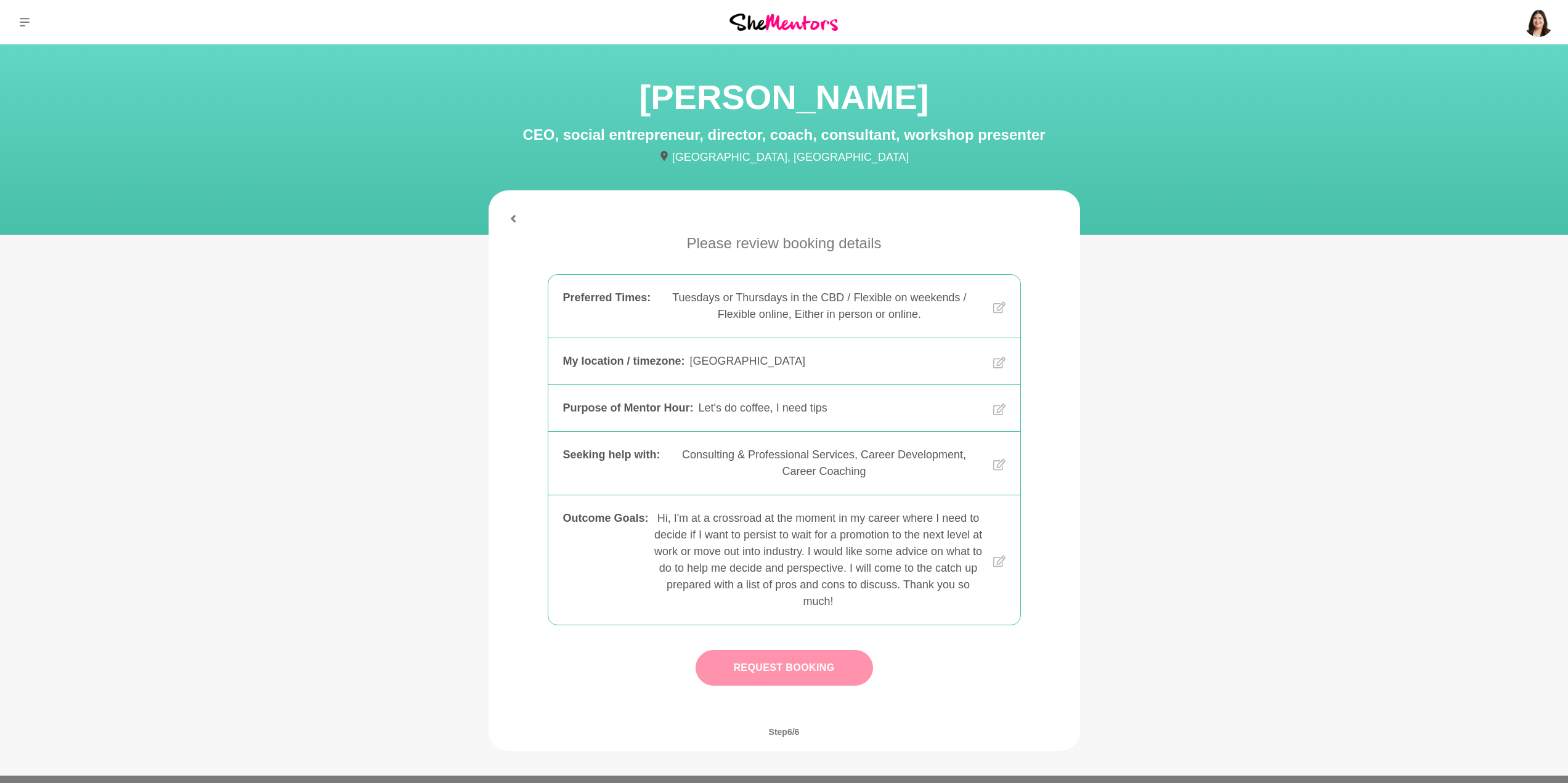
click at [801, 681] on button "Request Booking" at bounding box center [784, 667] width 177 height 35
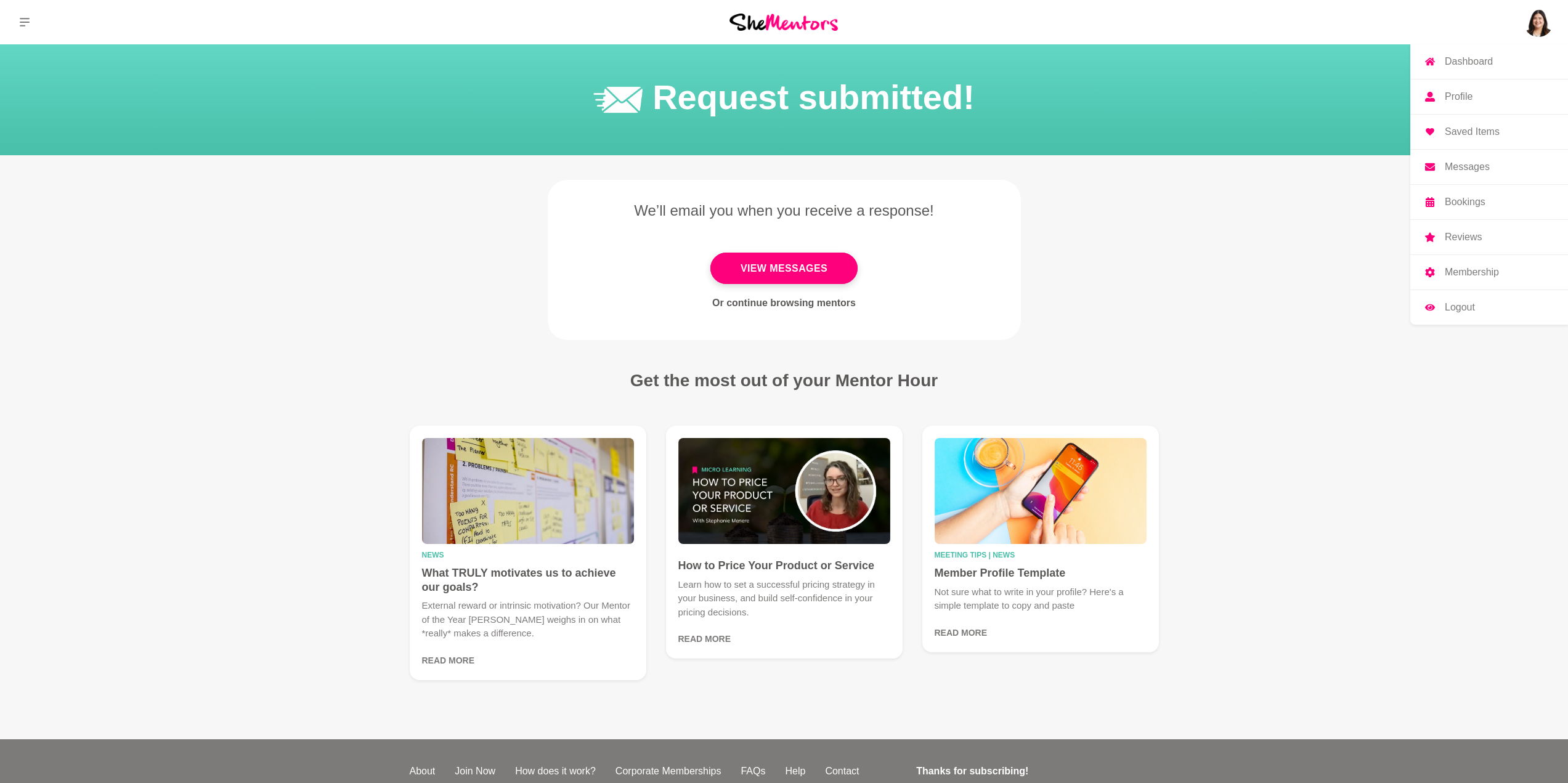
click at [1543, 22] on img at bounding box center [1538, 22] width 30 height 30
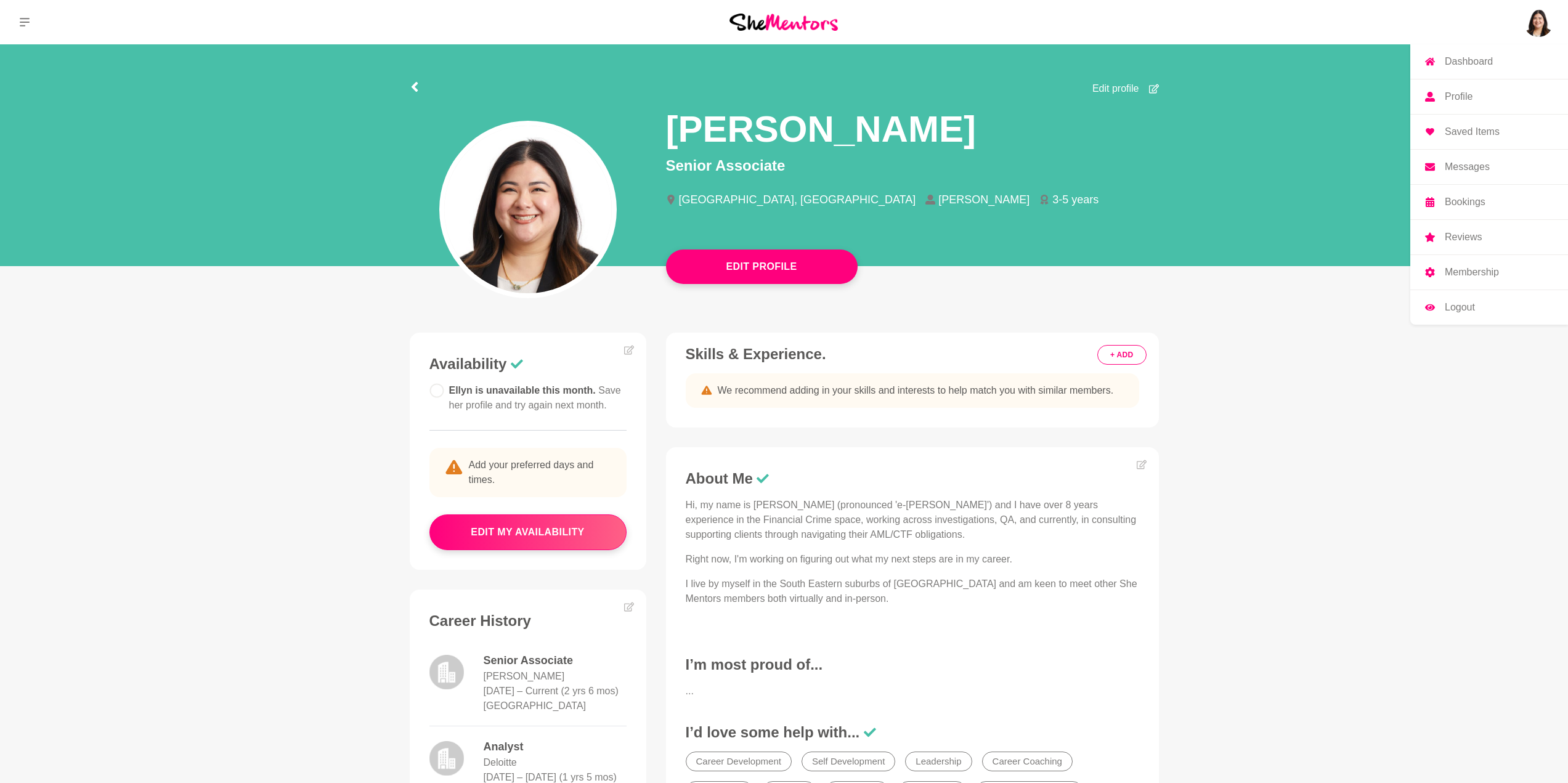
click at [1456, 95] on p "Profile" at bounding box center [1458, 97] width 28 height 10
click at [1460, 98] on p "Profile" at bounding box center [1458, 97] width 28 height 10
click at [1459, 95] on p "Profile" at bounding box center [1458, 97] width 28 height 10
click at [1462, 55] on link "Dashboard" at bounding box center [1489, 62] width 158 height 35
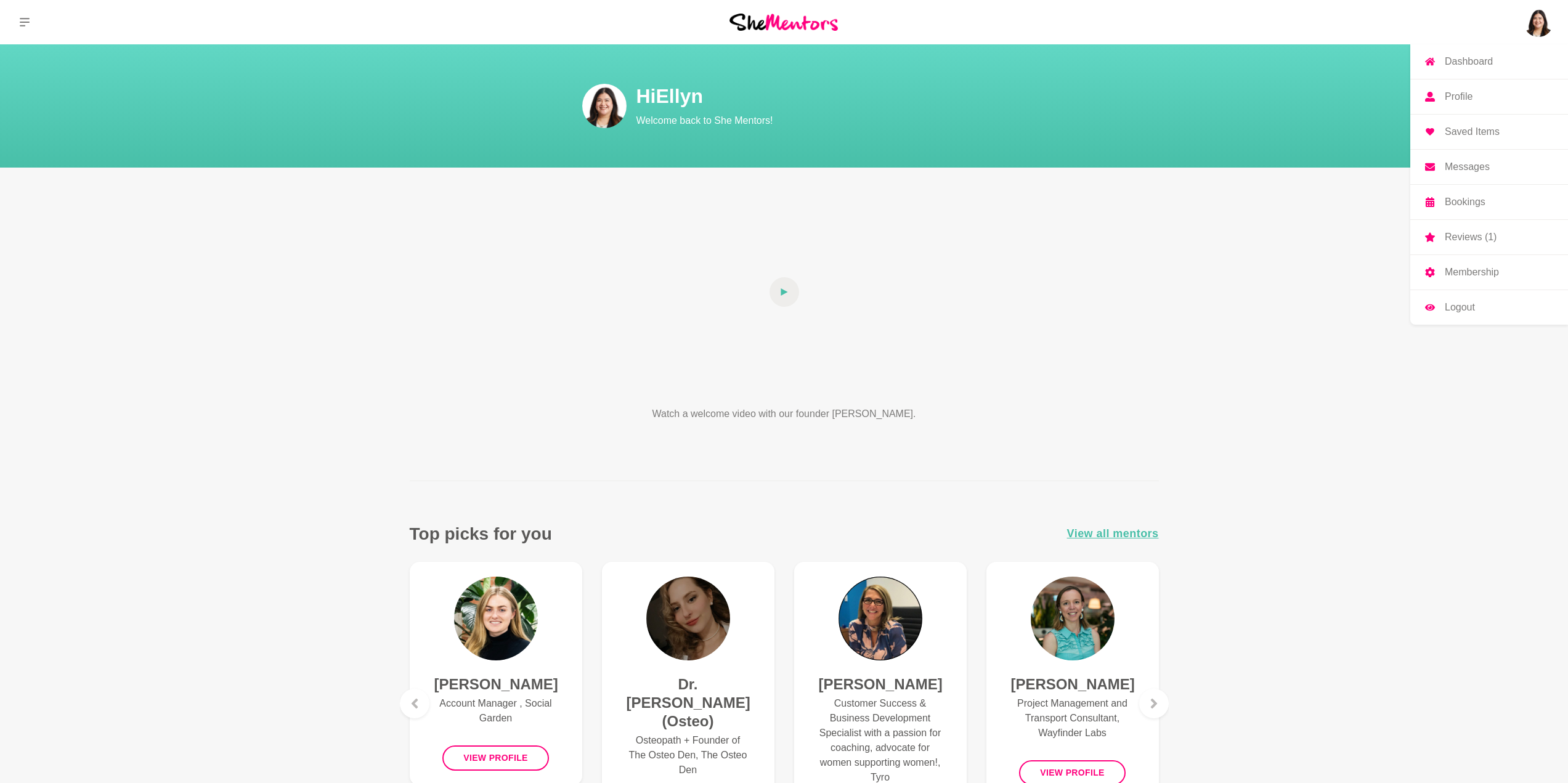
click at [1532, 15] on img at bounding box center [1538, 22] width 30 height 30
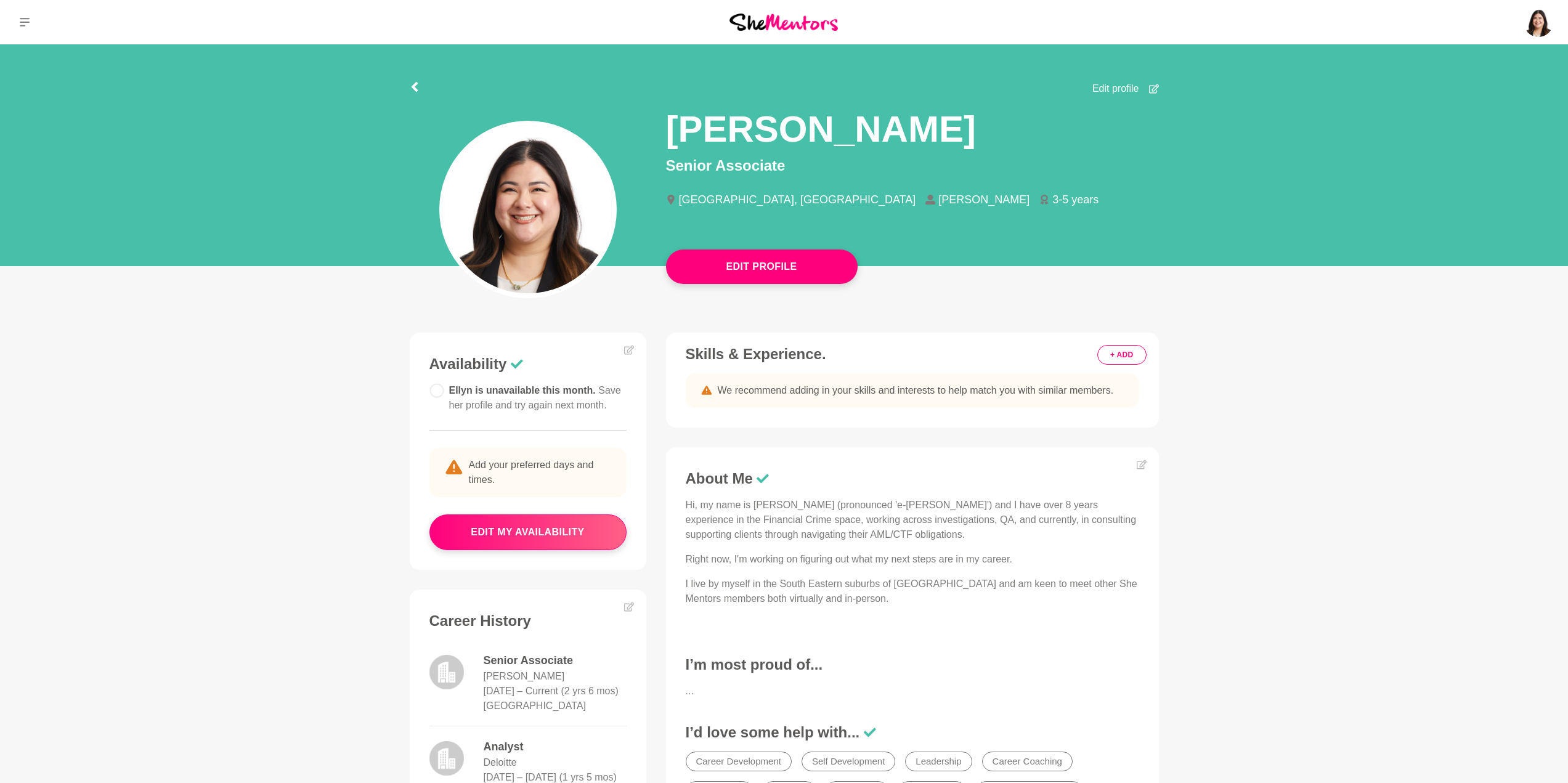
click at [1134, 275] on main "Edit Profile Edit profile Ellyn Yiin Senior Associate Melbourne, Australia Gran…" at bounding box center [784, 598] width 1568 height 1108
click at [747, 275] on button "Edit Profile" at bounding box center [762, 267] width 192 height 35
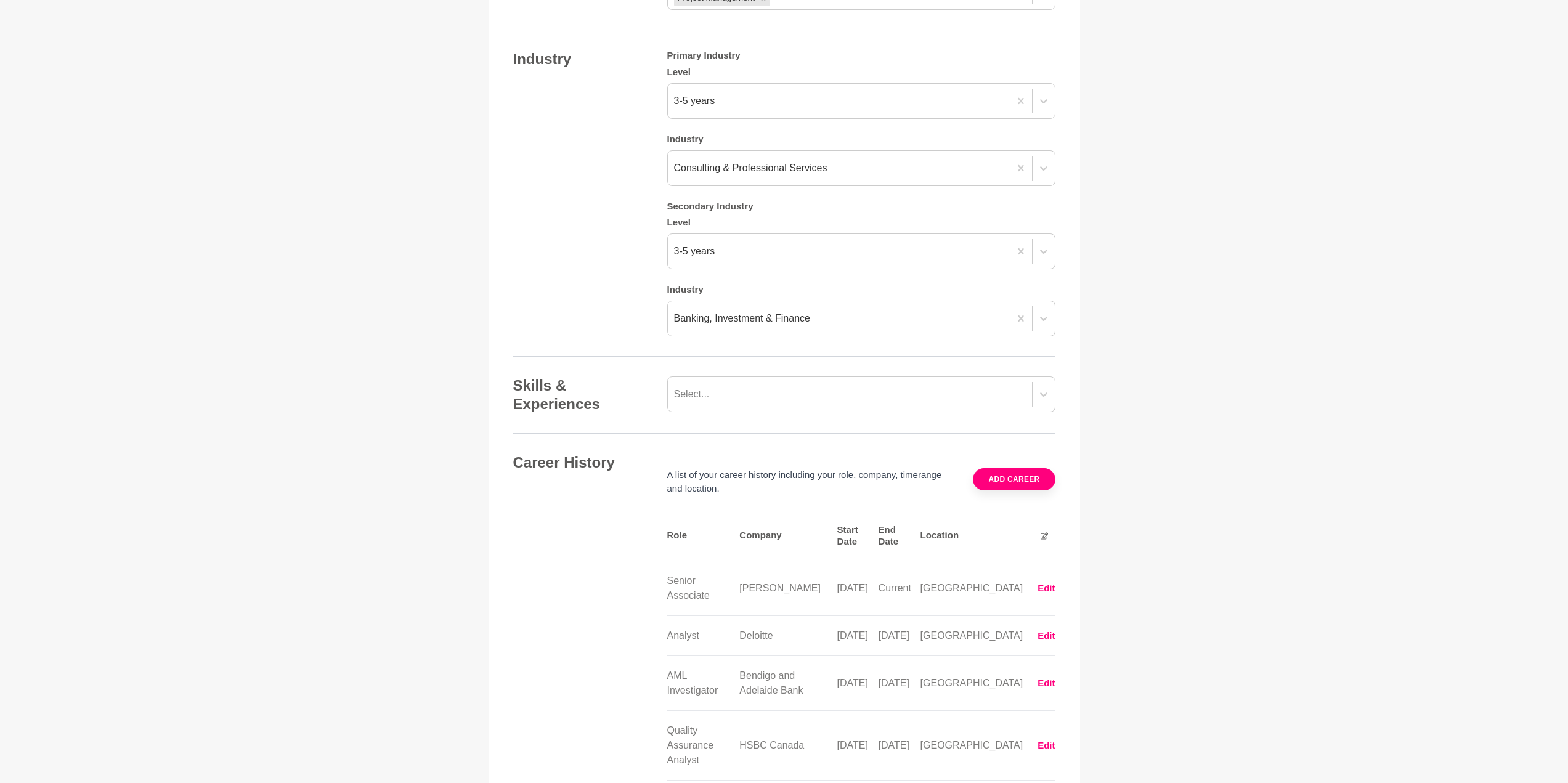
scroll to position [1232, 0]
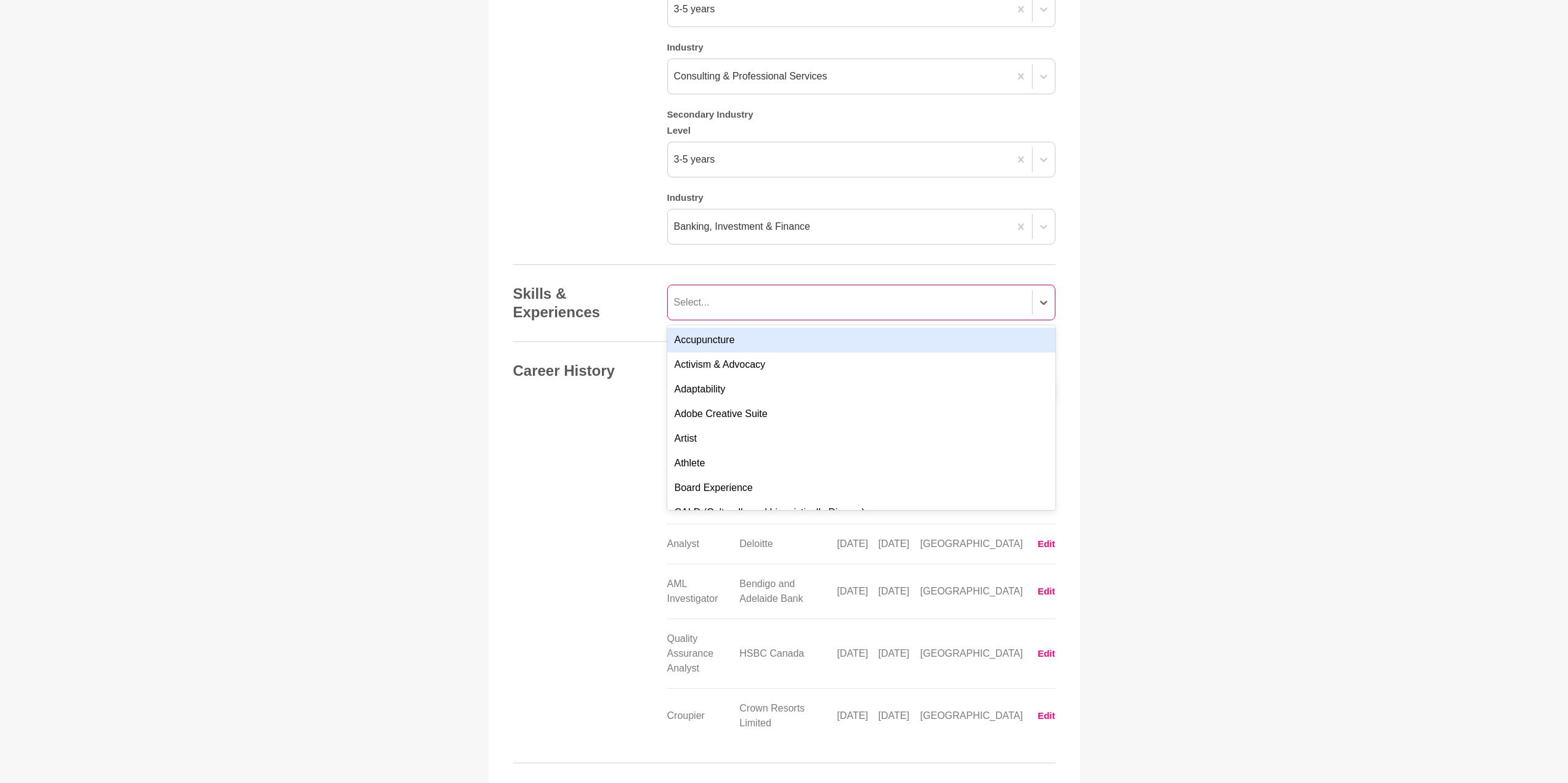
click at [794, 313] on div "Select..." at bounding box center [849, 303] width 364 height 22
drag, startPoint x: 1173, startPoint y: 333, endPoint x: 1179, endPoint y: 336, distance: 6.7
click at [1173, 334] on main "Back to Profile Your details Ellyn Yiin Senior Associate Grant Thornton Austral…" at bounding box center [784, 30] width 1568 height 2436
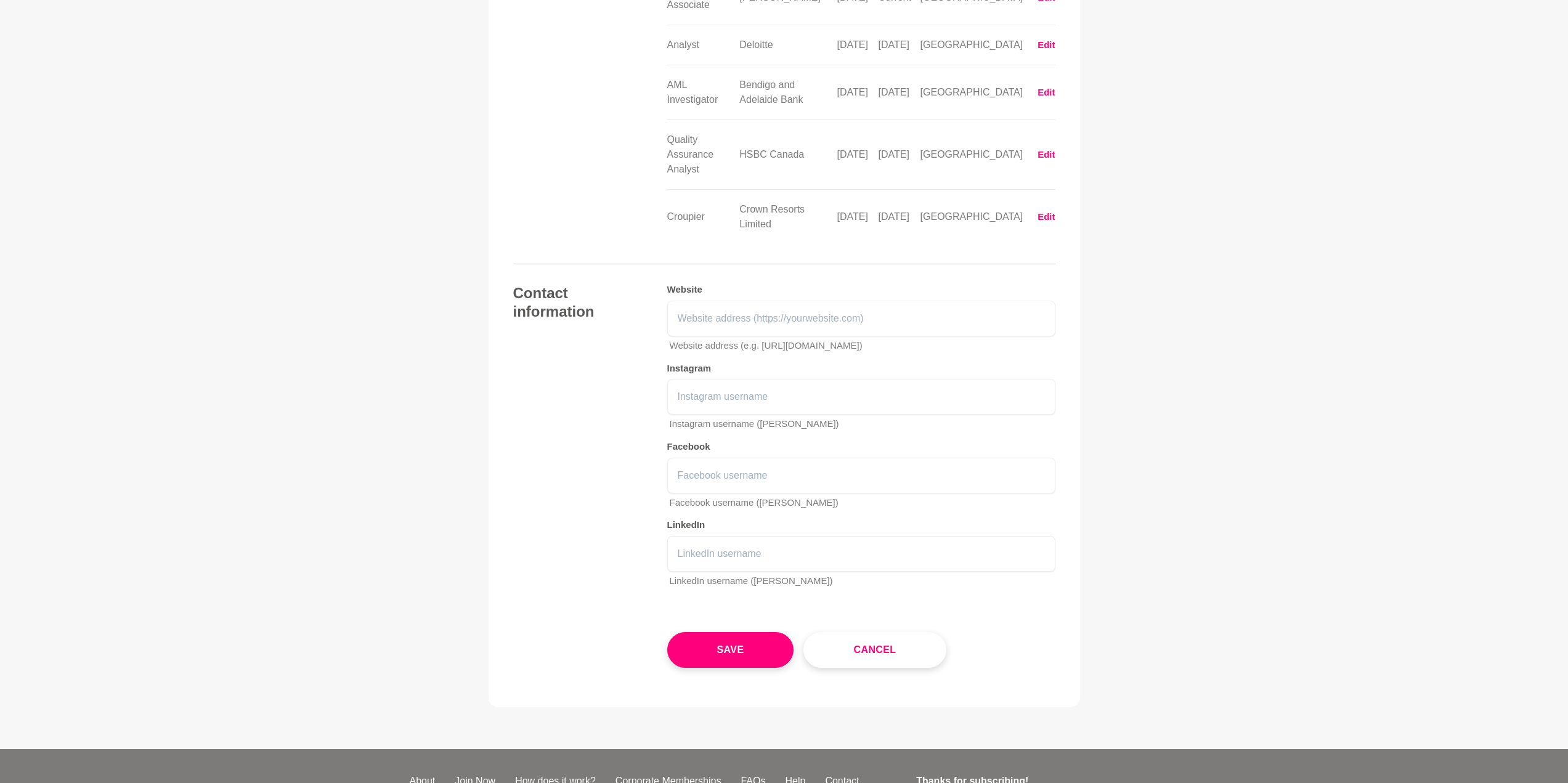
scroll to position [1845, 0]
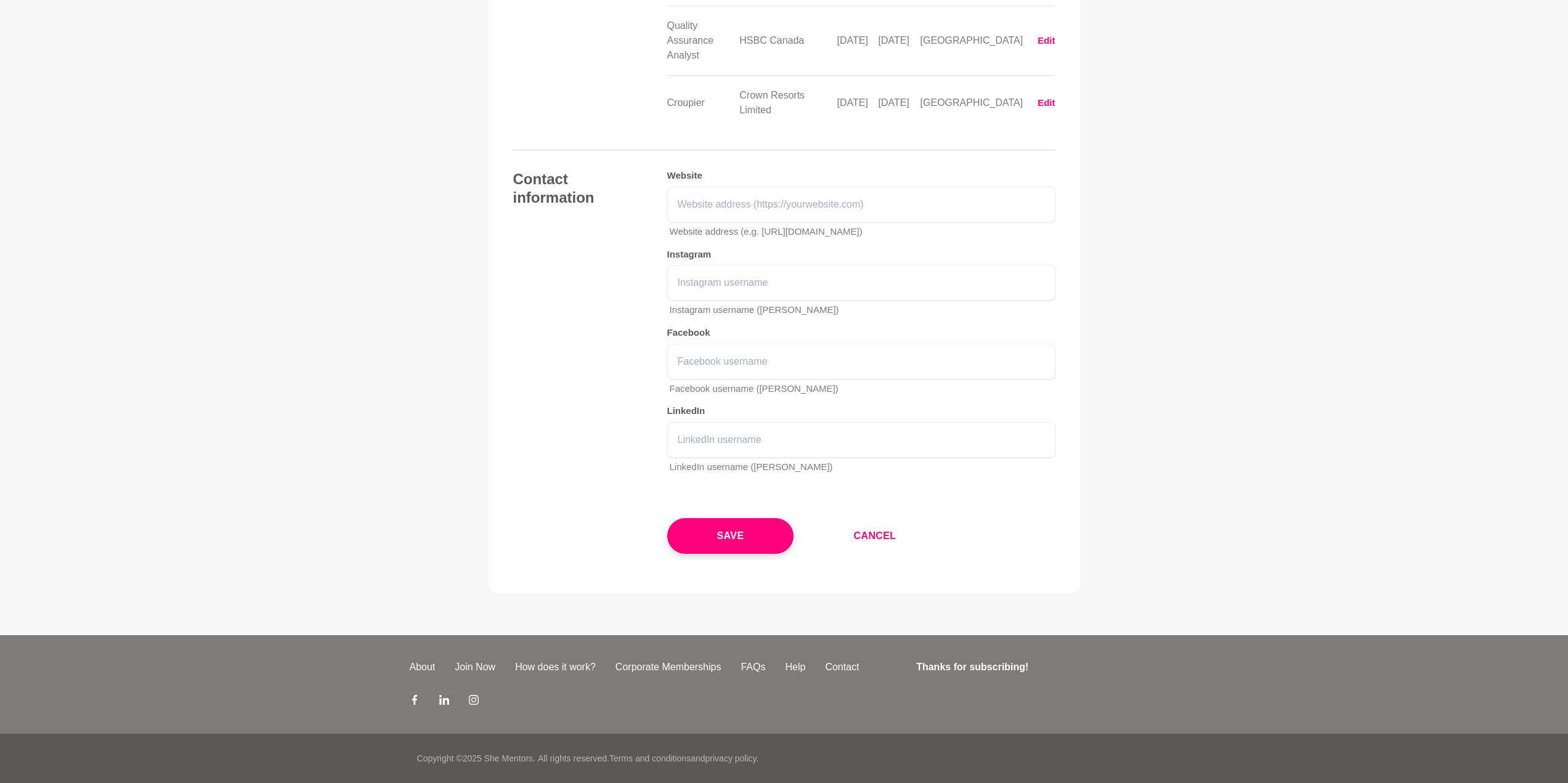
click at [869, 538] on button "Cancel" at bounding box center [874, 536] width 143 height 35
